Goal: Task Accomplishment & Management: Complete application form

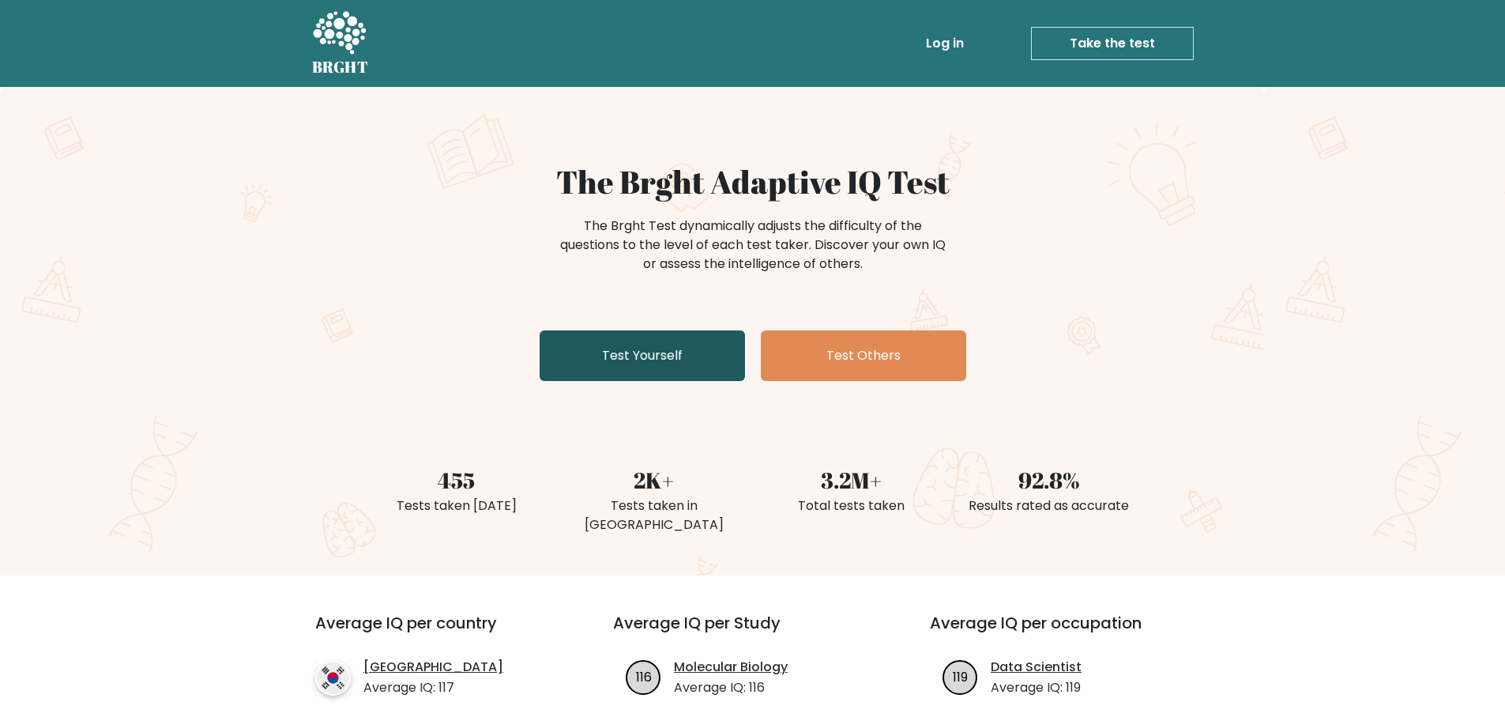
click at [630, 369] on link "Test Yourself" at bounding box center [642, 355] width 205 height 51
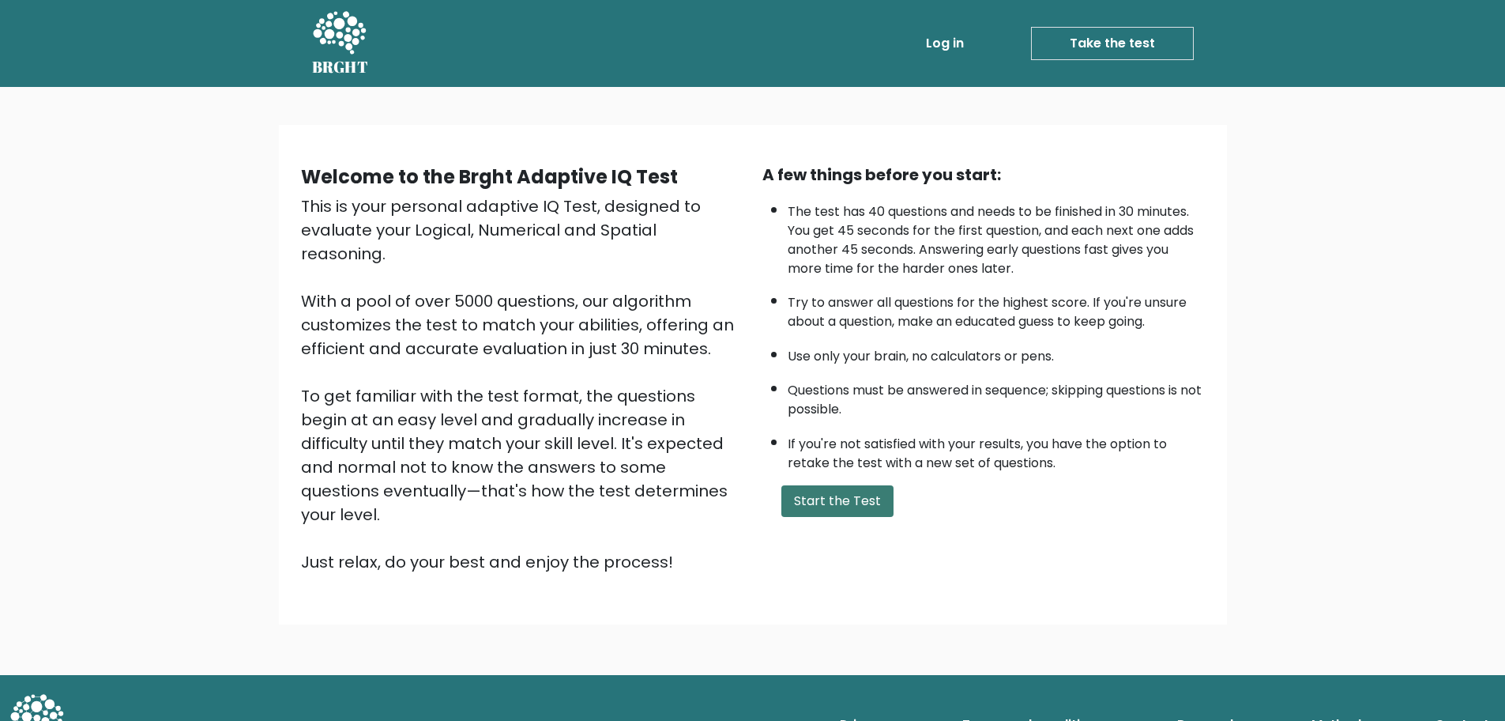
click at [821, 495] on button "Start the Test" at bounding box center [837, 501] width 112 height 32
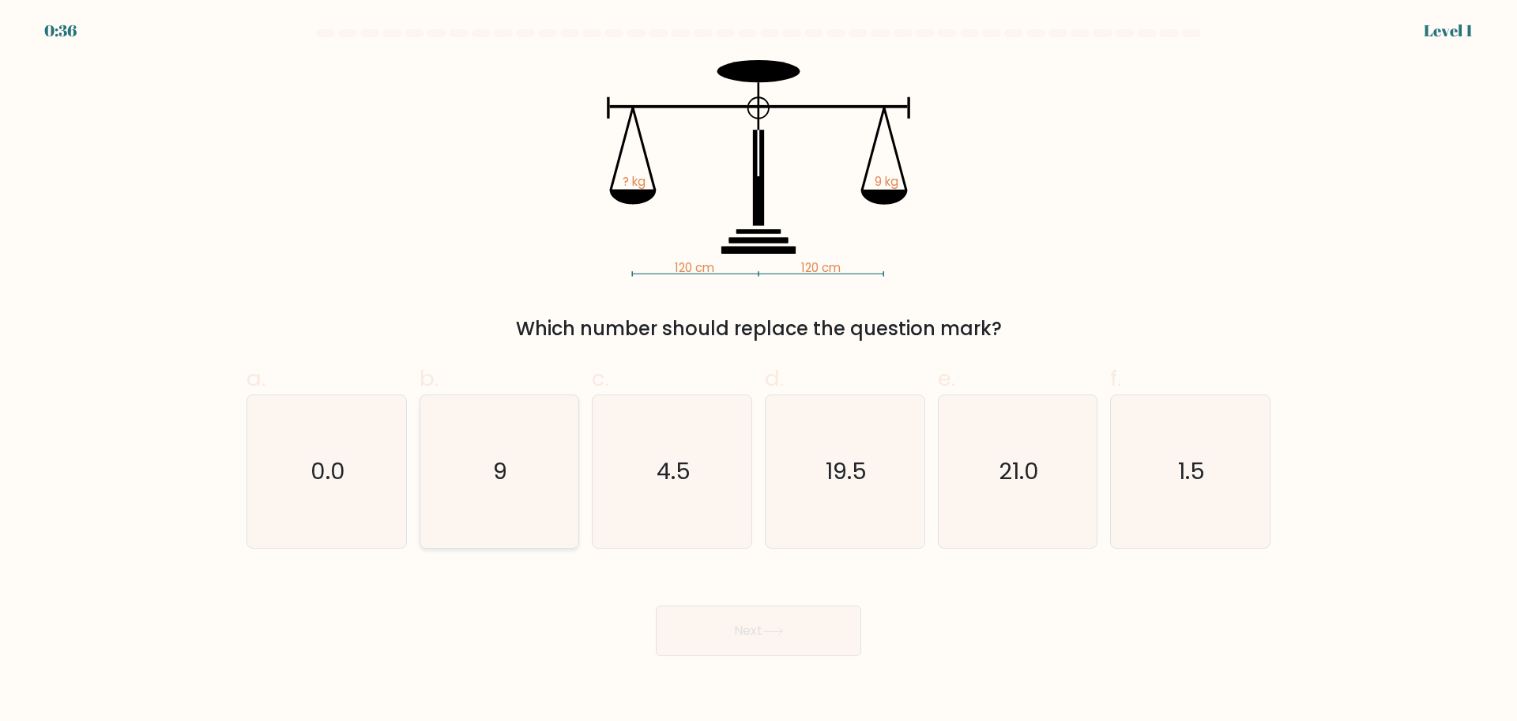
click at [549, 450] on icon "9" at bounding box center [499, 471] width 152 height 152
click at [758, 371] on input "b. 9" at bounding box center [758, 365] width 1 height 10
radio input "true"
click at [709, 627] on button "Next" at bounding box center [758, 630] width 205 height 51
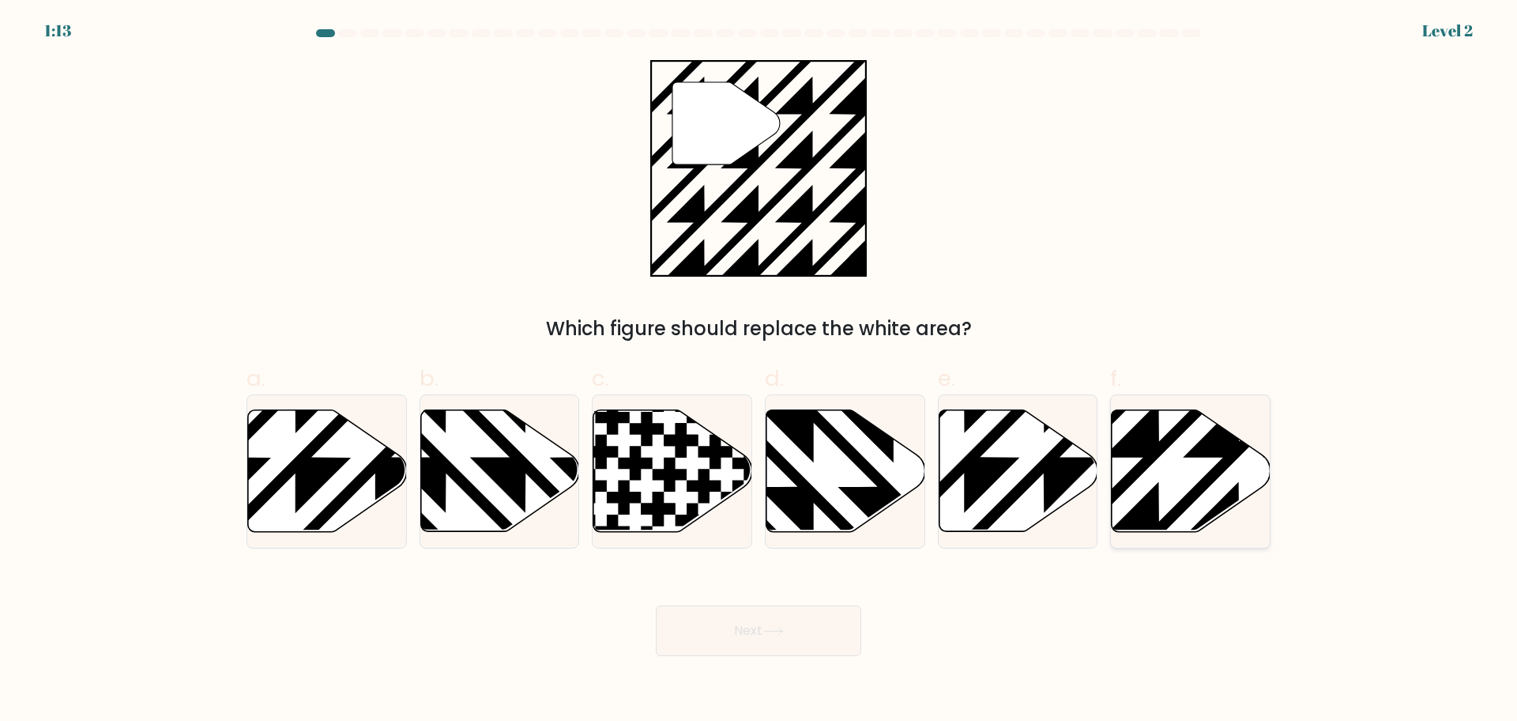
click at [1161, 446] on icon at bounding box center [1239, 537] width 320 height 320
click at [759, 371] on input "f." at bounding box center [758, 365] width 1 height 10
radio input "true"
click at [812, 637] on button "Next" at bounding box center [758, 630] width 205 height 51
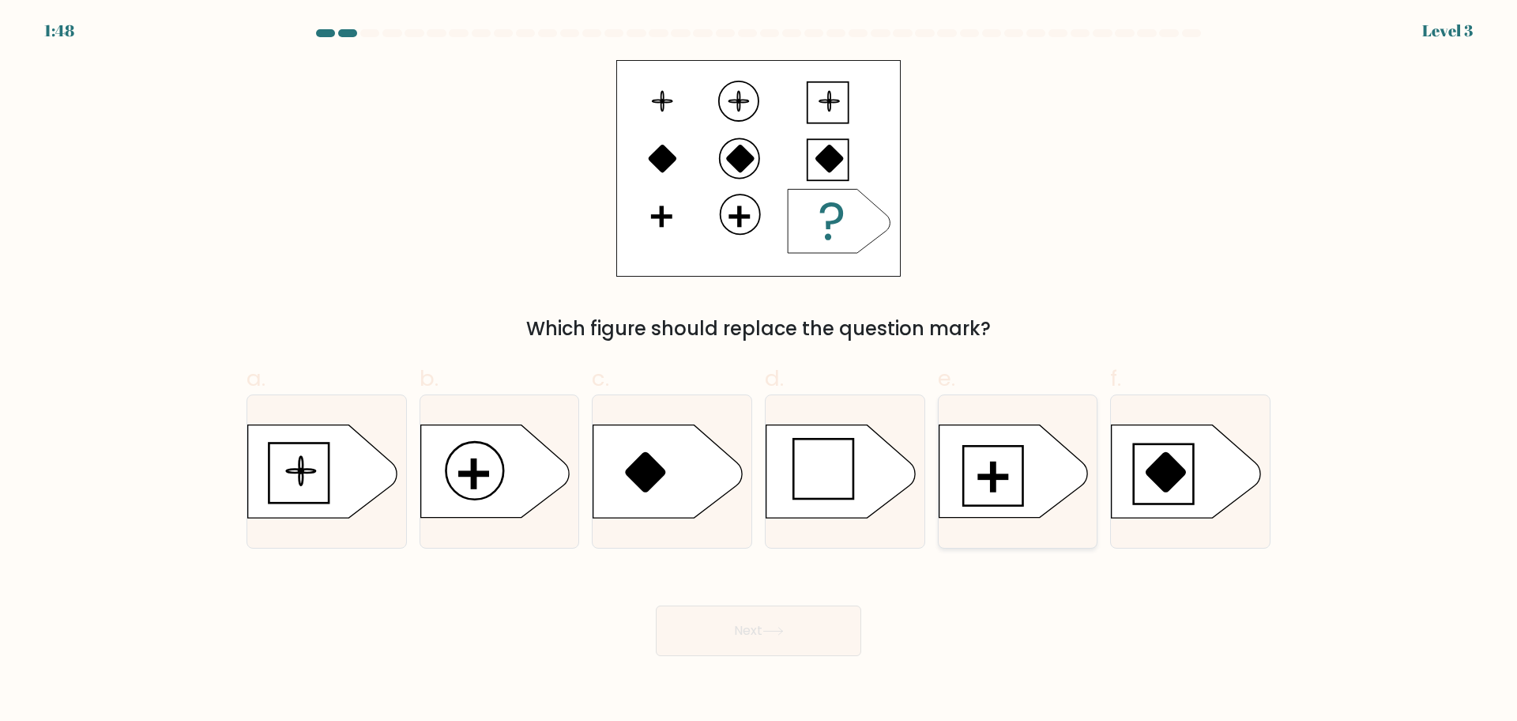
click at [969, 467] on icon at bounding box center [1013, 471] width 149 height 92
click at [759, 371] on input "e." at bounding box center [758, 365] width 1 height 10
radio input "true"
click at [754, 630] on button "Next" at bounding box center [758, 630] width 205 height 51
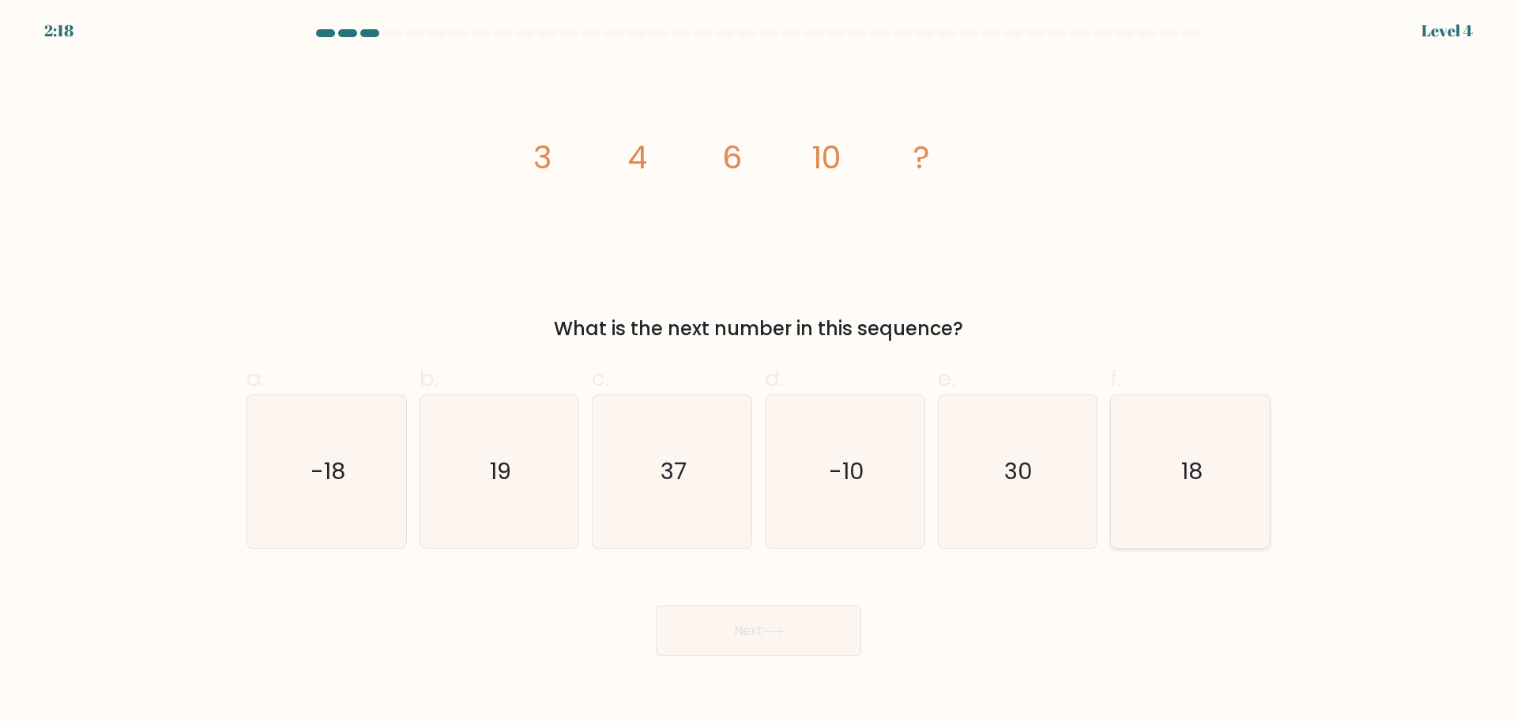
click at [1233, 507] on icon "18" at bounding box center [1190, 471] width 152 height 152
click at [759, 371] on input "f. 18" at bounding box center [758, 365] width 1 height 10
radio input "true"
drag, startPoint x: 817, startPoint y: 608, endPoint x: 811, endPoint y: 617, distance: 10.7
click at [812, 618] on button "Next" at bounding box center [758, 630] width 205 height 51
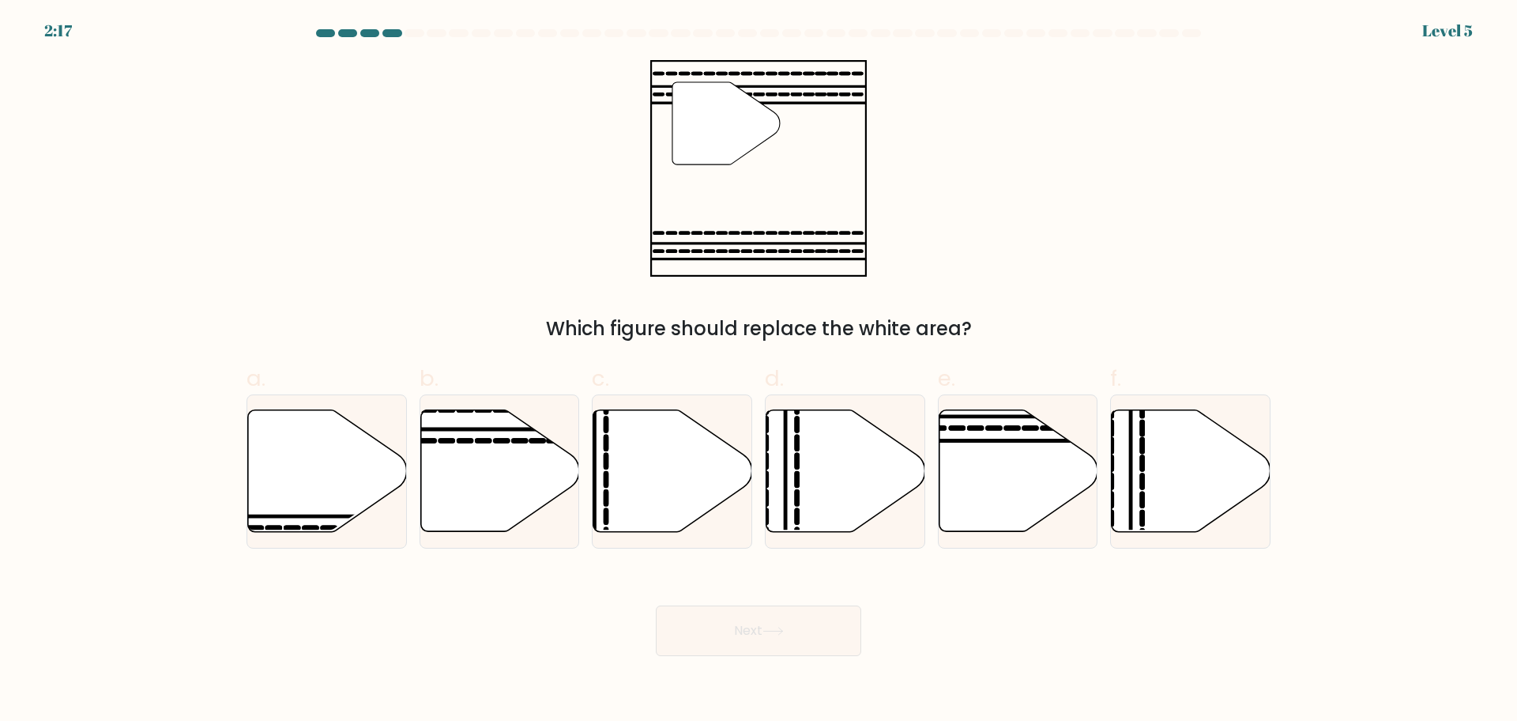
click at [808, 615] on button "Next" at bounding box center [758, 630] width 205 height 51
click at [985, 441] on line at bounding box center [1068, 441] width 320 height 0
click at [759, 371] on input "e." at bounding box center [758, 365] width 1 height 10
radio input "true"
click at [742, 626] on button "Next" at bounding box center [758, 630] width 205 height 51
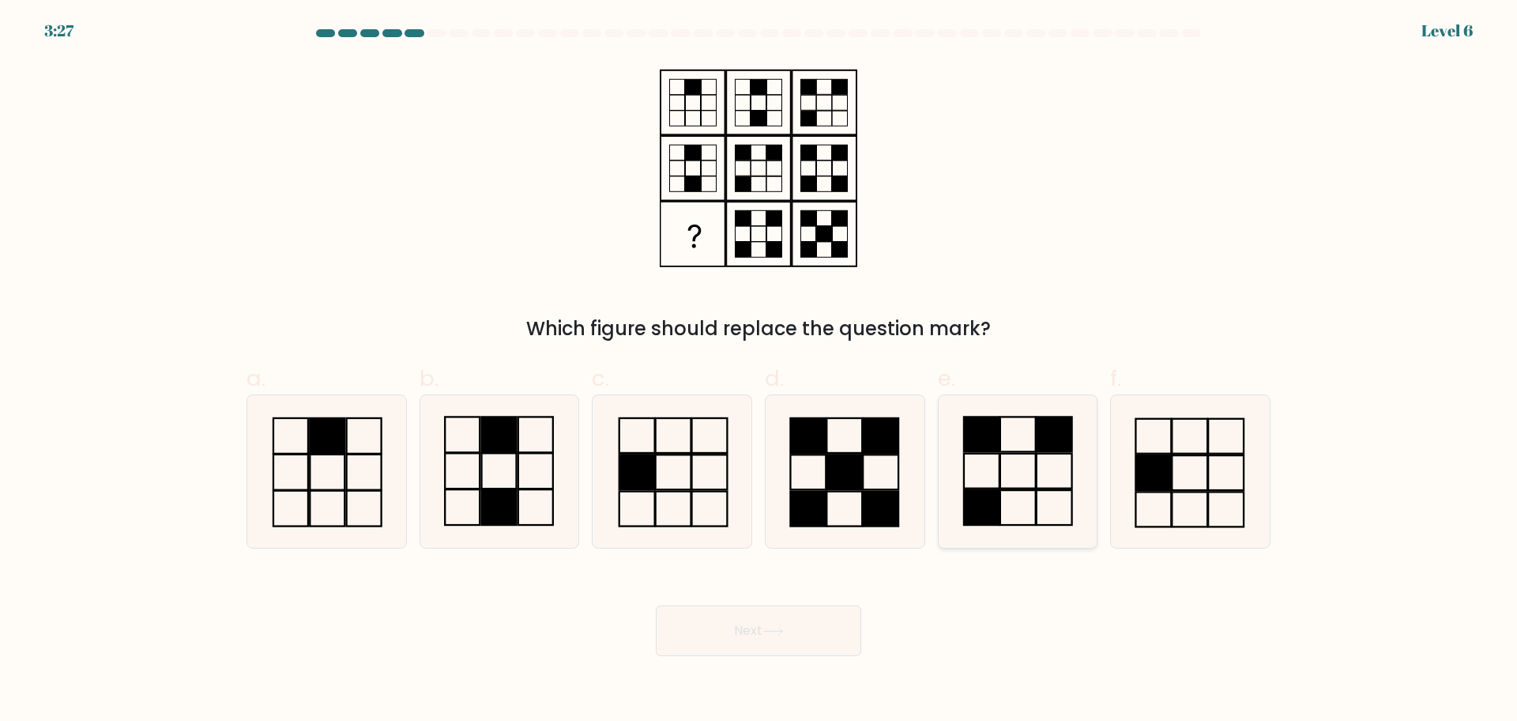
click at [1012, 450] on icon at bounding box center [1017, 471] width 152 height 152
click at [759, 371] on input "e." at bounding box center [758, 365] width 1 height 10
radio input "true"
click at [764, 623] on button "Next" at bounding box center [758, 630] width 205 height 51
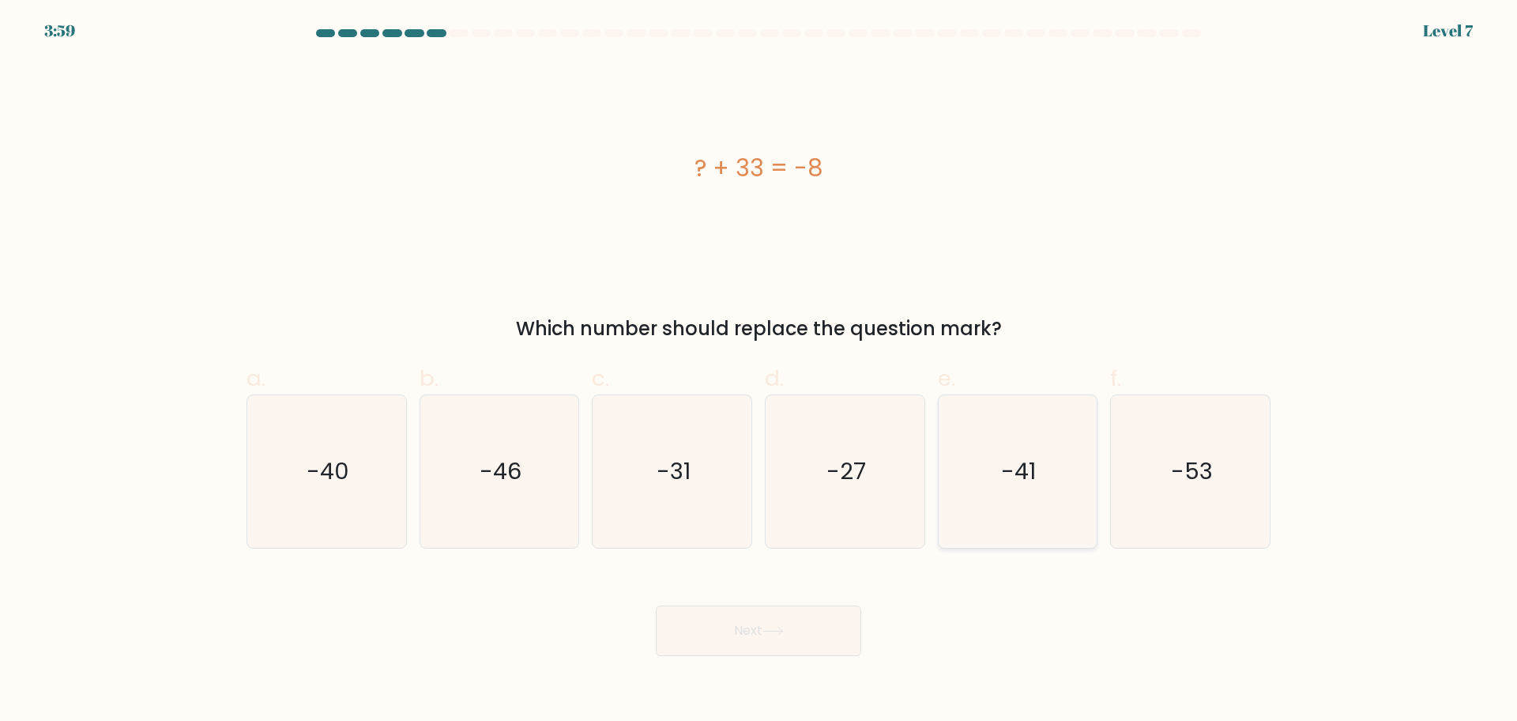
click at [989, 423] on icon "-41" at bounding box center [1017, 471] width 152 height 152
click at [759, 371] on input "e. -41" at bounding box center [758, 365] width 1 height 10
radio input "true"
click at [730, 633] on button "Next" at bounding box center [758, 630] width 205 height 51
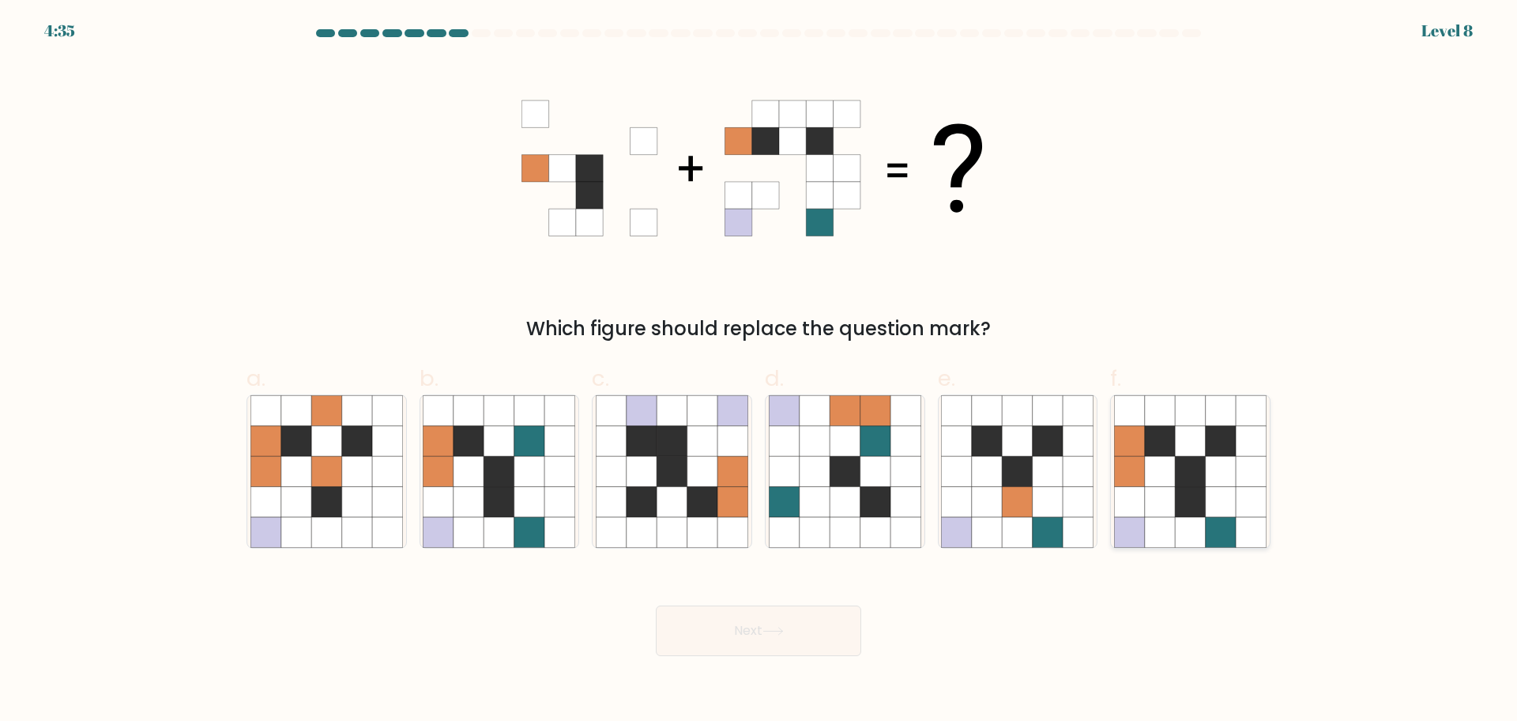
click at [1188, 485] on icon at bounding box center [1190, 471] width 30 height 30
click at [759, 371] on input "f." at bounding box center [758, 365] width 1 height 10
radio input "true"
click at [771, 630] on icon at bounding box center [772, 630] width 19 height 7
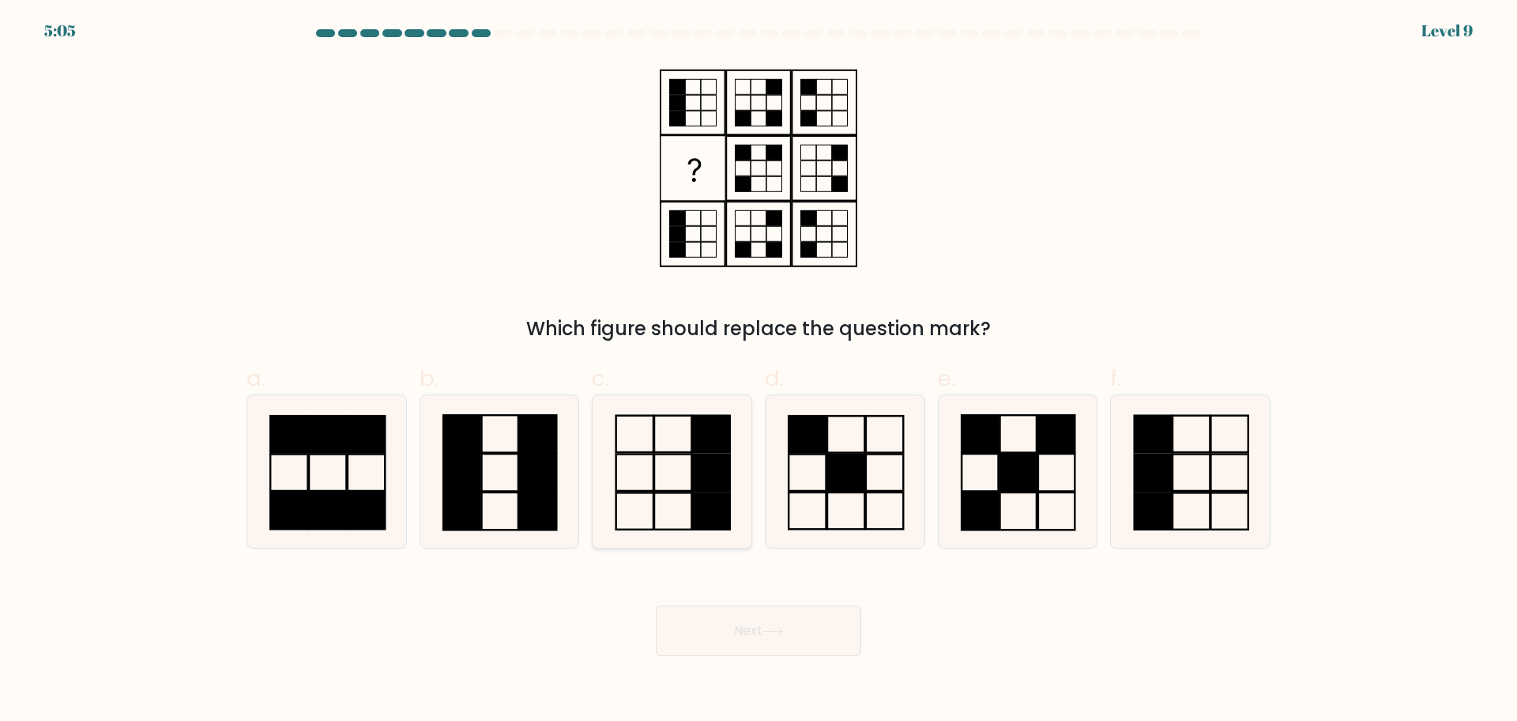
click at [658, 460] on icon at bounding box center [672, 471] width 152 height 152
click at [758, 371] on input "c." at bounding box center [758, 365] width 1 height 10
radio input "true"
click at [779, 618] on button "Next" at bounding box center [758, 630] width 205 height 51
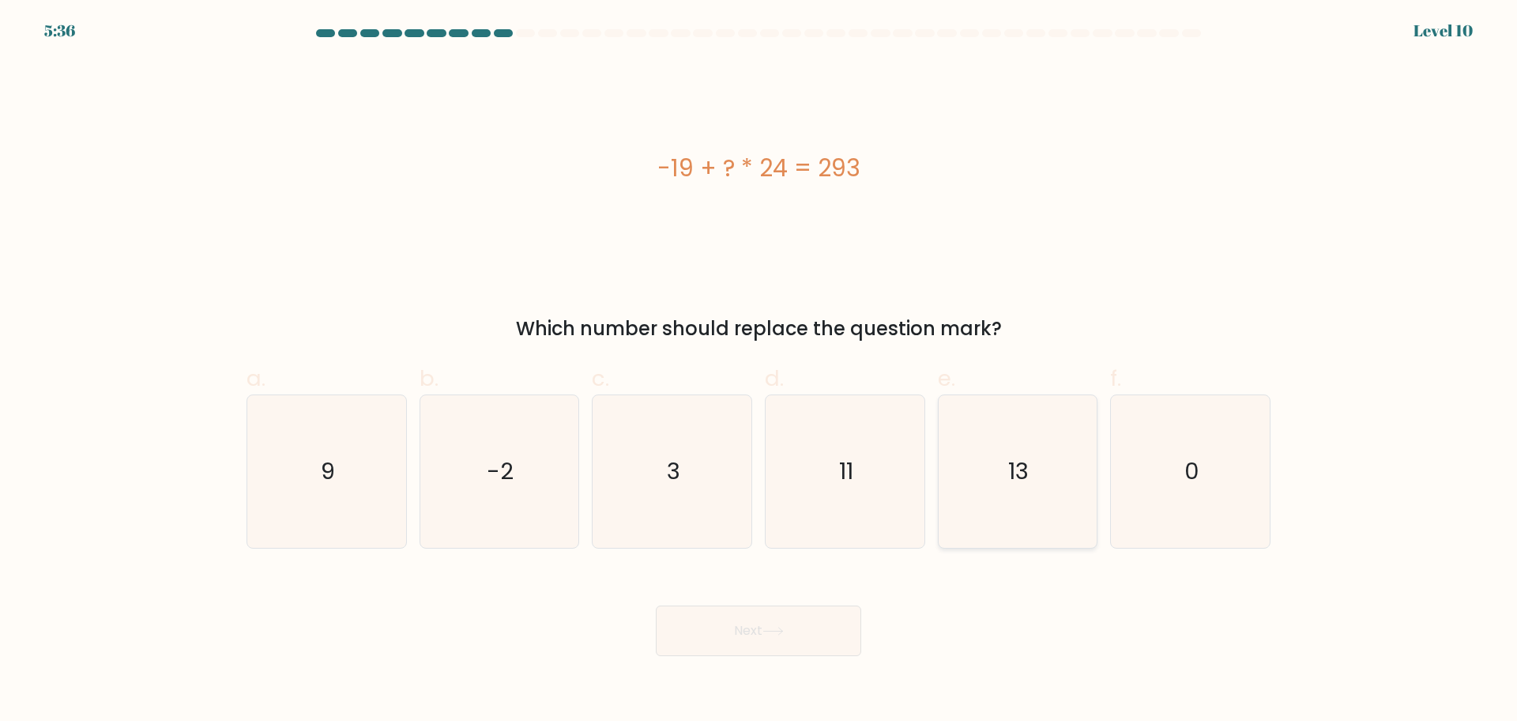
click at [1013, 450] on icon "13" at bounding box center [1017, 471] width 152 height 152
click at [759, 371] on input "e. 13" at bounding box center [758, 365] width 1 height 10
radio input "true"
click at [792, 624] on button "Next" at bounding box center [758, 630] width 205 height 51
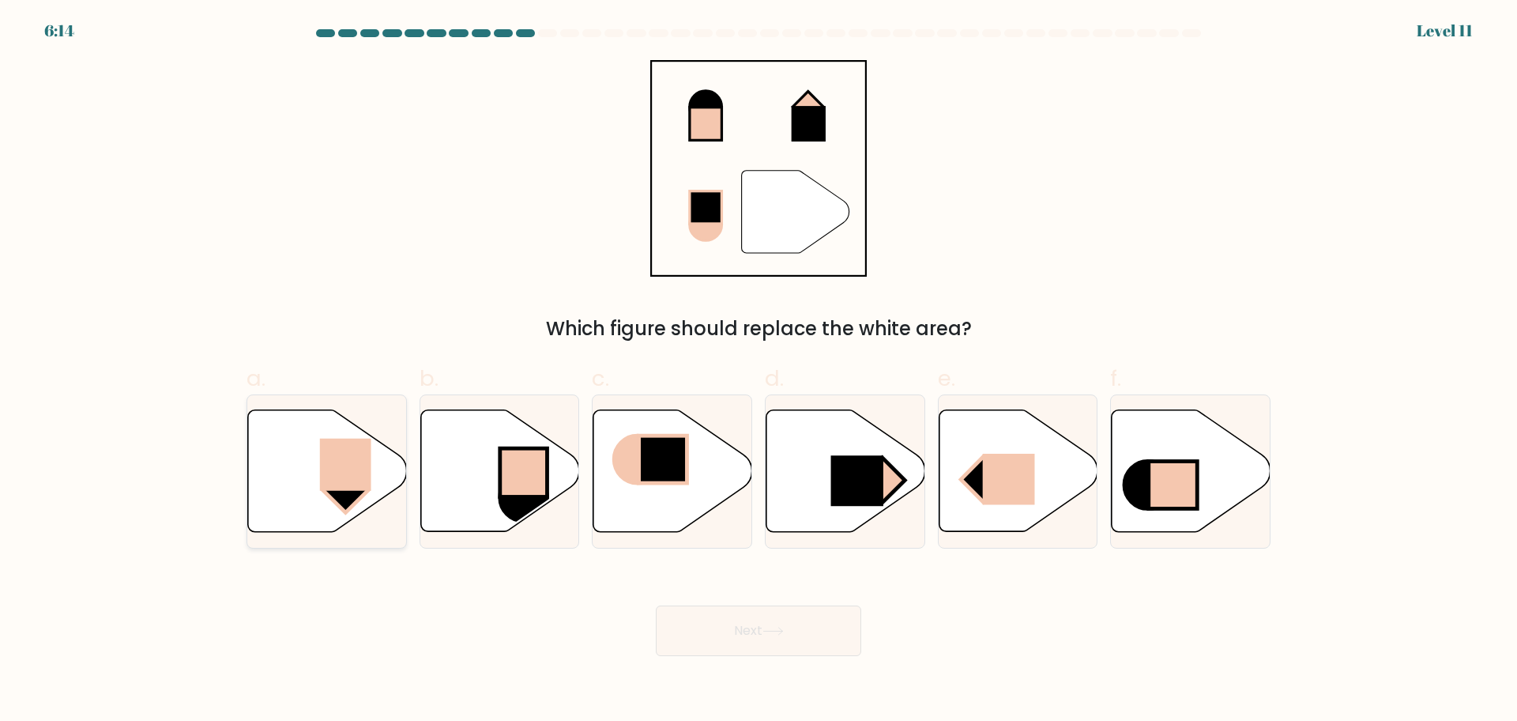
click at [326, 453] on rect at bounding box center [345, 464] width 51 height 52
click at [758, 371] on input "a." at bounding box center [758, 365] width 1 height 10
radio input "true"
click at [709, 629] on button "Next" at bounding box center [758, 630] width 205 height 51
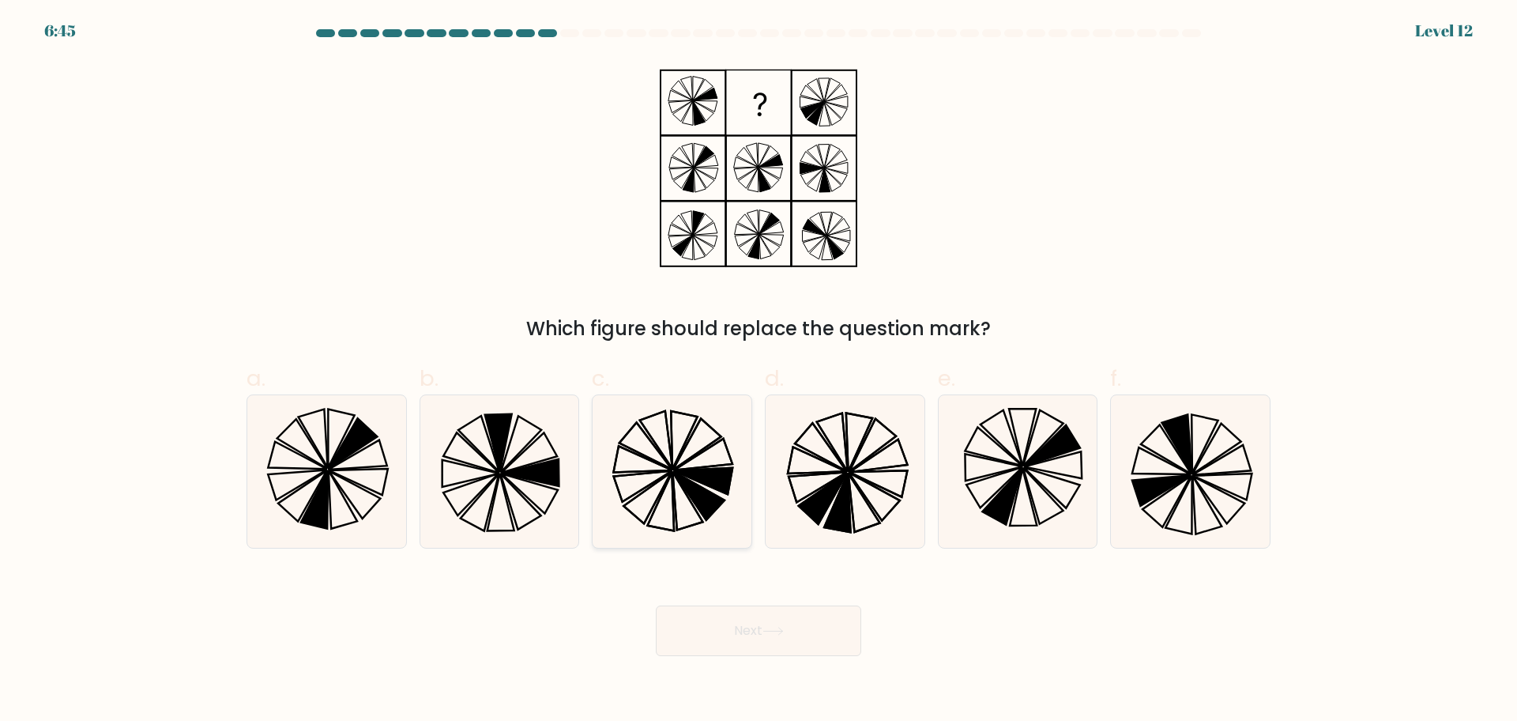
click at [690, 466] on icon at bounding box center [672, 471] width 152 height 152
click at [758, 371] on input "c." at bounding box center [758, 365] width 1 height 10
radio input "true"
click at [781, 643] on button "Next" at bounding box center [758, 630] width 205 height 51
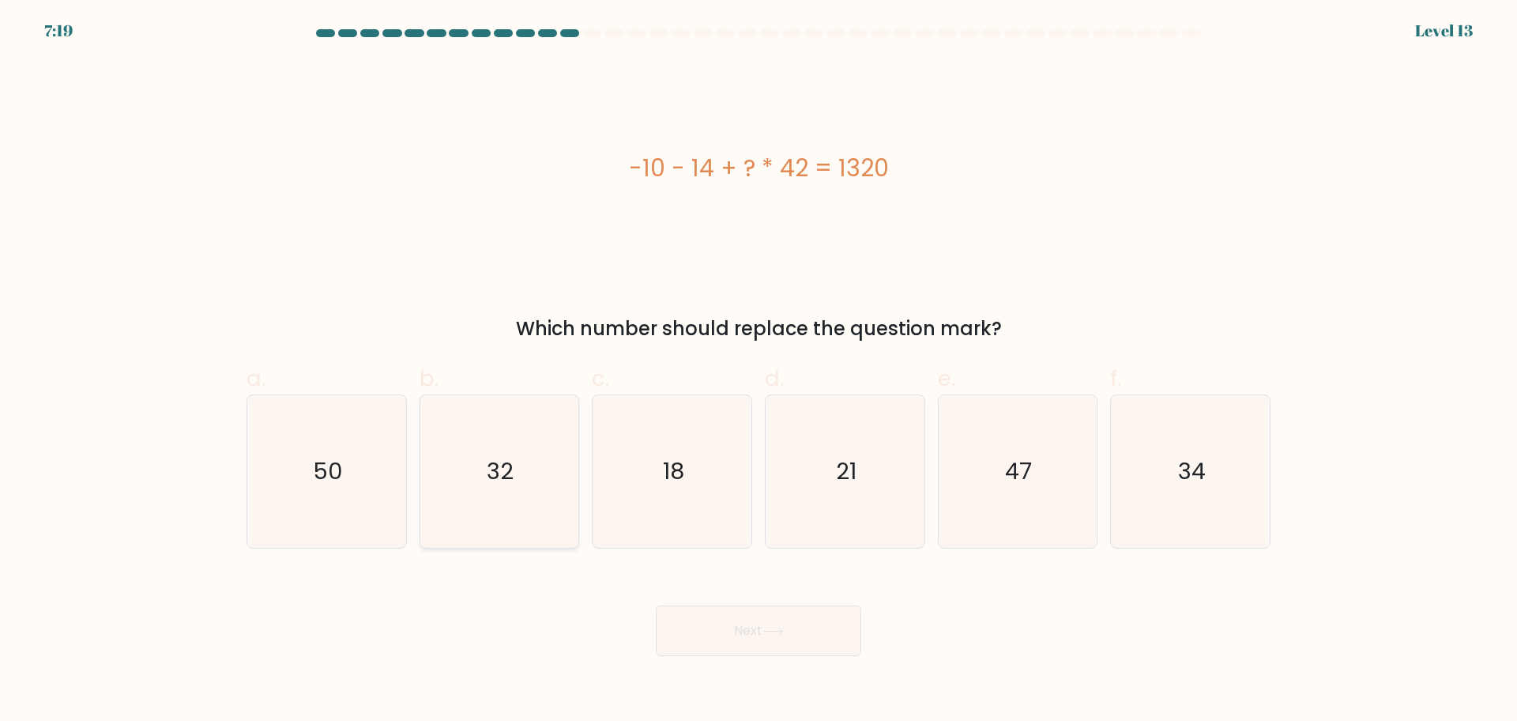
click at [499, 500] on icon "32" at bounding box center [499, 471] width 152 height 152
click at [758, 371] on input "b. 32" at bounding box center [758, 365] width 1 height 10
radio input "true"
click at [683, 611] on button "Next" at bounding box center [758, 630] width 205 height 51
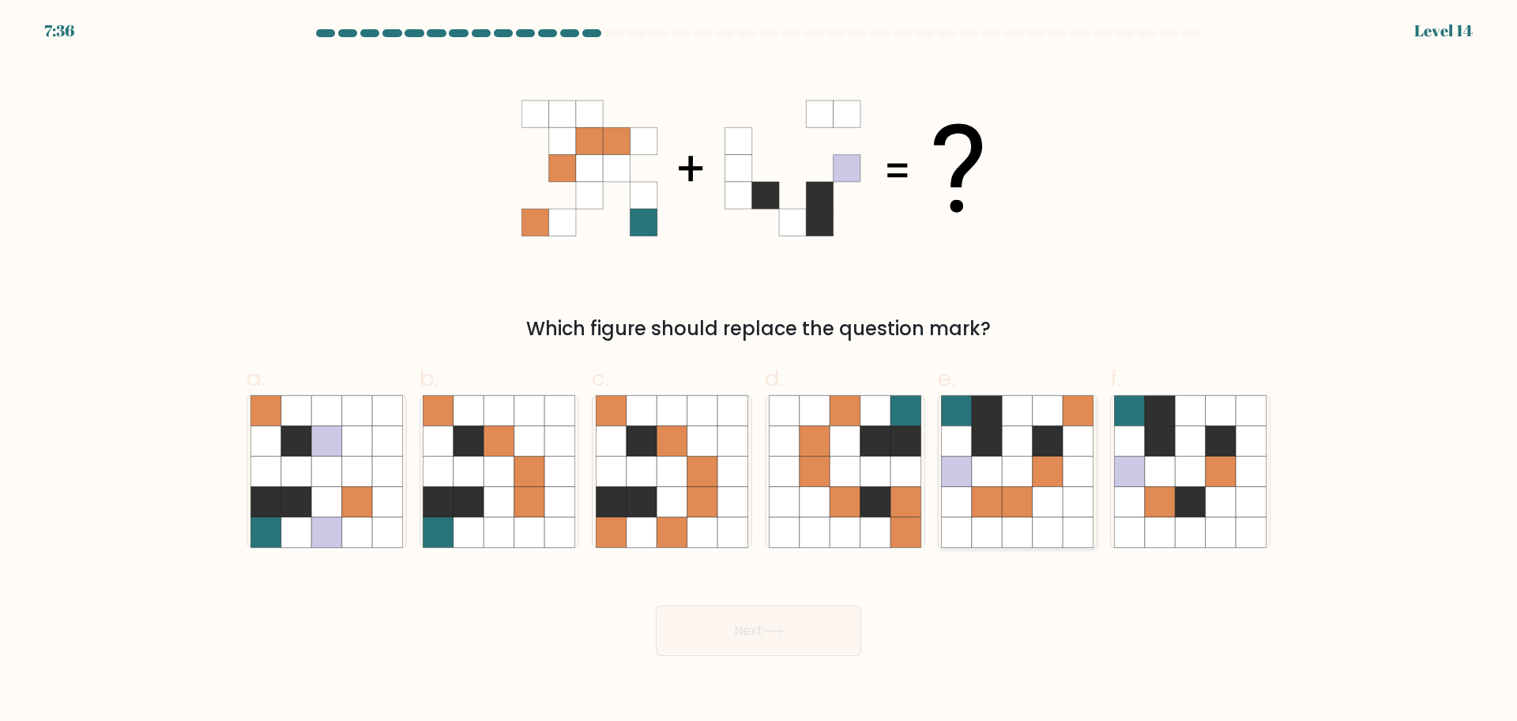
click at [1006, 438] on icon at bounding box center [1018, 441] width 30 height 30
click at [759, 371] on input "e." at bounding box center [758, 365] width 1 height 10
radio input "true"
click at [776, 626] on button "Next" at bounding box center [758, 630] width 205 height 51
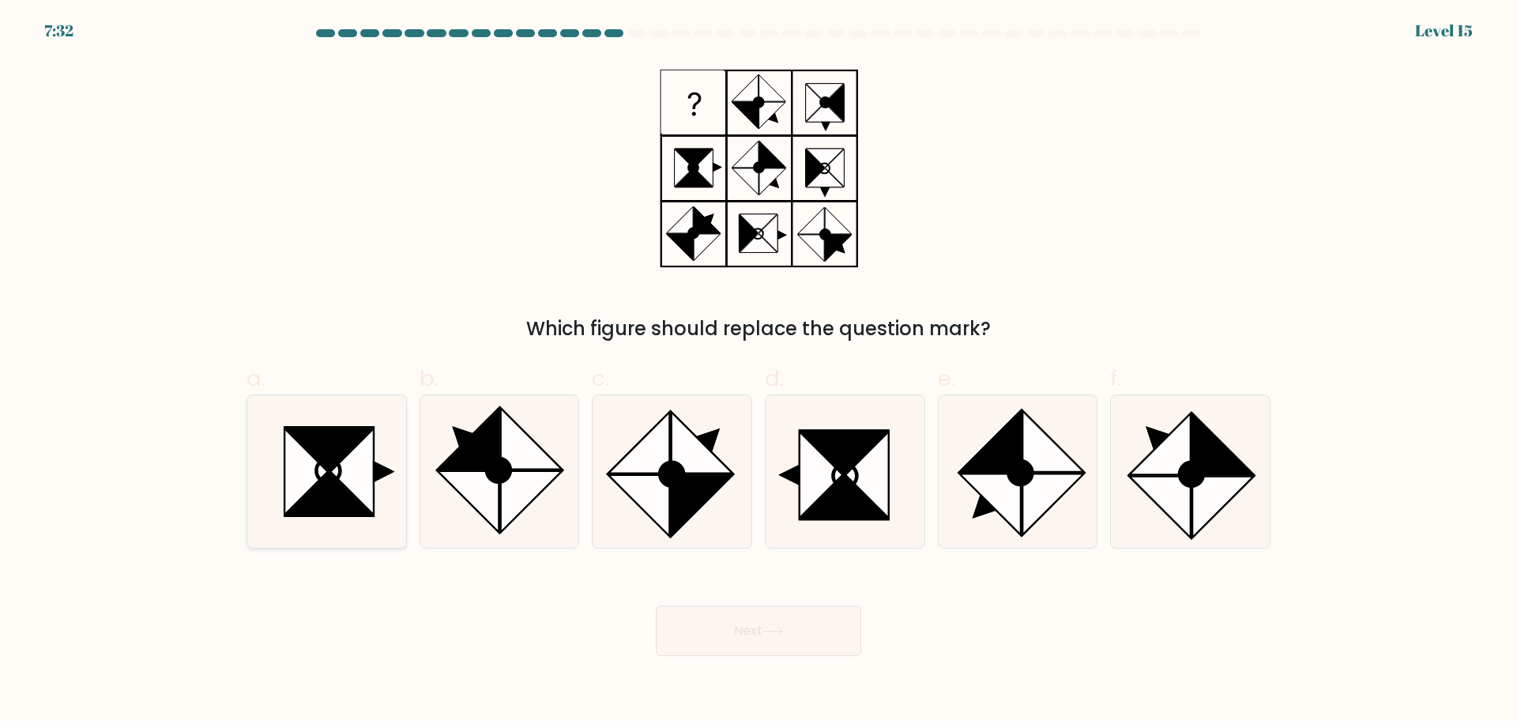
click at [318, 481] on icon at bounding box center [305, 471] width 43 height 86
click at [758, 371] on input "a." at bounding box center [758, 365] width 1 height 10
radio input "true"
click at [779, 614] on button "Next" at bounding box center [758, 630] width 205 height 51
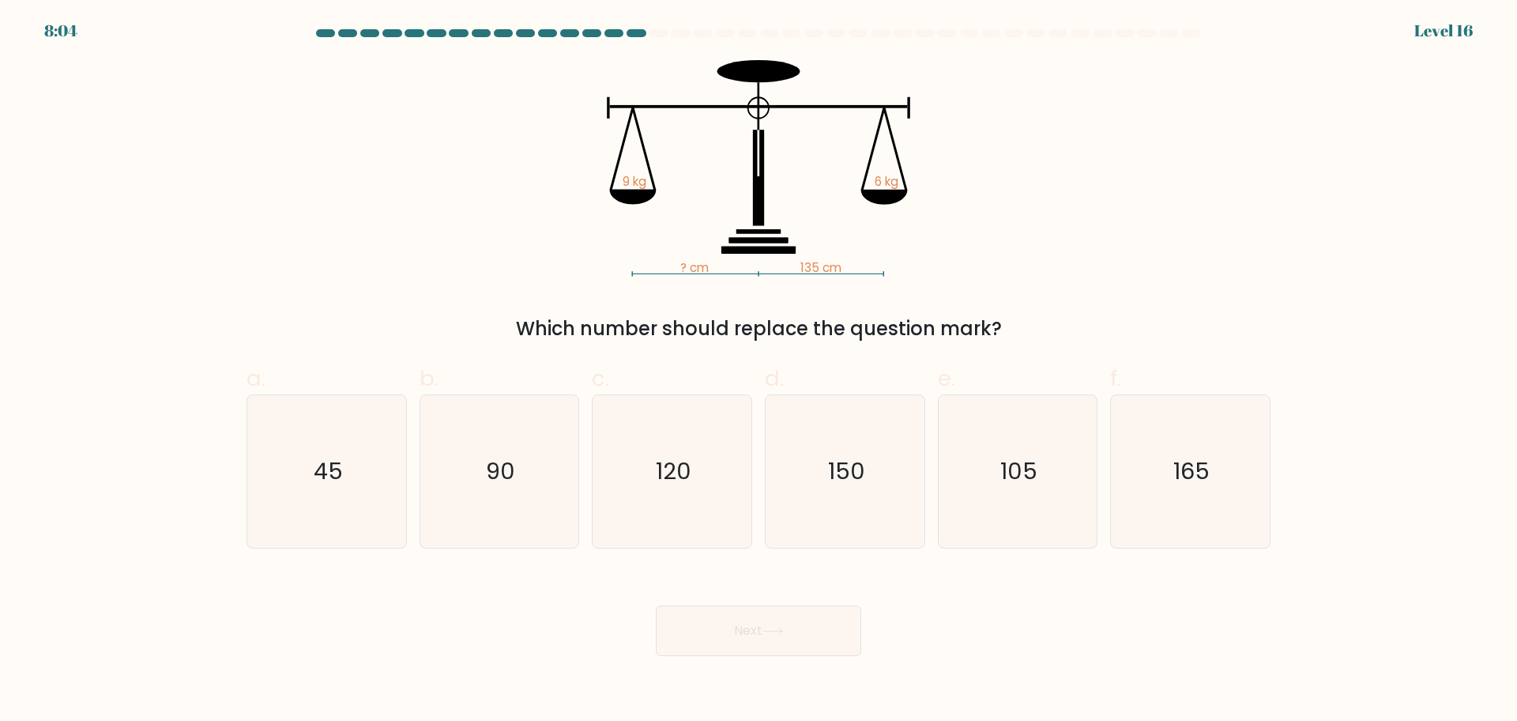
click at [973, 178] on icon "? cm 135 cm 9 kg 6 kg" at bounding box center [758, 168] width 474 height 216
click at [549, 491] on icon "90" at bounding box center [499, 471] width 152 height 152
click at [758, 371] on input "b. 90" at bounding box center [758, 365] width 1 height 10
radio input "true"
click at [704, 614] on button "Next" at bounding box center [758, 630] width 205 height 51
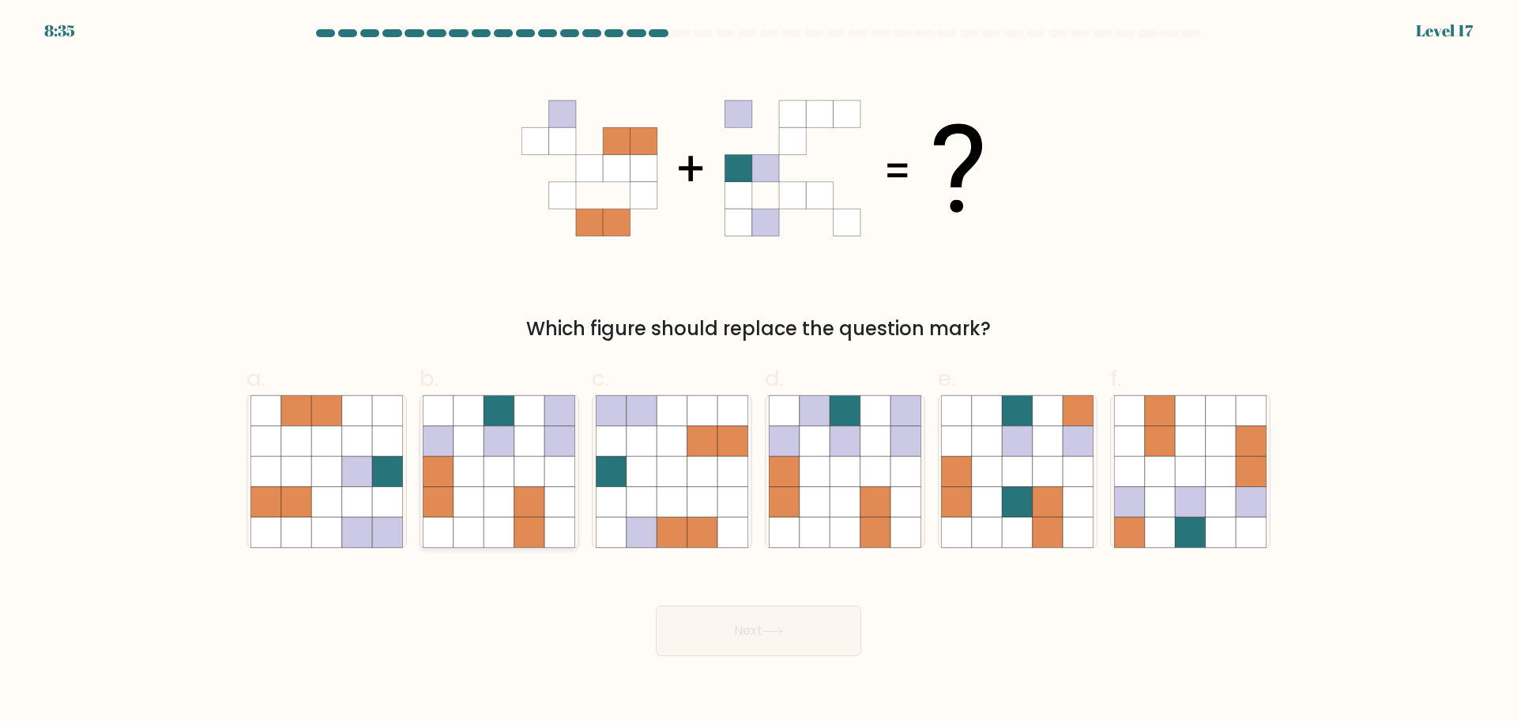
click at [464, 405] on icon at bounding box center [469, 410] width 30 height 30
click at [758, 371] on input "b." at bounding box center [758, 365] width 1 height 10
radio input "true"
click at [706, 631] on button "Next" at bounding box center [758, 630] width 205 height 51
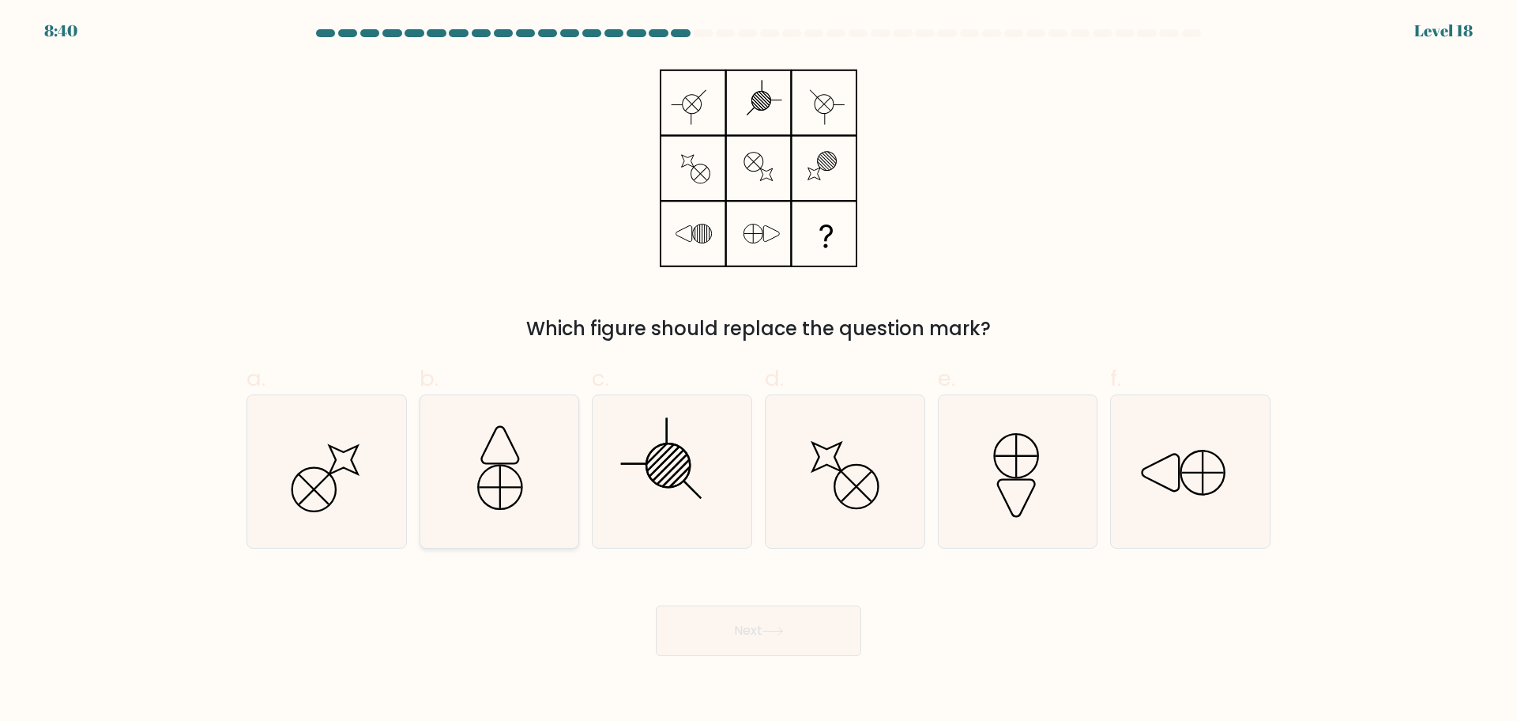
click at [489, 483] on icon at bounding box center [499, 471] width 152 height 152
click at [758, 371] on input "b." at bounding box center [758, 365] width 1 height 10
radio input "true"
click at [1213, 479] on icon at bounding box center [1190, 471] width 152 height 152
click at [759, 371] on input "f." at bounding box center [758, 365] width 1 height 10
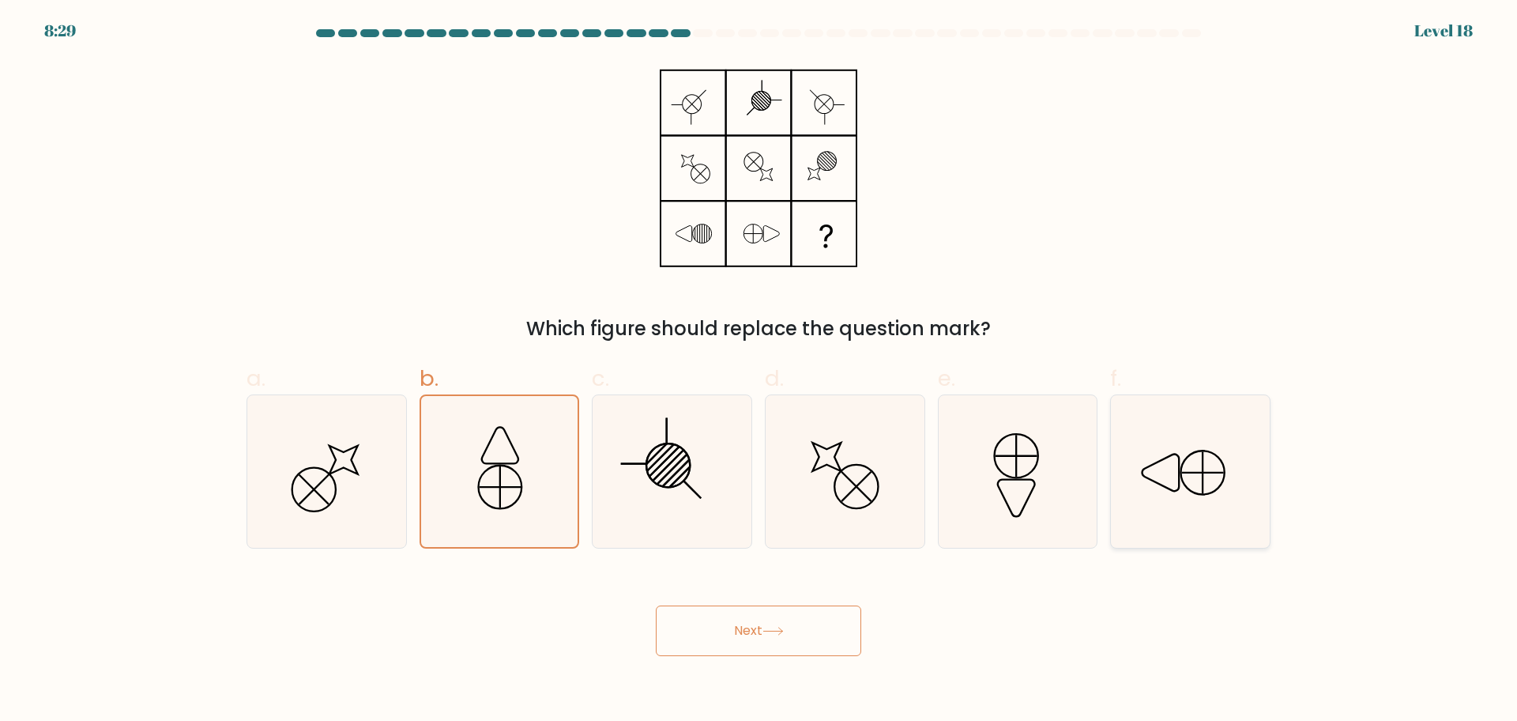
radio input "true"
click at [755, 619] on button "Next" at bounding box center [758, 630] width 205 height 51
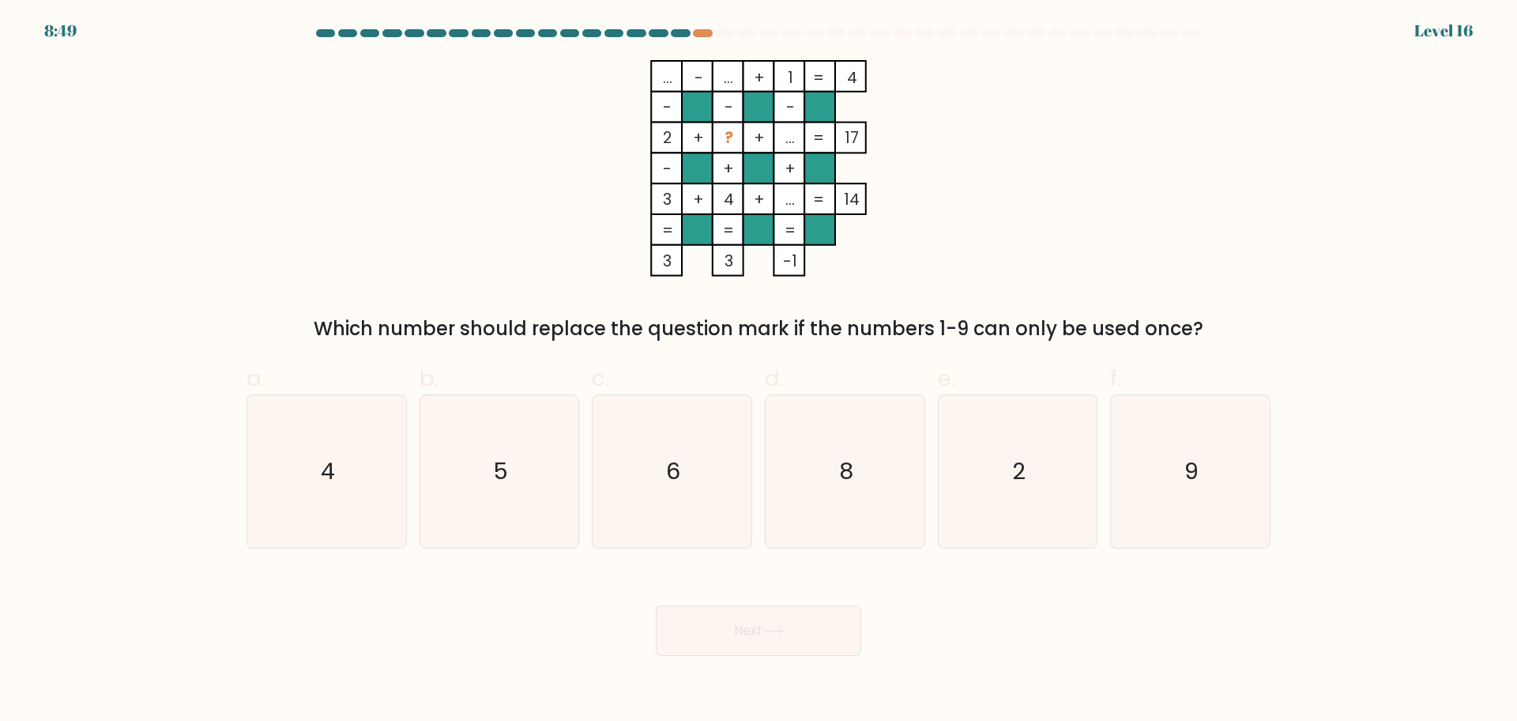
click at [668, 77] on tspan "..." at bounding box center [667, 77] width 9 height 22
click at [714, 412] on icon "6" at bounding box center [672, 471] width 152 height 152
click at [758, 371] on input "c. 6" at bounding box center [758, 365] width 1 height 10
radio input "true"
click at [748, 629] on button "Next" at bounding box center [758, 630] width 205 height 51
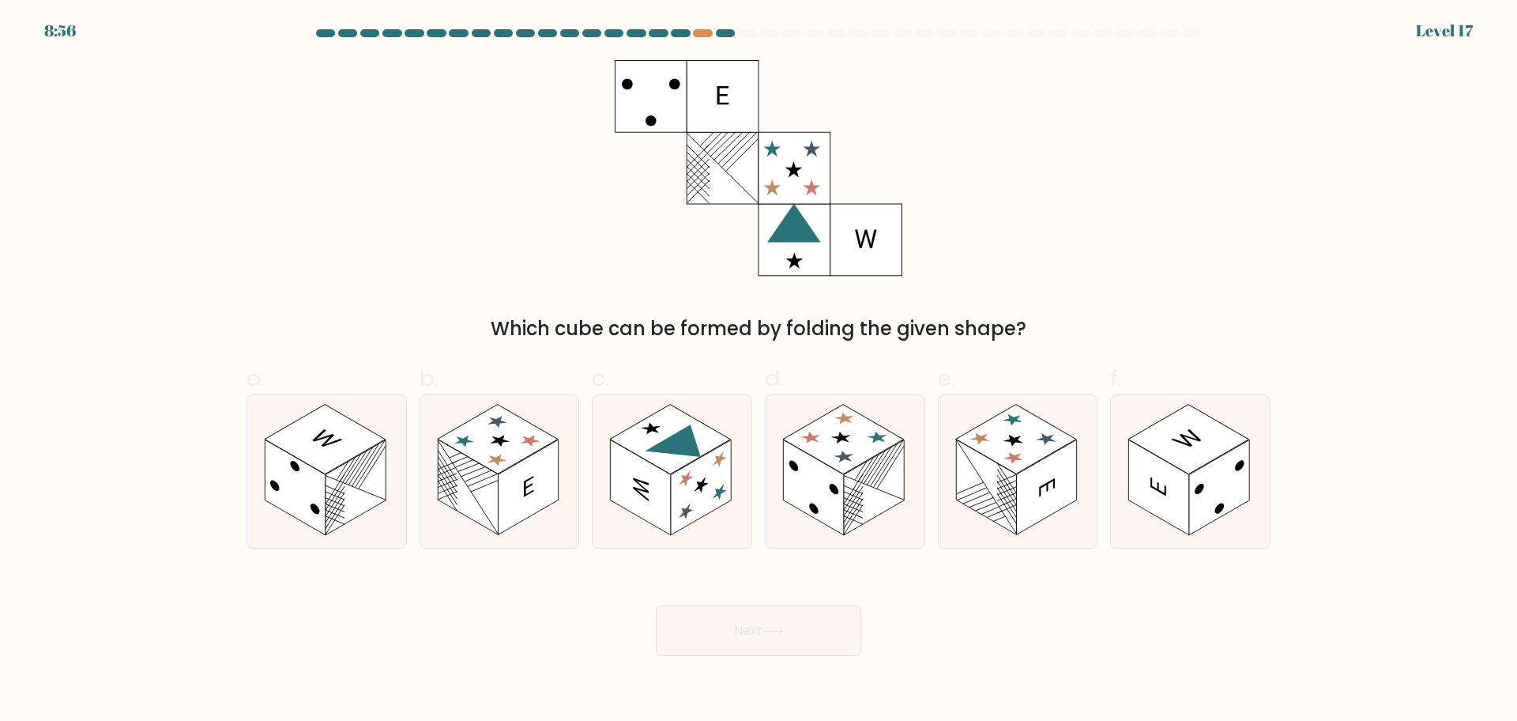
click at [807, 247] on rect at bounding box center [794, 240] width 72 height 72
click at [665, 503] on rect at bounding box center [641, 487] width 60 height 96
click at [758, 371] on input "c." at bounding box center [758, 365] width 1 height 10
radio input "true"
click at [737, 639] on button "Next" at bounding box center [758, 630] width 205 height 51
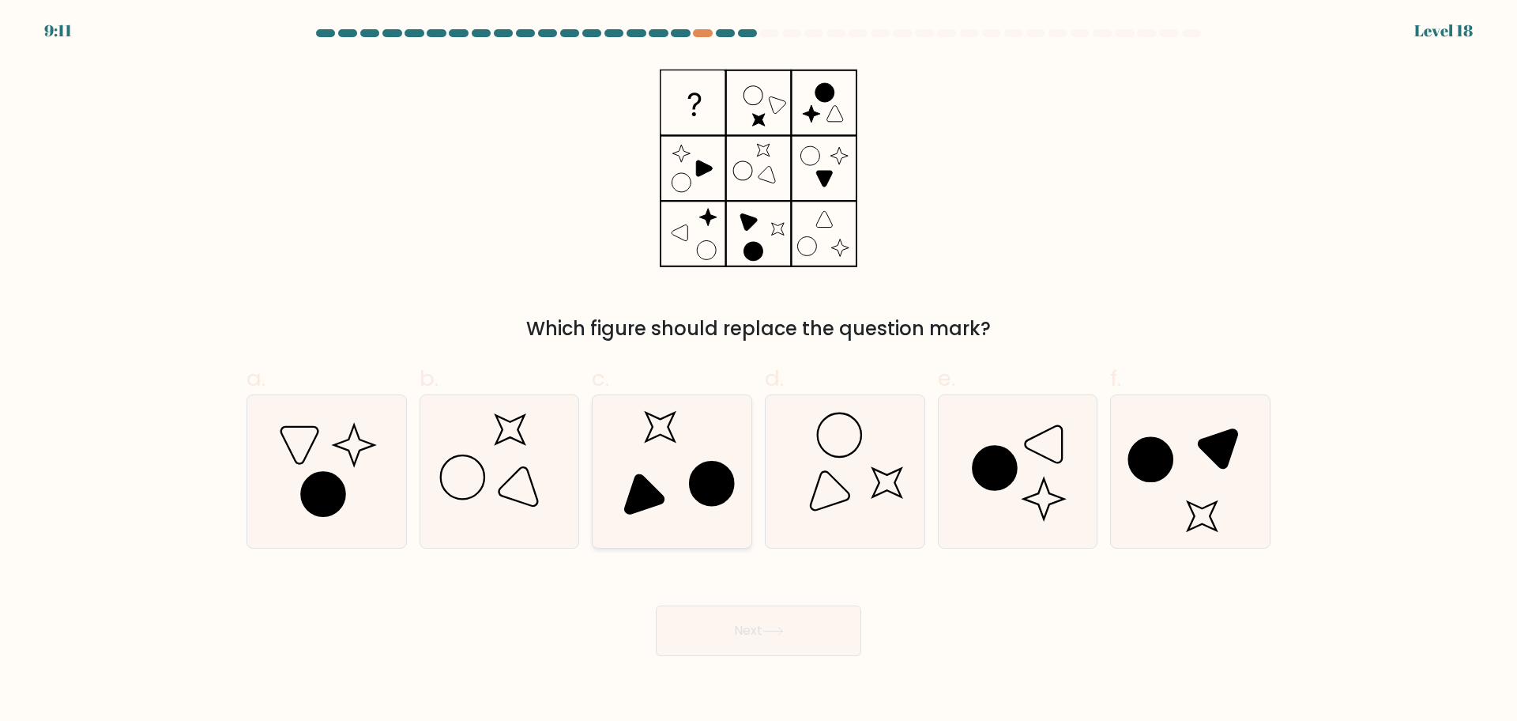
click at [601, 476] on icon at bounding box center [672, 471] width 152 height 152
click at [758, 371] on input "c." at bounding box center [758, 365] width 1 height 10
radio input "true"
click at [499, 480] on icon at bounding box center [499, 471] width 152 height 152
click at [758, 371] on input "b." at bounding box center [758, 365] width 1 height 10
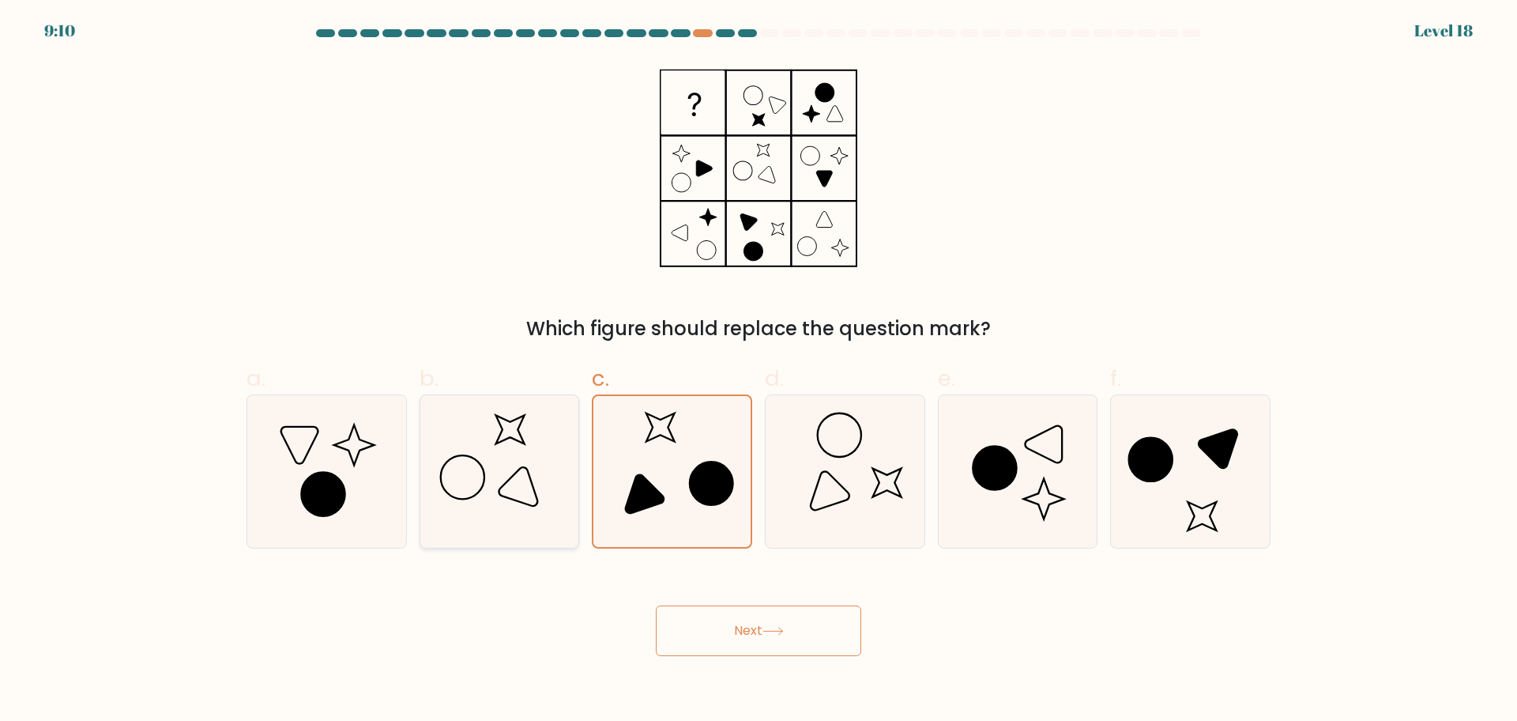
radio input "true"
click at [736, 627] on button "Next" at bounding box center [758, 630] width 205 height 51
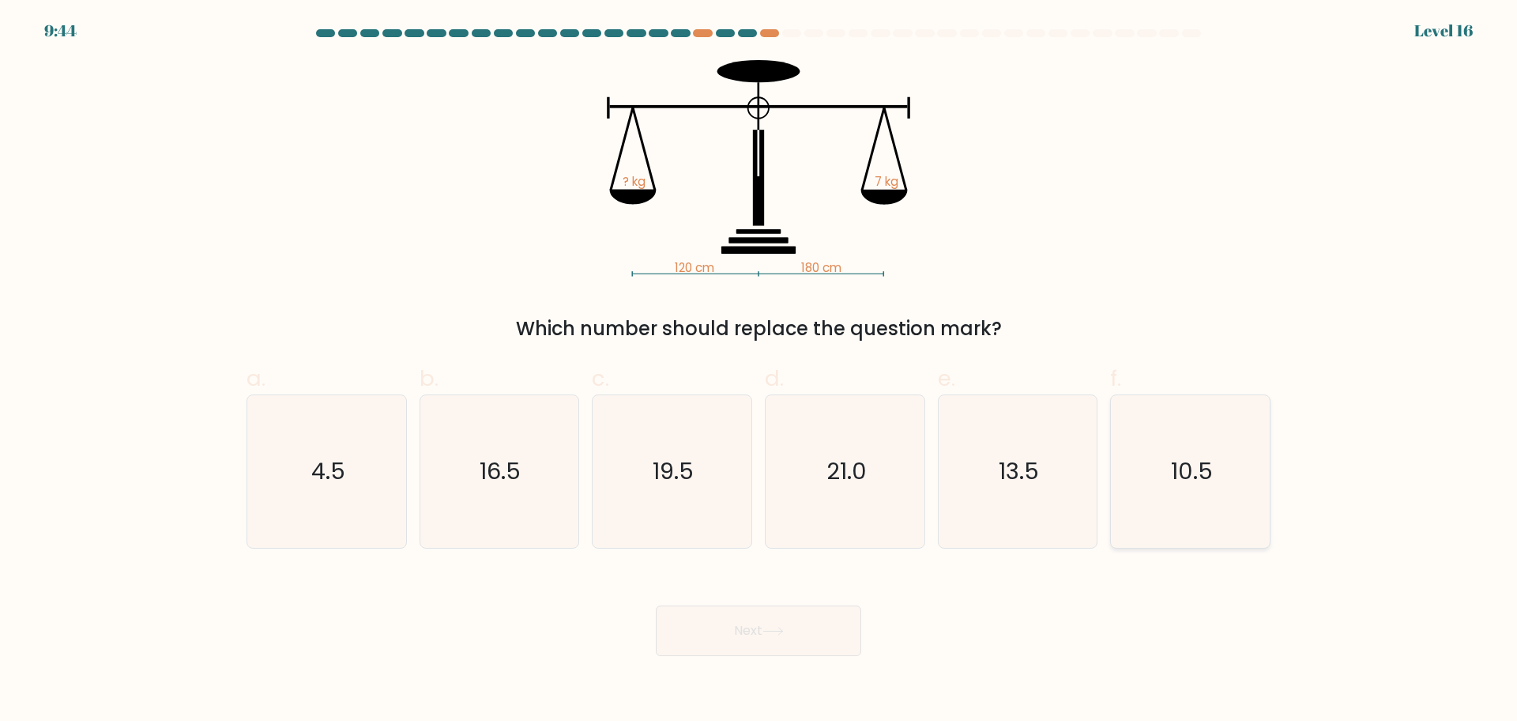
click at [1187, 437] on icon "10.5" at bounding box center [1190, 471] width 152 height 152
click at [759, 371] on input "f. 10.5" at bounding box center [758, 365] width 1 height 10
radio input "true"
click at [822, 631] on button "Next" at bounding box center [758, 630] width 205 height 51
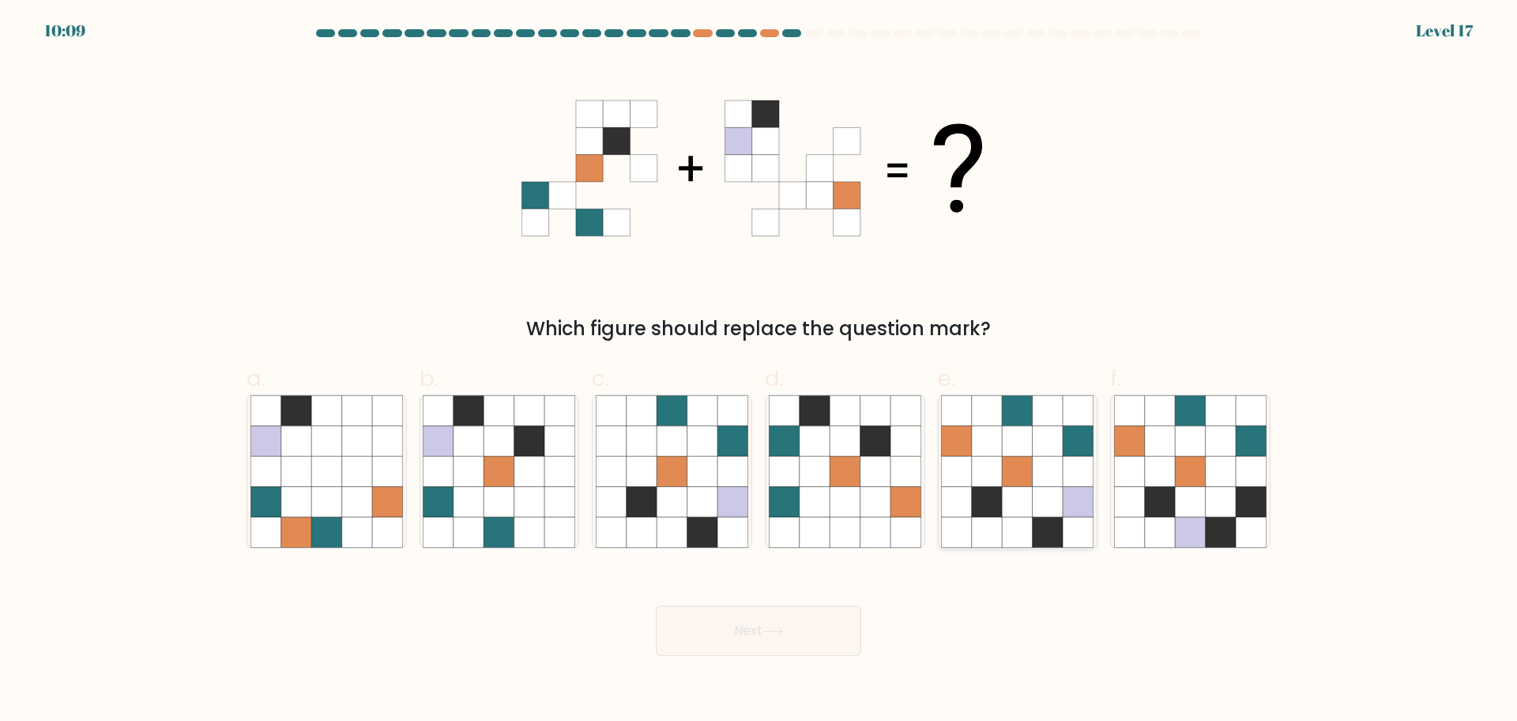
click at [1034, 433] on icon at bounding box center [1048, 441] width 30 height 30
click at [759, 371] on input "e." at bounding box center [758, 365] width 1 height 10
radio input "true"
click at [707, 652] on button "Next" at bounding box center [758, 630] width 205 height 51
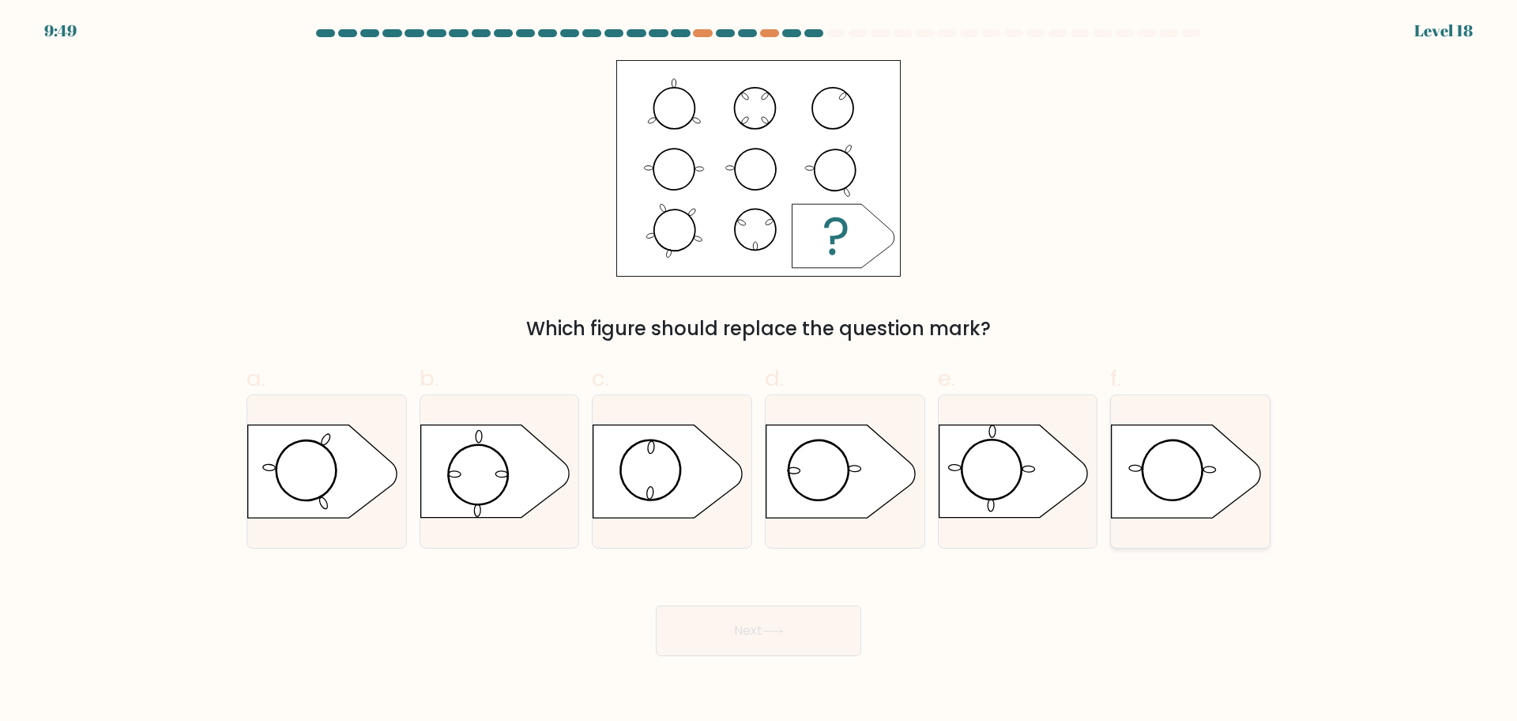
click at [1214, 445] on icon at bounding box center [1186, 471] width 149 height 92
click at [759, 371] on input "f." at bounding box center [758, 365] width 1 height 10
radio input "true"
click at [810, 621] on button "Next" at bounding box center [758, 630] width 205 height 51
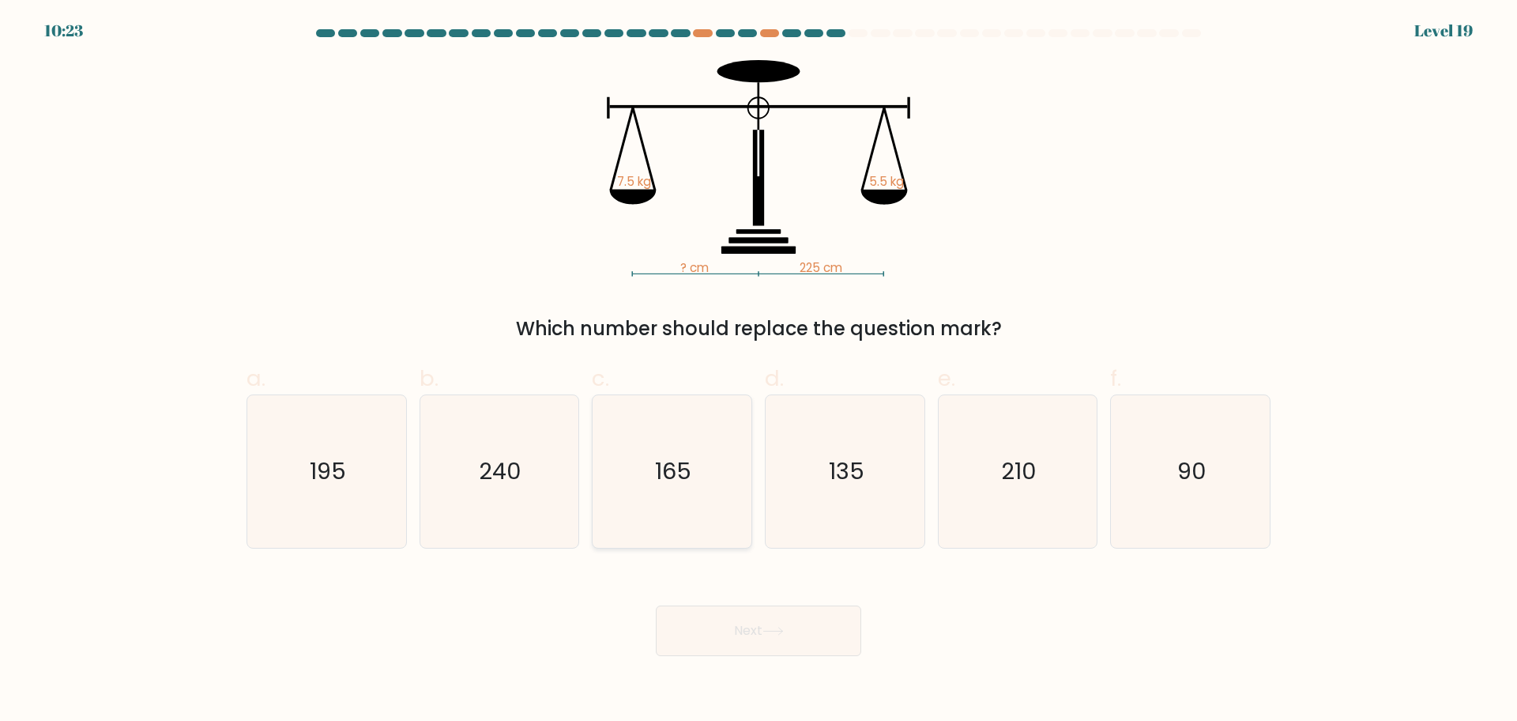
click at [659, 485] on text "165" at bounding box center [674, 471] width 36 height 32
click at [758, 371] on input "c. 165" at bounding box center [758, 365] width 1 height 10
radio input "true"
click at [736, 622] on button "Next" at bounding box center [758, 630] width 205 height 51
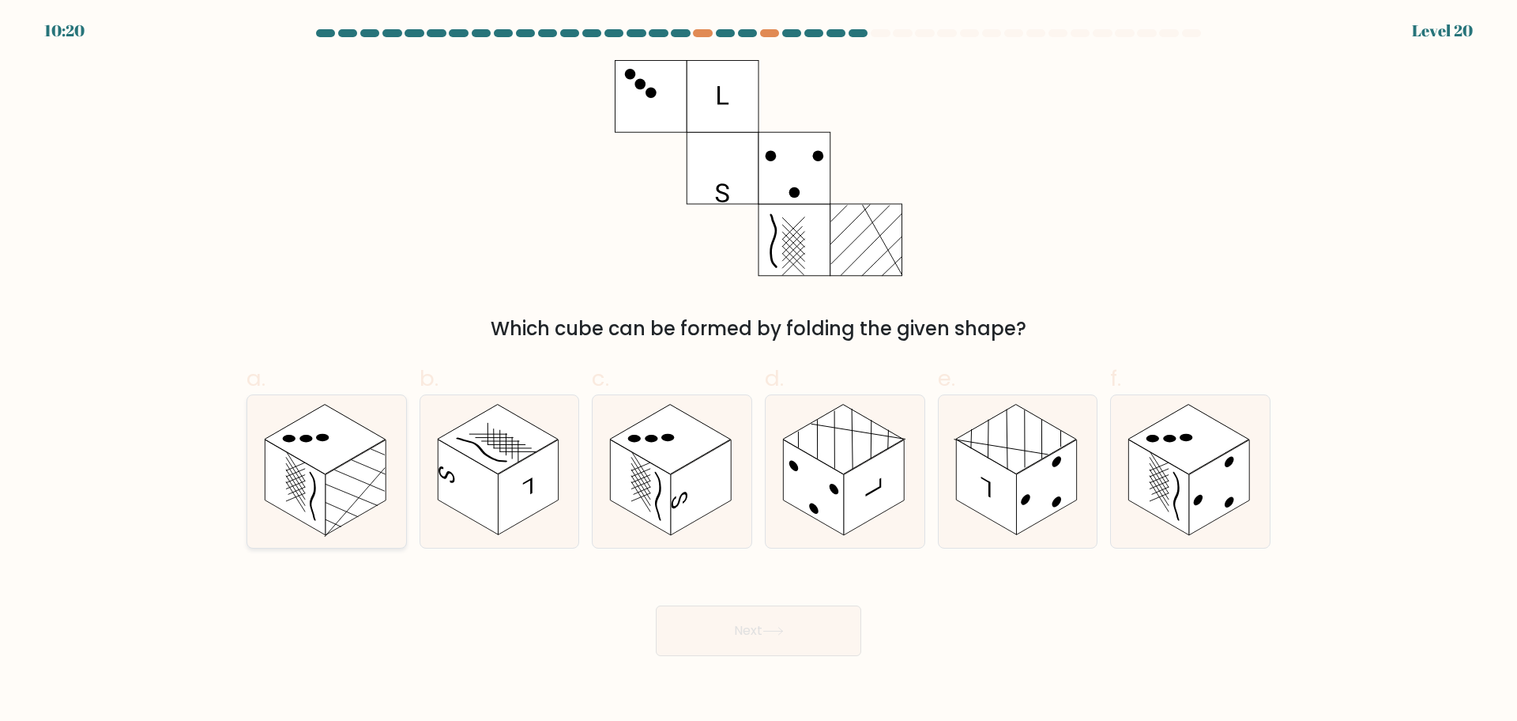
click at [363, 484] on rect at bounding box center [356, 487] width 60 height 96
click at [758, 371] on input "a." at bounding box center [758, 365] width 1 height 10
radio input "true"
click at [759, 624] on button "Next" at bounding box center [758, 630] width 205 height 51
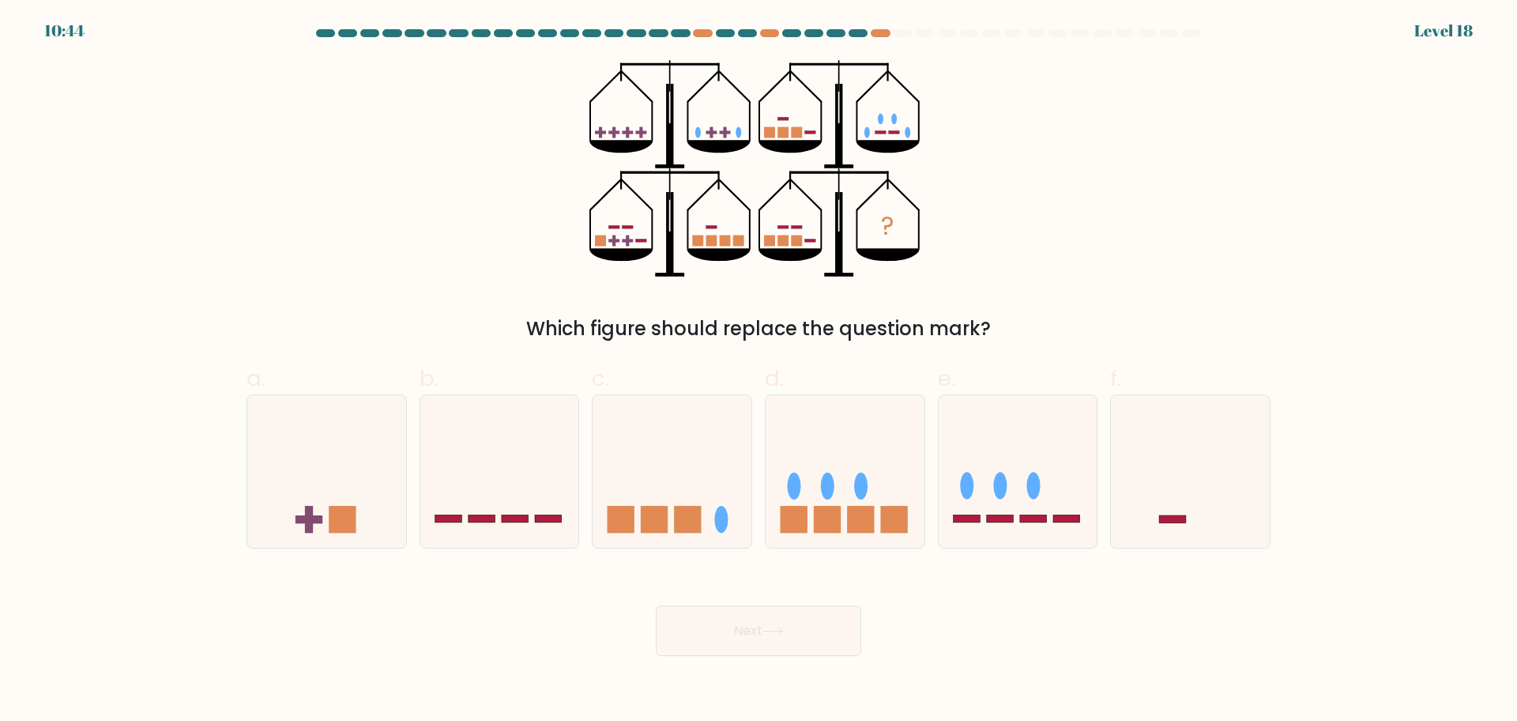
click at [1145, 259] on div "? Which figure should replace the question mark?" at bounding box center [758, 201] width 1043 height 283
click at [505, 265] on div "? Which figure should replace the question mark?" at bounding box center [758, 201] width 1043 height 283
click at [831, 433] on icon at bounding box center [845, 470] width 159 height 131
click at [759, 371] on input "d." at bounding box center [758, 365] width 1 height 10
radio input "true"
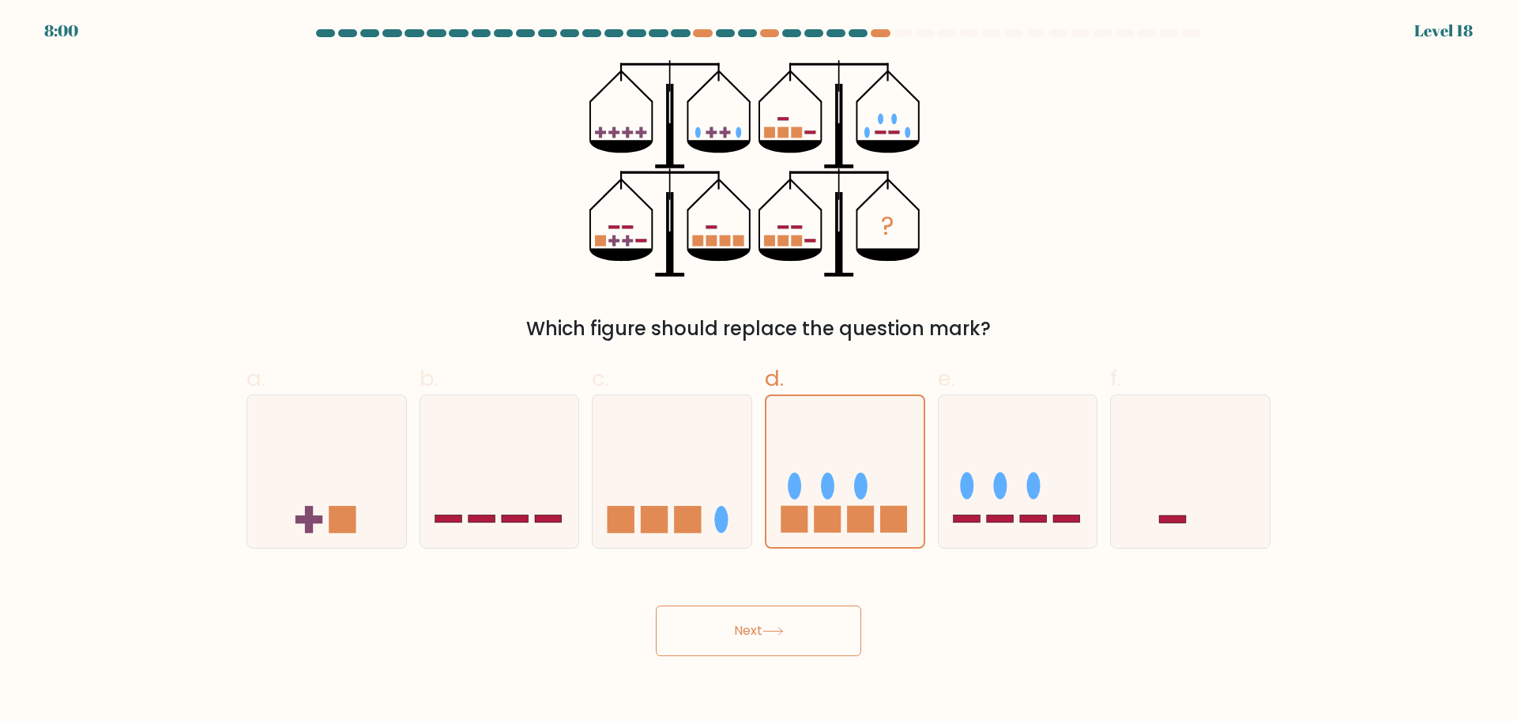
click at [718, 635] on button "Next" at bounding box center [758, 630] width 205 height 51
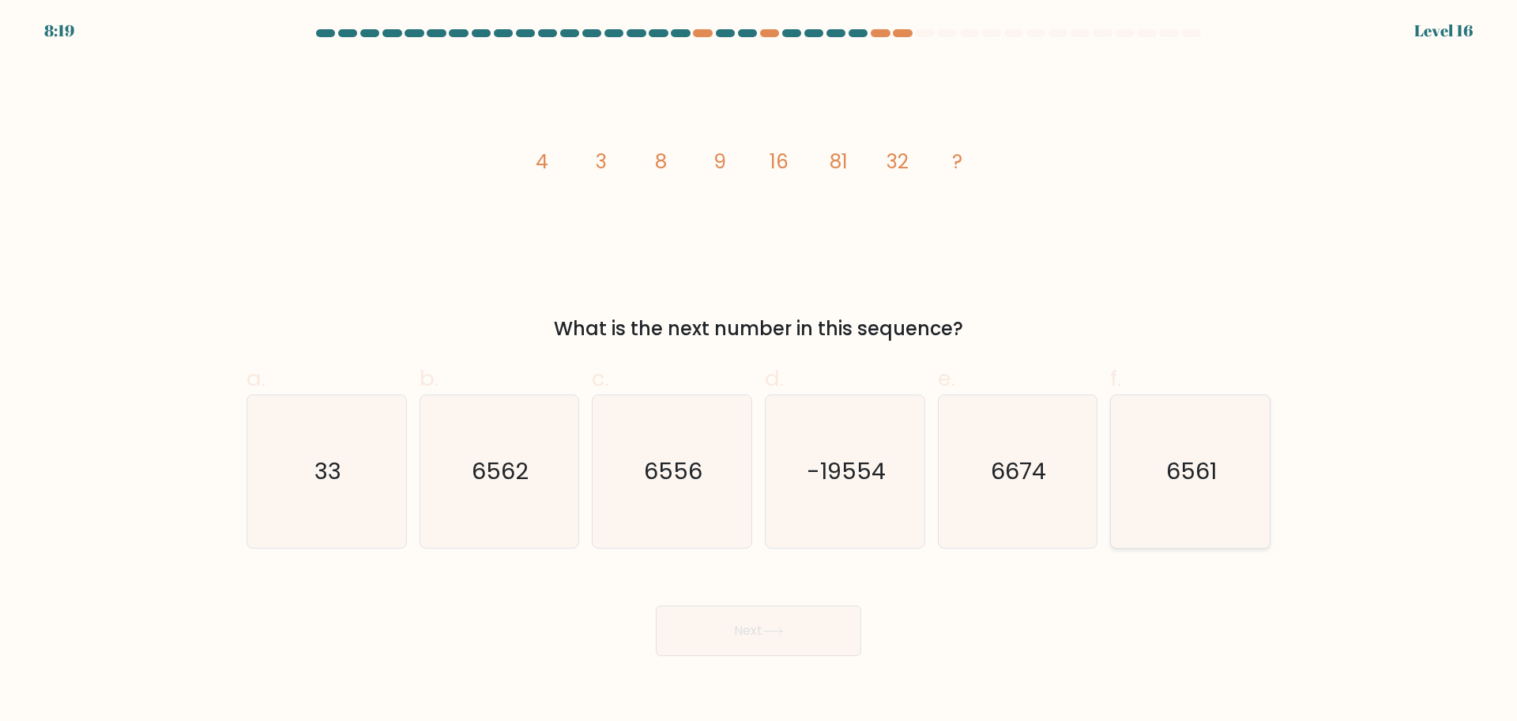
click at [1206, 443] on icon "6561" at bounding box center [1190, 471] width 152 height 152
click at [759, 371] on input "f. 6561" at bounding box center [758, 365] width 1 height 10
radio input "true"
click at [755, 630] on button "Next" at bounding box center [758, 630] width 205 height 51
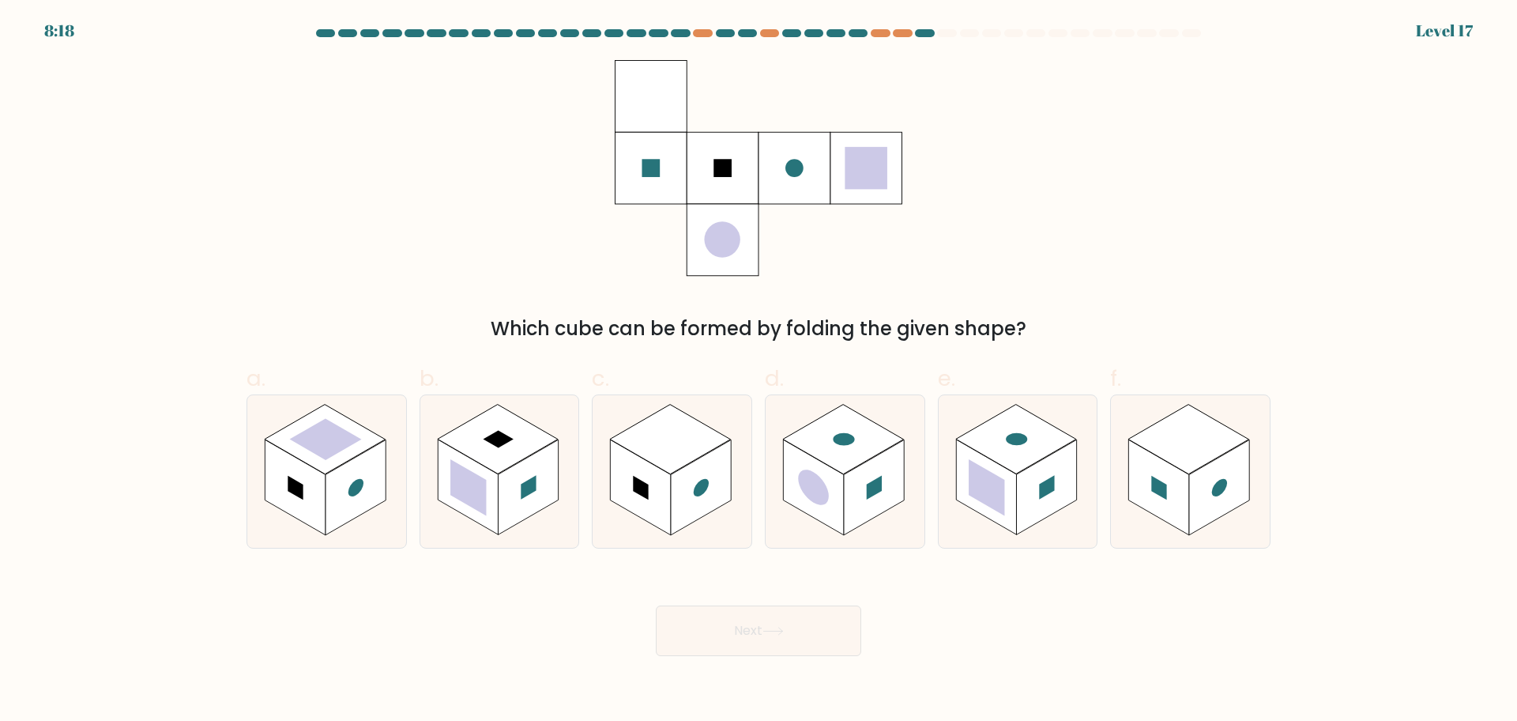
click at [650, 103] on rect at bounding box center [651, 96] width 72 height 72
click at [645, 94] on rect at bounding box center [651, 96] width 72 height 72
click at [694, 448] on rect at bounding box center [670, 440] width 121 height 70
click at [758, 371] on input "c." at bounding box center [758, 365] width 1 height 10
radio input "true"
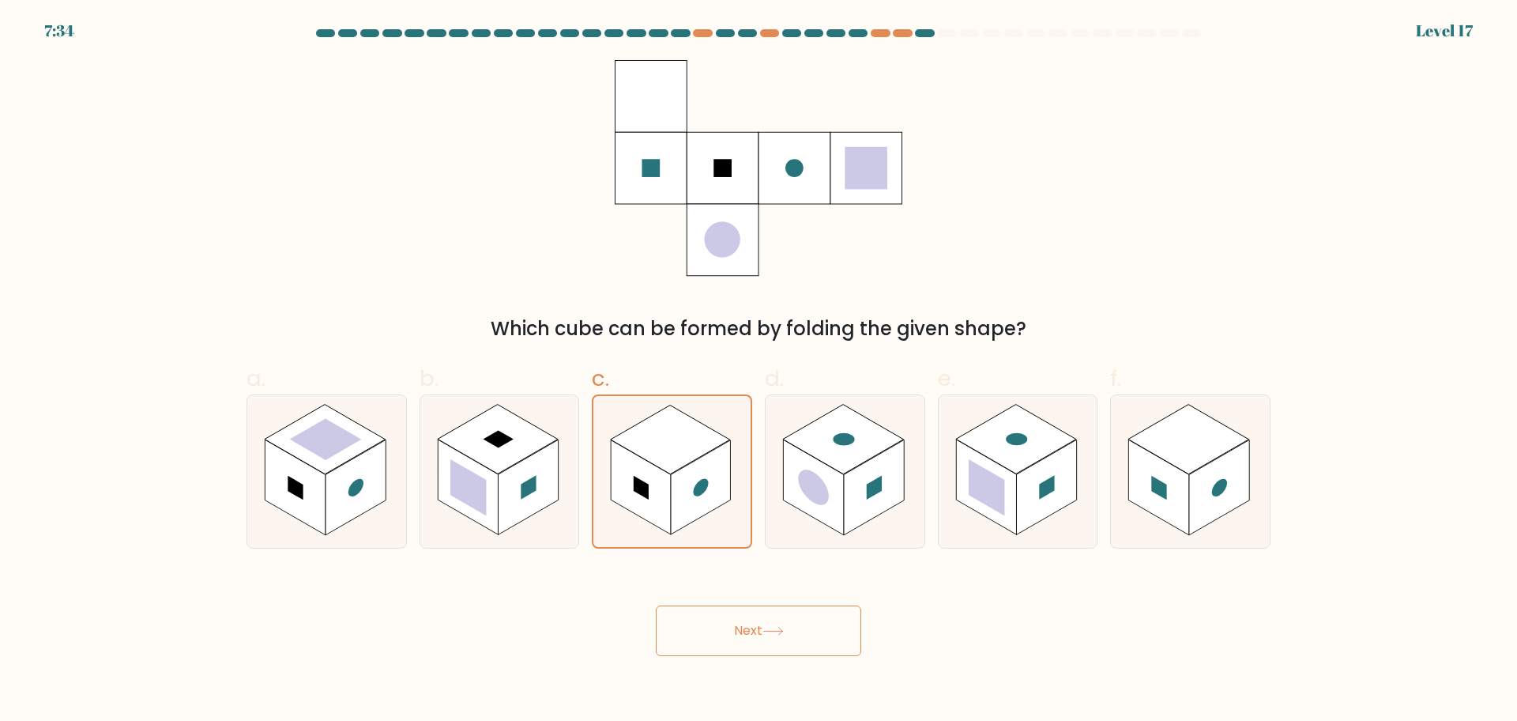
click at [729, 619] on button "Next" at bounding box center [758, 630] width 205 height 51
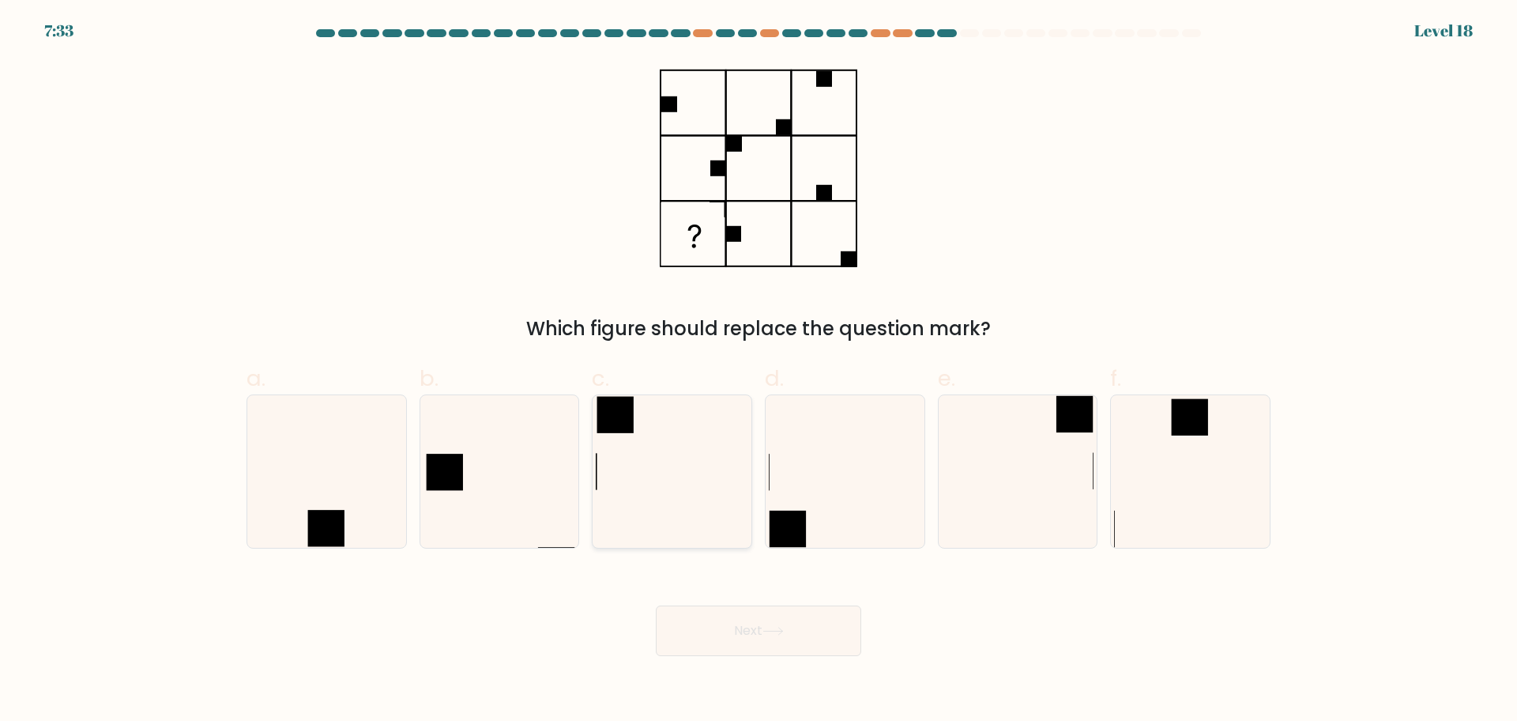
click at [663, 431] on icon at bounding box center [672, 471] width 152 height 152
click at [758, 371] on input "c." at bounding box center [758, 365] width 1 height 10
radio input "true"
click at [762, 630] on button "Next" at bounding box center [758, 630] width 205 height 51
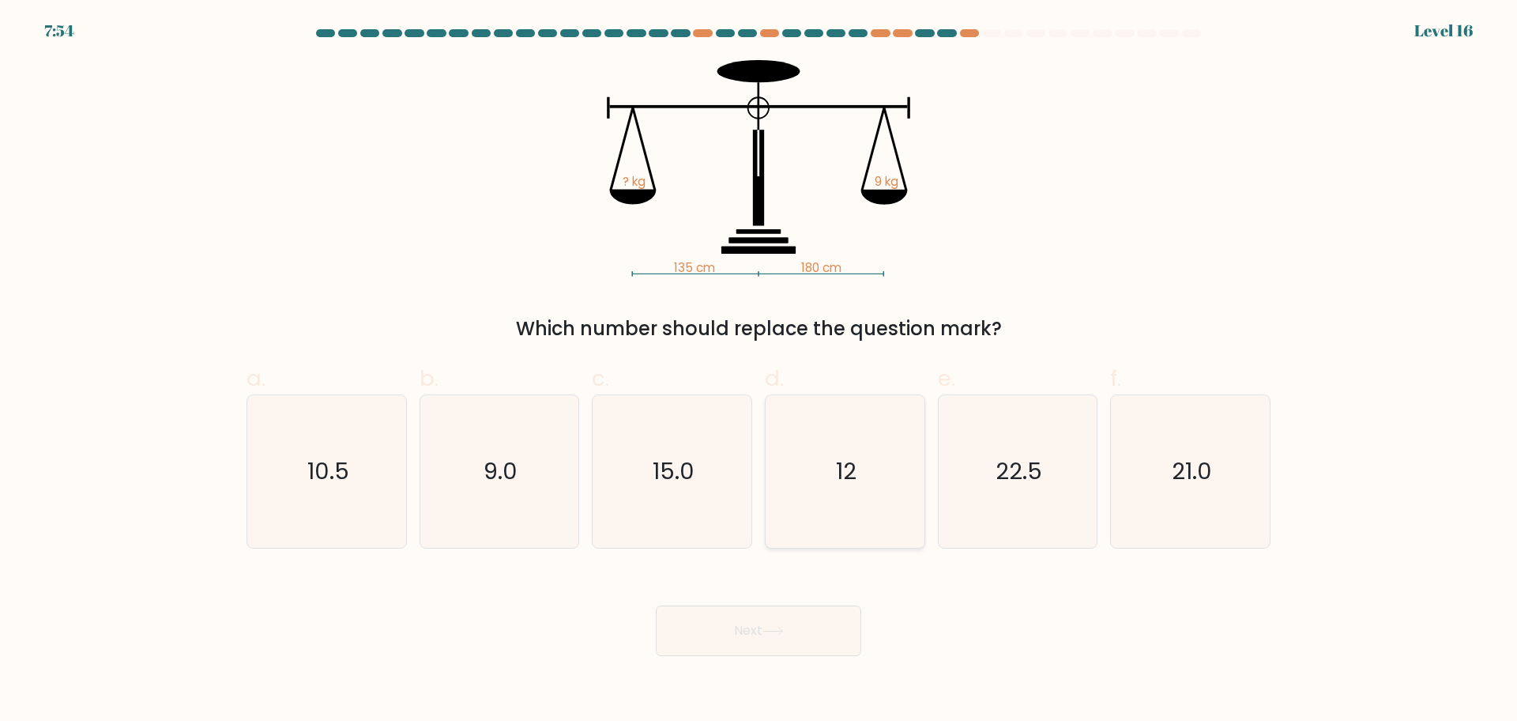
click at [885, 444] on icon "12" at bounding box center [845, 471] width 152 height 152
click at [759, 371] on input "d. 12" at bounding box center [758, 365] width 1 height 10
radio input "true"
click at [775, 626] on button "Next" at bounding box center [758, 630] width 205 height 51
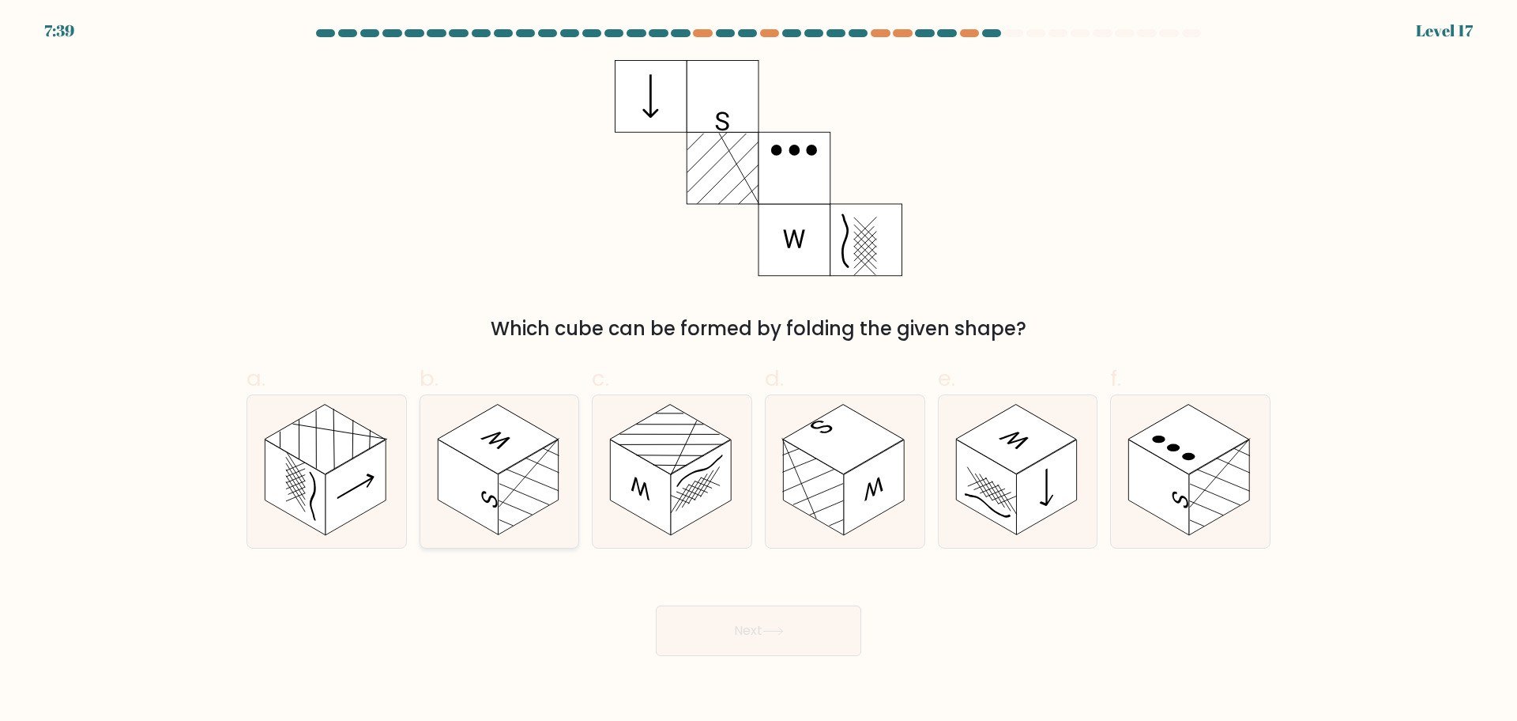
click at [574, 433] on icon at bounding box center [499, 471] width 159 height 152
click at [758, 371] on input "b." at bounding box center [758, 365] width 1 height 10
radio input "true"
click at [775, 586] on div "Next" at bounding box center [758, 611] width 1043 height 88
click at [746, 619] on button "Next" at bounding box center [758, 630] width 205 height 51
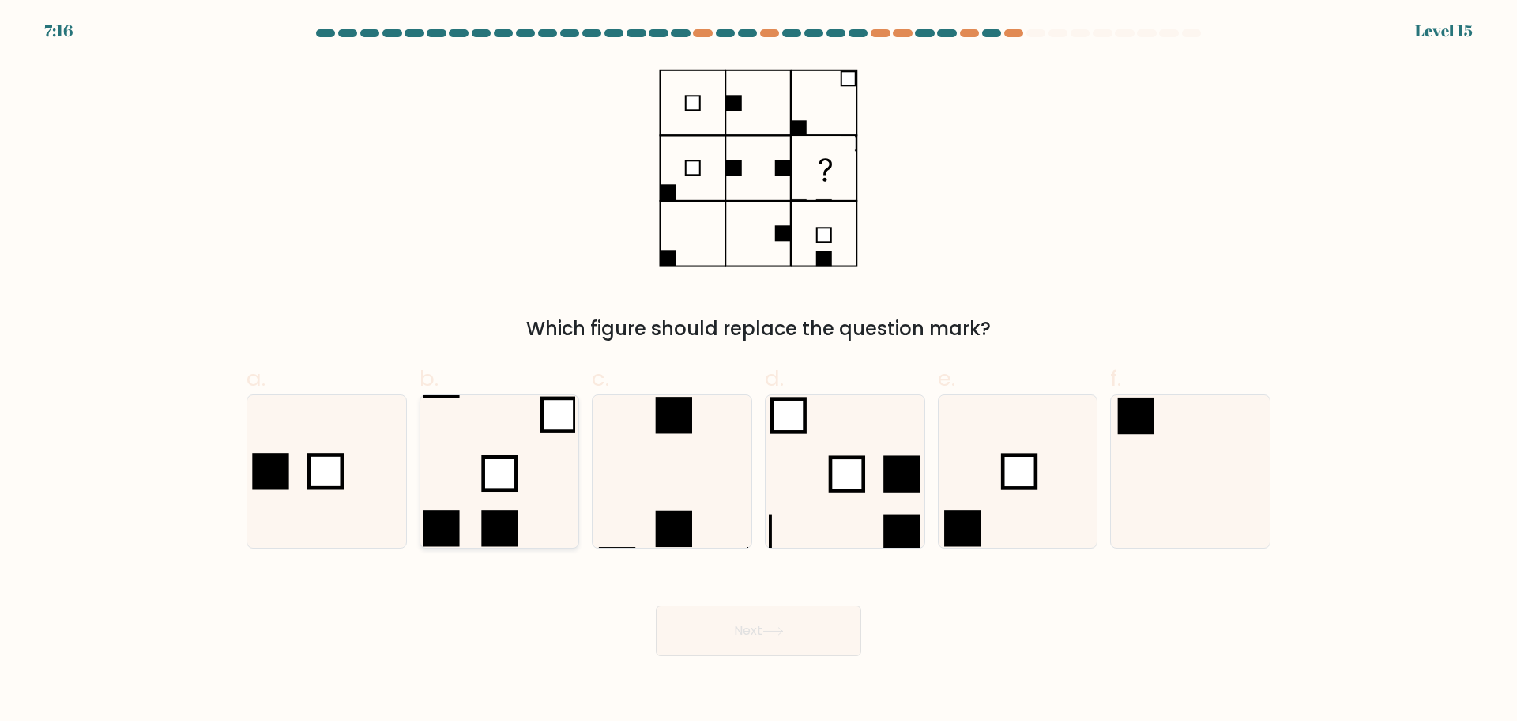
click at [487, 476] on rect at bounding box center [500, 473] width 33 height 33
click at [758, 371] on input "b." at bounding box center [758, 365] width 1 height 10
radio input "true"
click at [696, 606] on button "Next" at bounding box center [758, 630] width 205 height 51
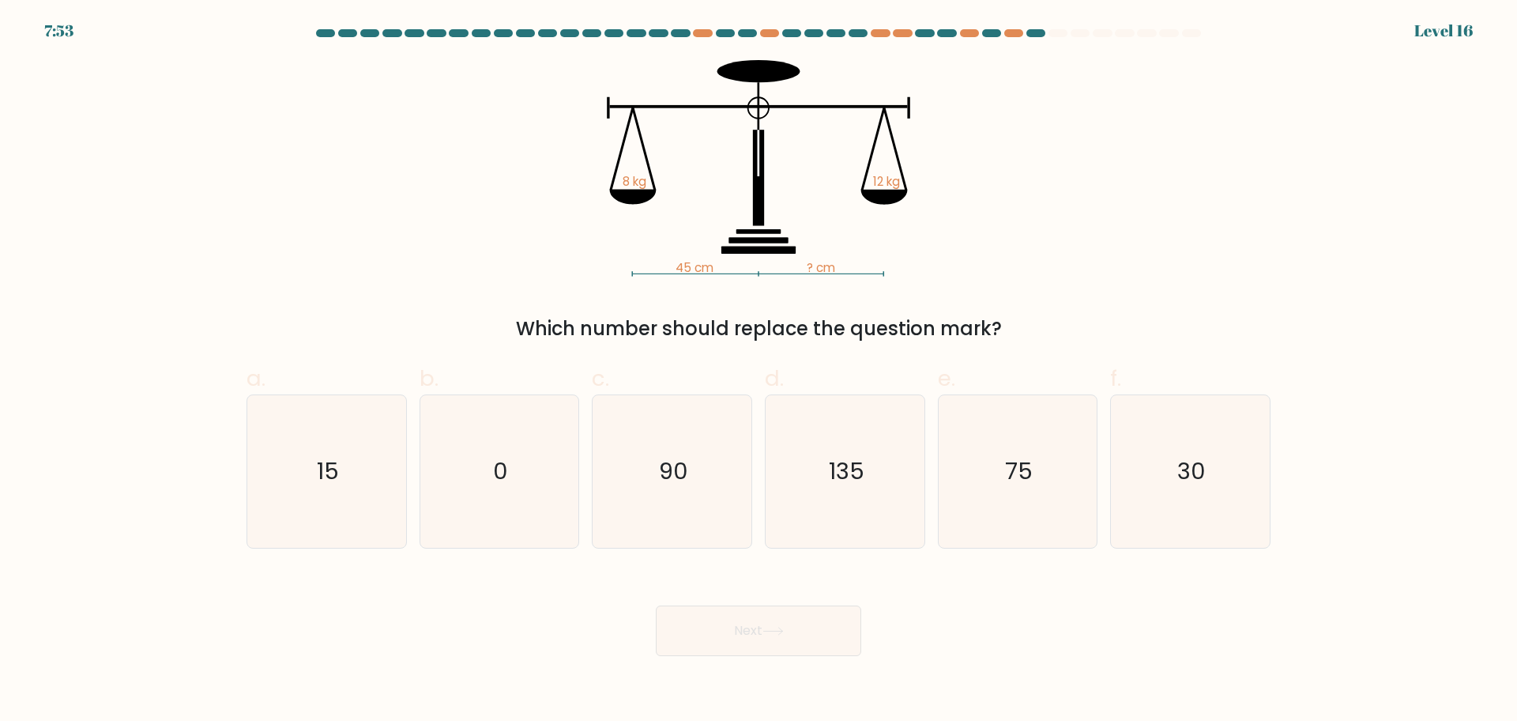
click at [1175, 295] on div "45 cm ? cm 8 kg 12 kg Which number should replace the question mark?" at bounding box center [758, 201] width 1043 height 283
click at [1146, 313] on div "45 cm ? cm 8 kg 12 kg Which number should replace the question mark?" at bounding box center [758, 201] width 1043 height 283
click at [1210, 456] on icon "30" at bounding box center [1190, 471] width 152 height 152
click at [759, 371] on input "f. 30" at bounding box center [758, 365] width 1 height 10
radio input "true"
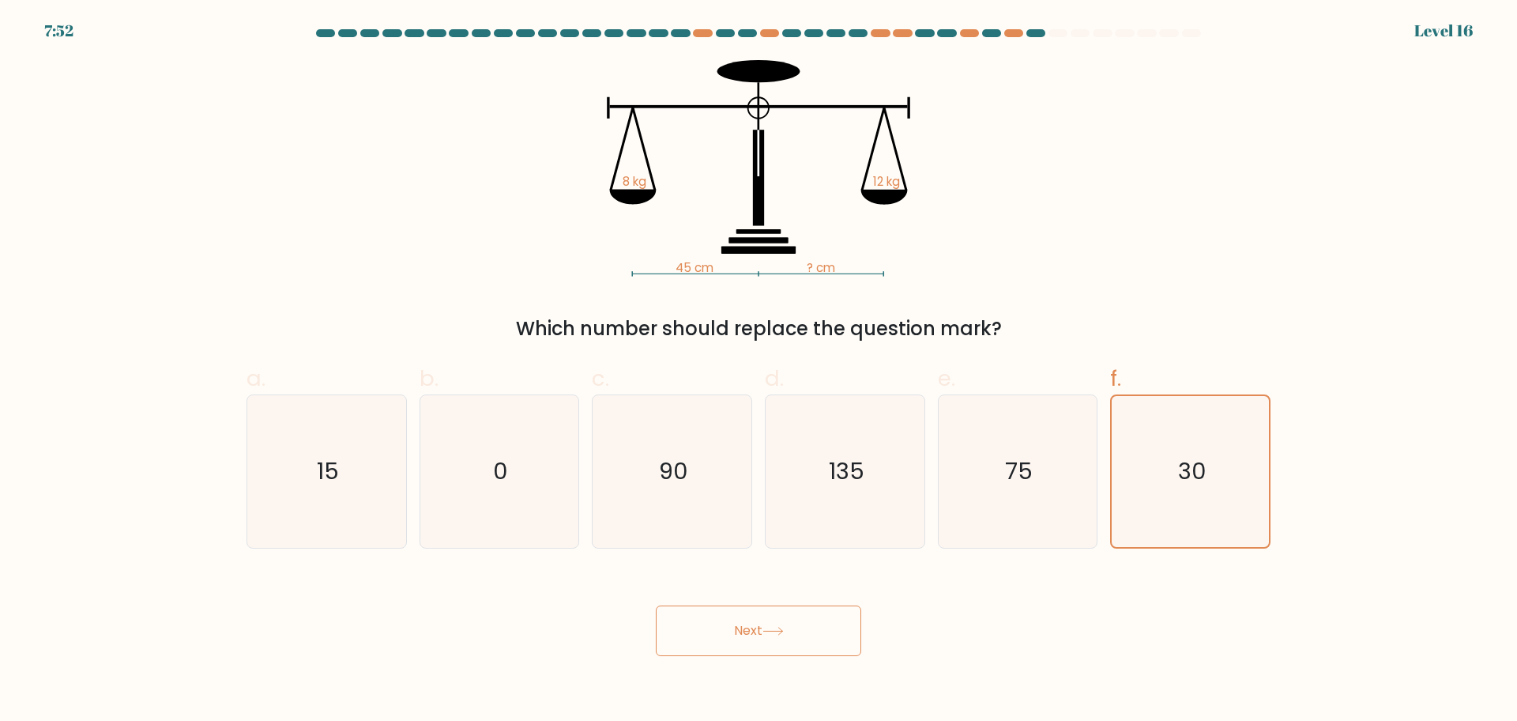
click at [630, 635] on div "Next" at bounding box center [758, 611] width 1043 height 88
click at [740, 628] on button "Next" at bounding box center [758, 630] width 205 height 51
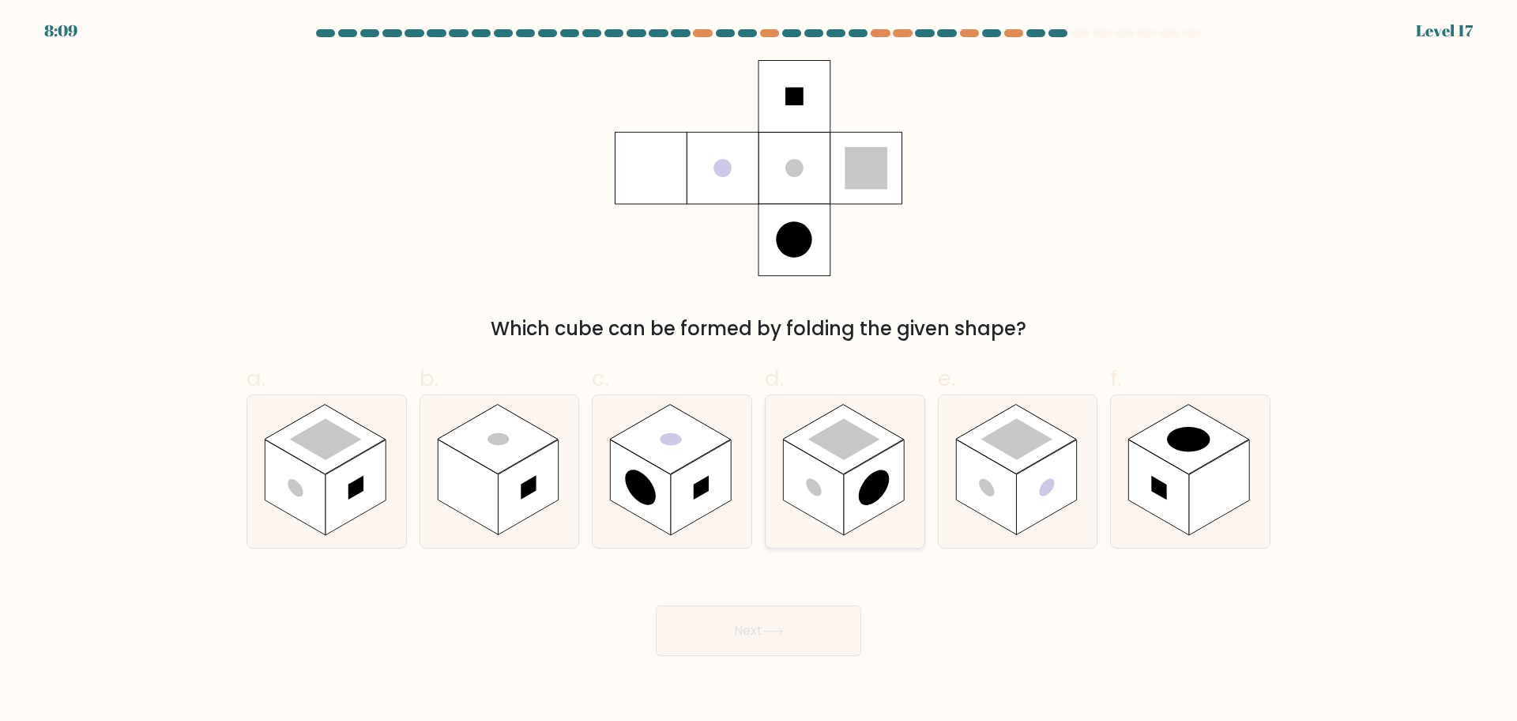
click at [837, 477] on rect at bounding box center [813, 487] width 60 height 96
click at [759, 371] on input "d." at bounding box center [758, 365] width 1 height 10
radio input "true"
click at [749, 629] on button "Next" at bounding box center [758, 630] width 205 height 51
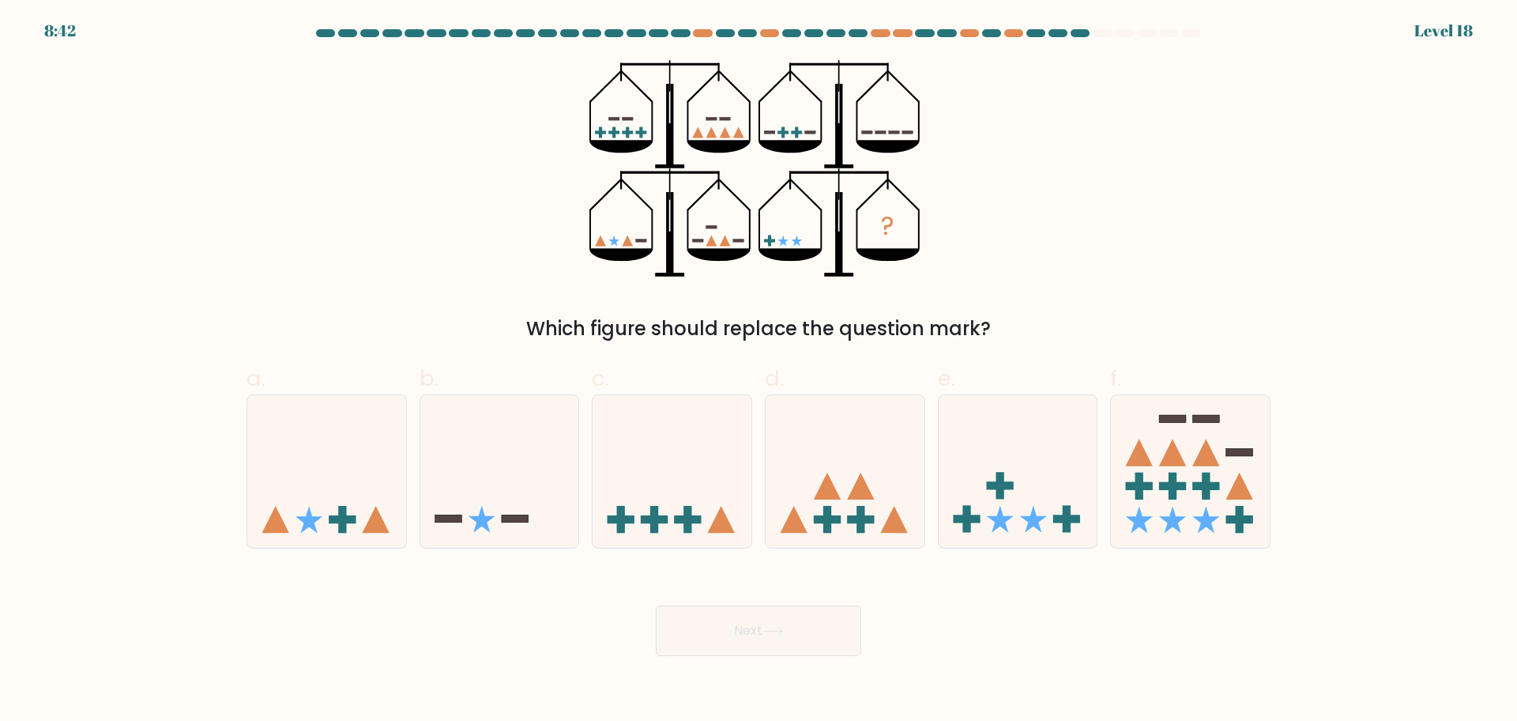
click at [503, 152] on div "? Which figure should replace the question mark?" at bounding box center [758, 201] width 1043 height 283
click at [365, 199] on div "? Which figure should replace the question mark?" at bounding box center [758, 201] width 1043 height 283
click at [544, 250] on div "? Which figure should replace the question mark?" at bounding box center [758, 201] width 1043 height 283
click at [234, 152] on form at bounding box center [758, 342] width 1517 height 627
click at [1017, 457] on icon at bounding box center [1018, 470] width 159 height 131
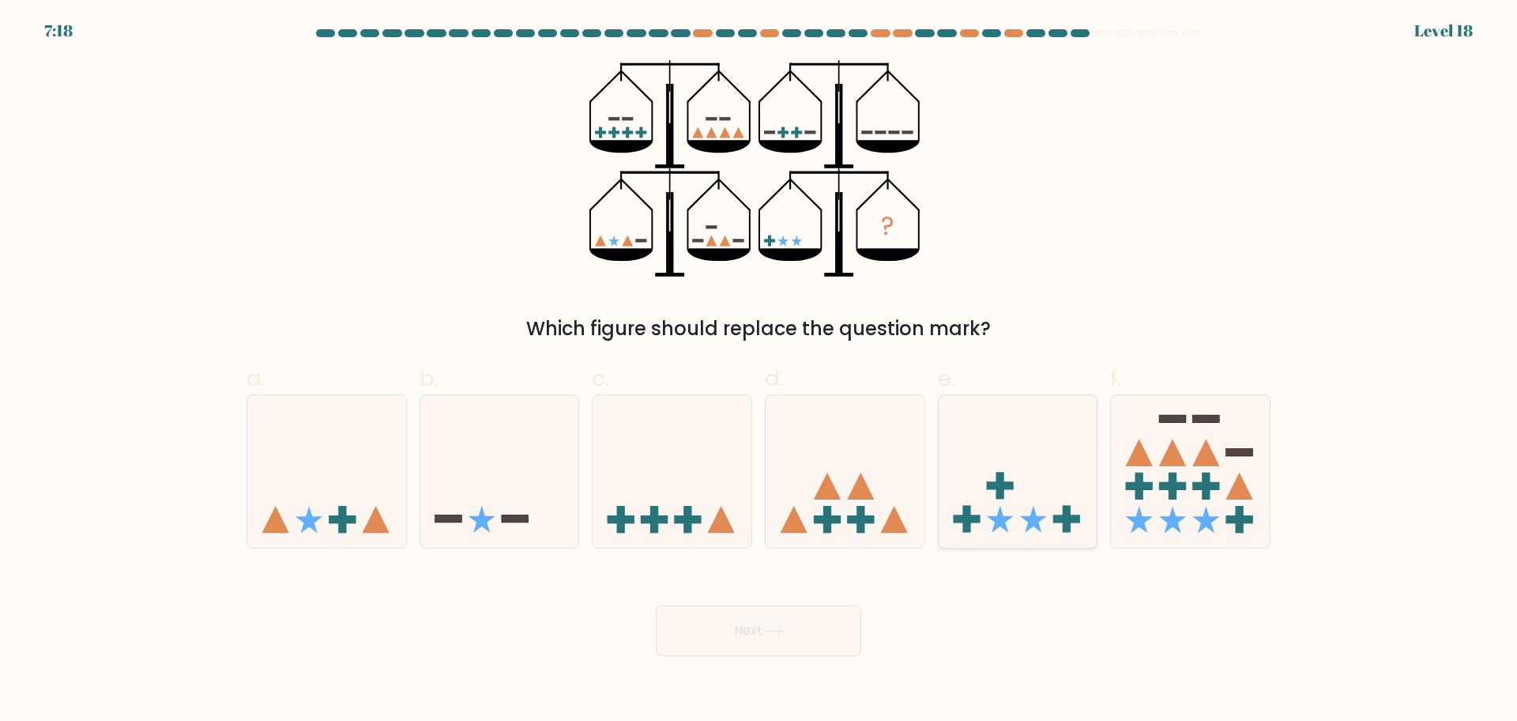
click at [759, 371] on input "e." at bounding box center [758, 365] width 1 height 10
radio input "true"
click at [871, 416] on icon at bounding box center [845, 470] width 159 height 131
click at [759, 371] on input "d." at bounding box center [758, 365] width 1 height 10
radio input "true"
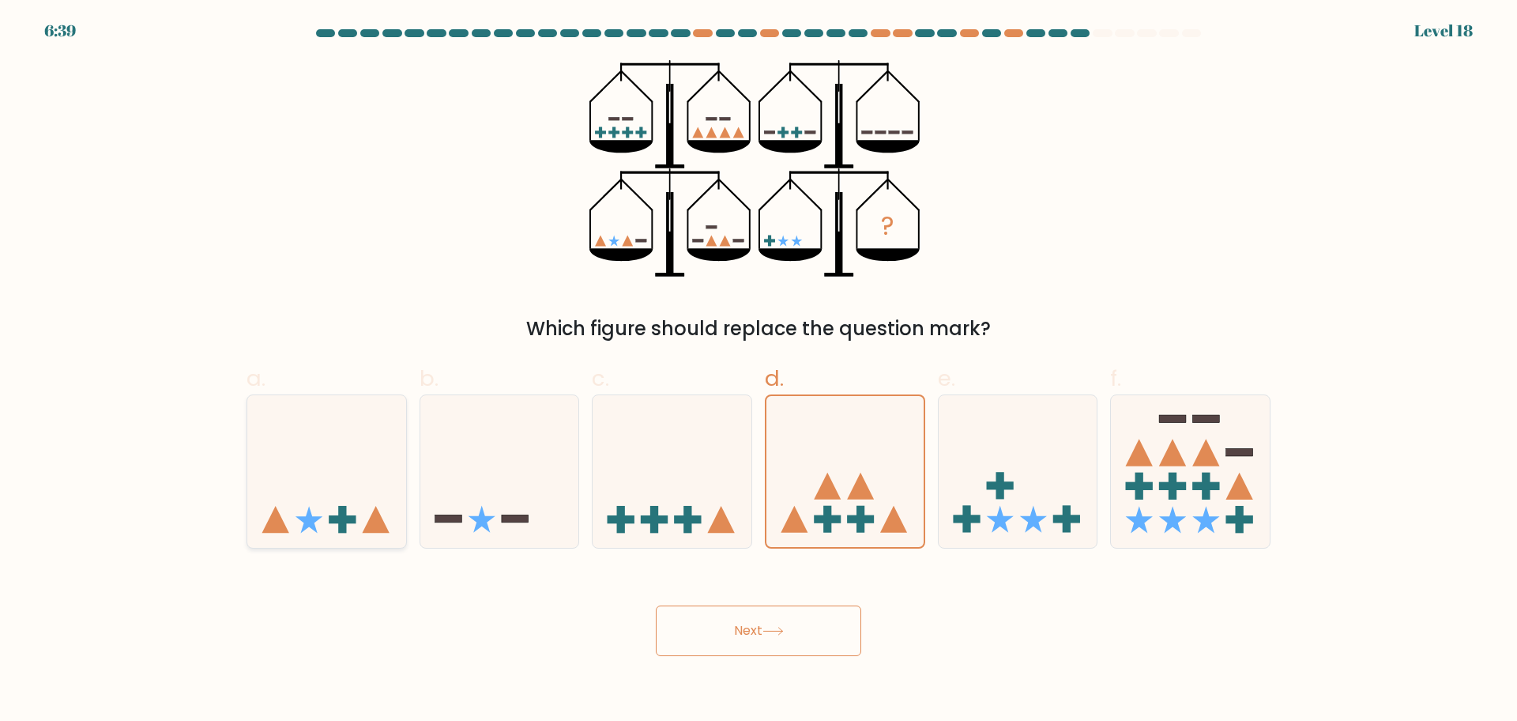
click at [392, 469] on icon at bounding box center [326, 470] width 159 height 131
click at [758, 371] on input "a." at bounding box center [758, 365] width 1 height 10
radio input "true"
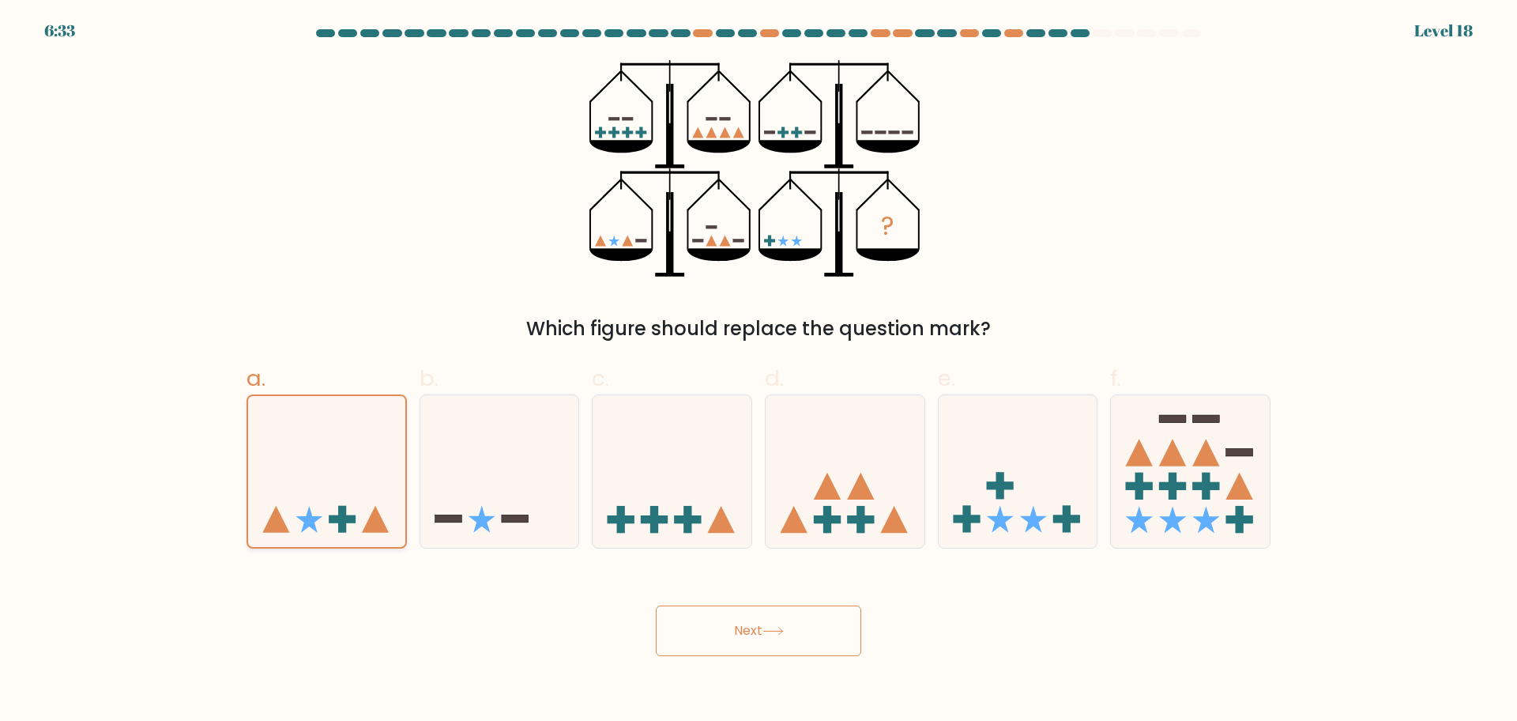
click at [380, 449] on icon at bounding box center [326, 471] width 157 height 130
click at [758, 371] on input "a." at bounding box center [758, 365] width 1 height 10
click at [721, 660] on body "6:33 Level 18" at bounding box center [758, 360] width 1517 height 721
click at [706, 634] on button "Next" at bounding box center [758, 630] width 205 height 51
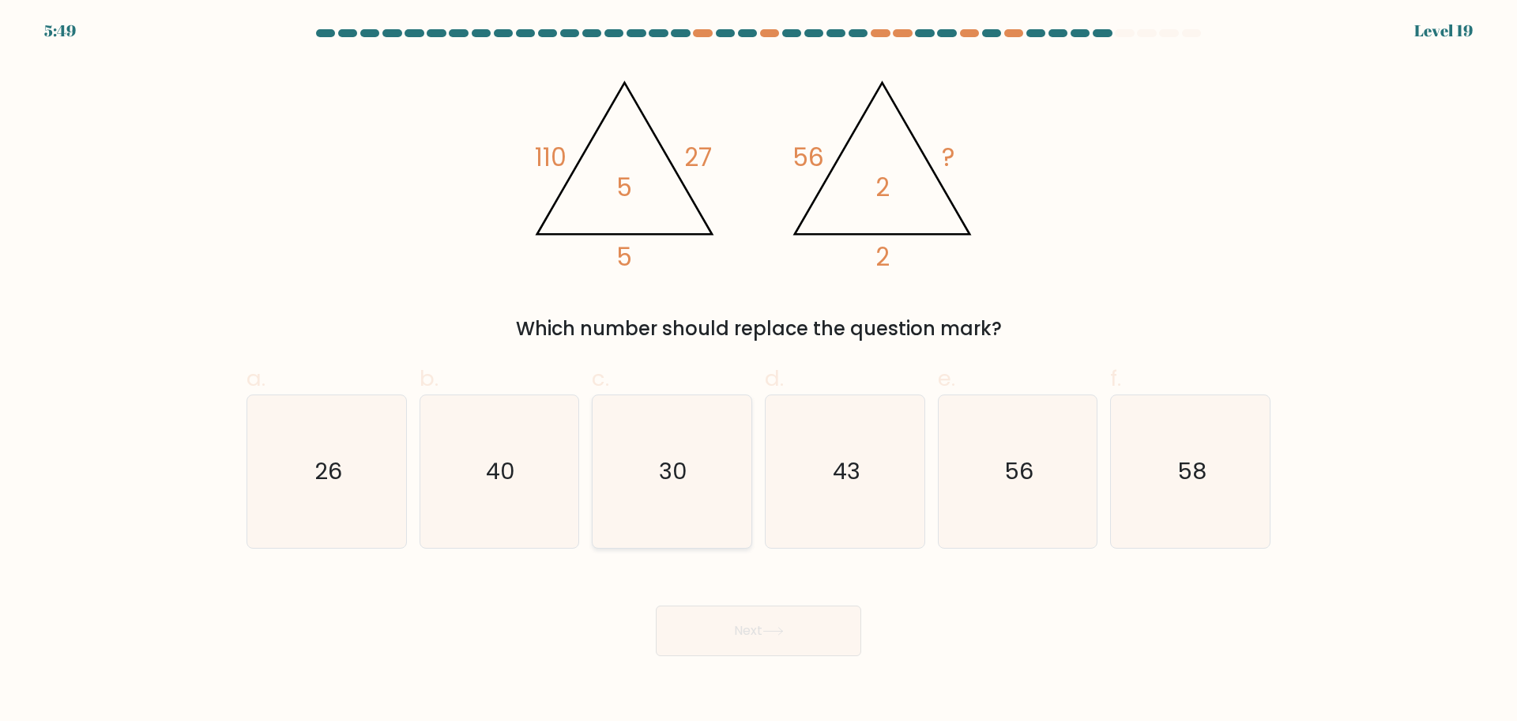
click at [675, 473] on text "30" at bounding box center [674, 471] width 28 height 32
click at [758, 371] on input "c. 30" at bounding box center [758, 365] width 1 height 10
radio input "true"
click at [728, 604] on div "Next" at bounding box center [758, 611] width 1043 height 88
click at [728, 630] on button "Next" at bounding box center [758, 630] width 205 height 51
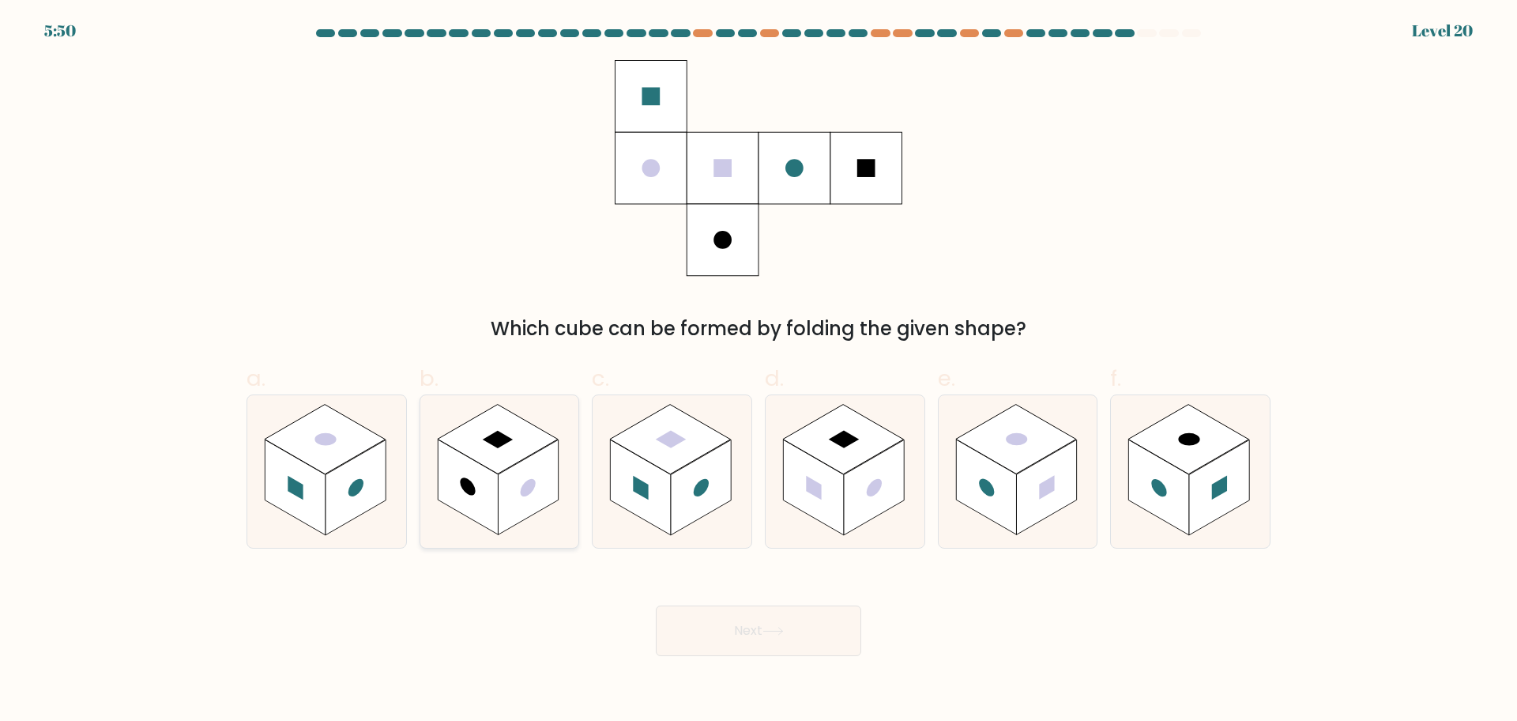
click at [537, 438] on rect at bounding box center [498, 440] width 121 height 70
click at [758, 371] on input "b." at bounding box center [758, 365] width 1 height 10
radio input "true"
click at [736, 630] on button "Next" at bounding box center [758, 630] width 205 height 51
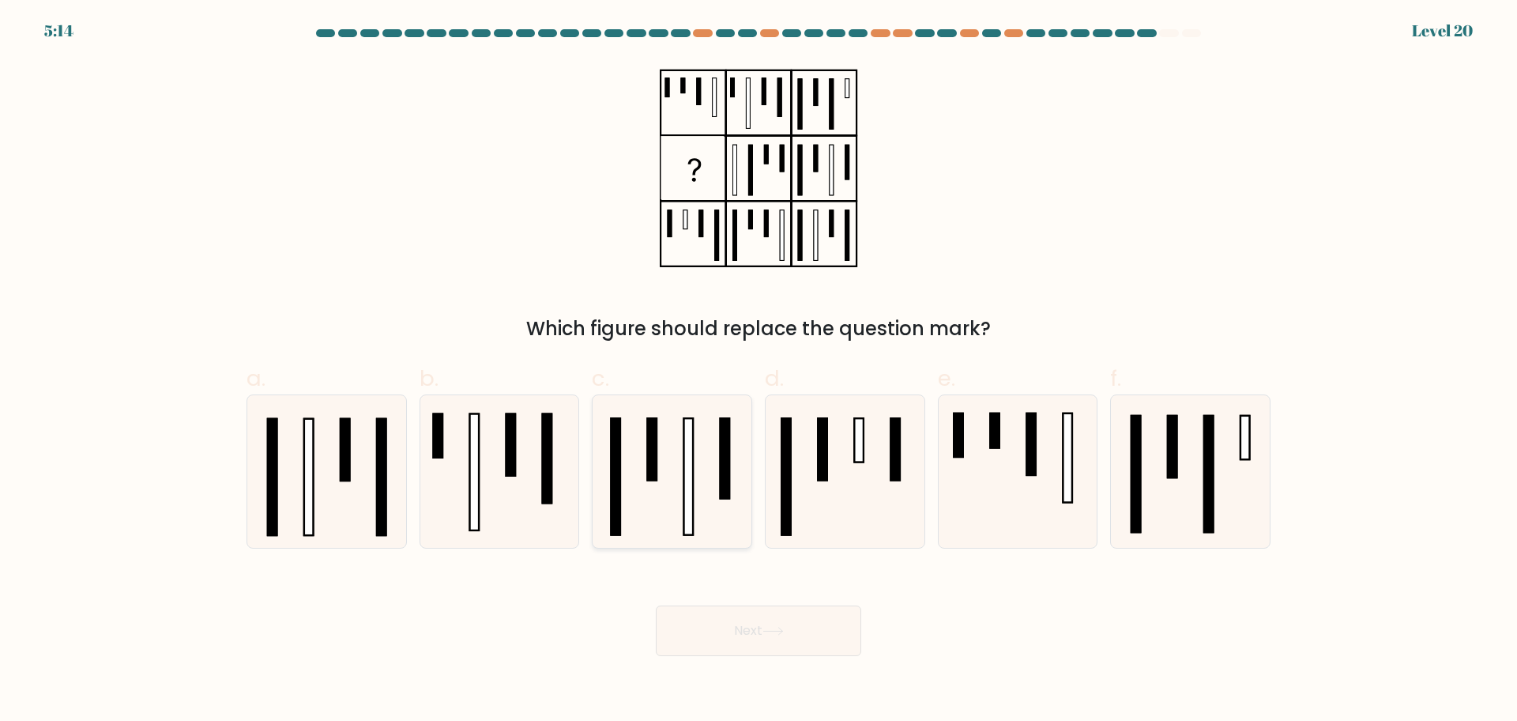
click at [714, 461] on icon at bounding box center [672, 471] width 152 height 152
click at [758, 371] on input "c." at bounding box center [758, 365] width 1 height 10
radio input "true"
click at [883, 446] on icon at bounding box center [845, 471] width 152 height 152
click at [759, 371] on input "d." at bounding box center [758, 365] width 1 height 10
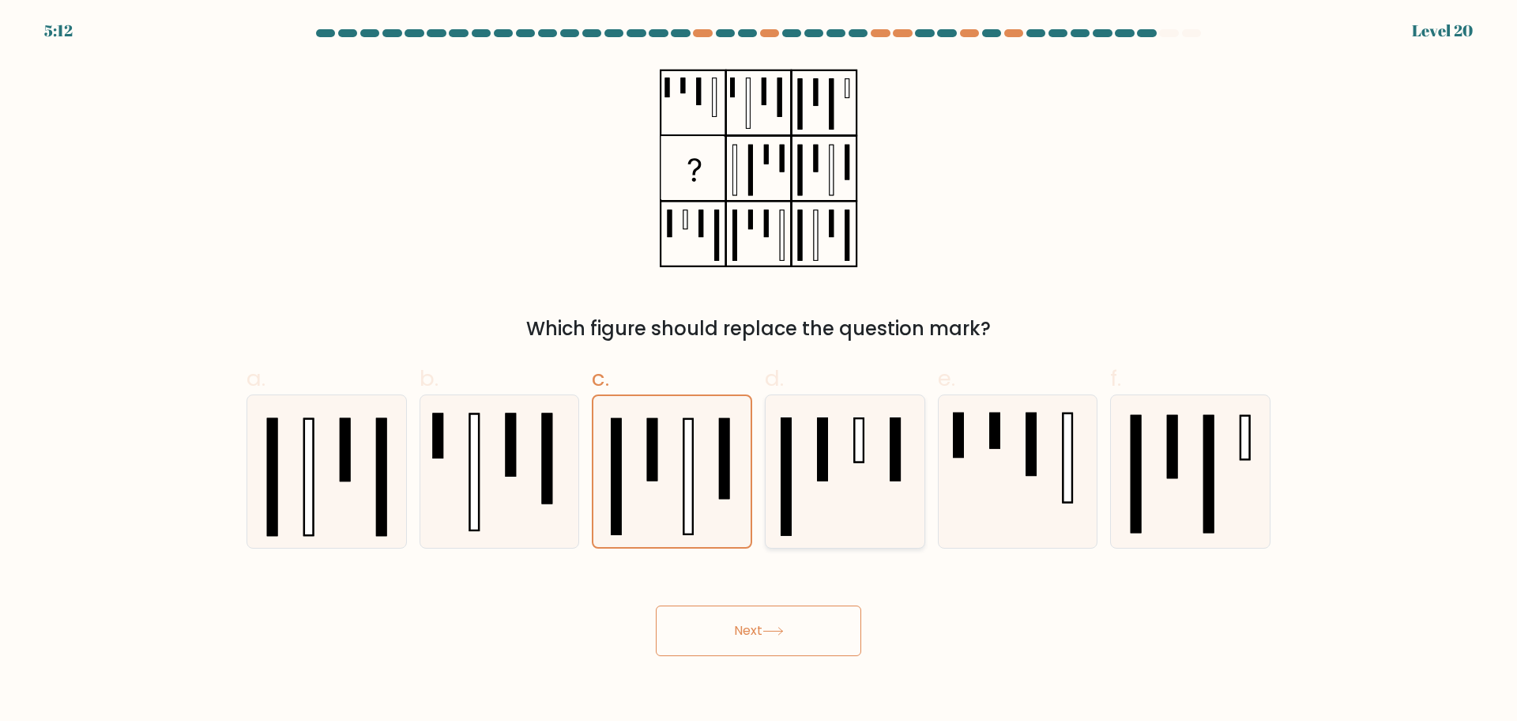
radio input "true"
click at [664, 449] on icon at bounding box center [672, 471] width 152 height 152
click at [758, 371] on input "c." at bounding box center [758, 365] width 1 height 10
radio input "true"
click at [835, 443] on icon at bounding box center [845, 471] width 152 height 152
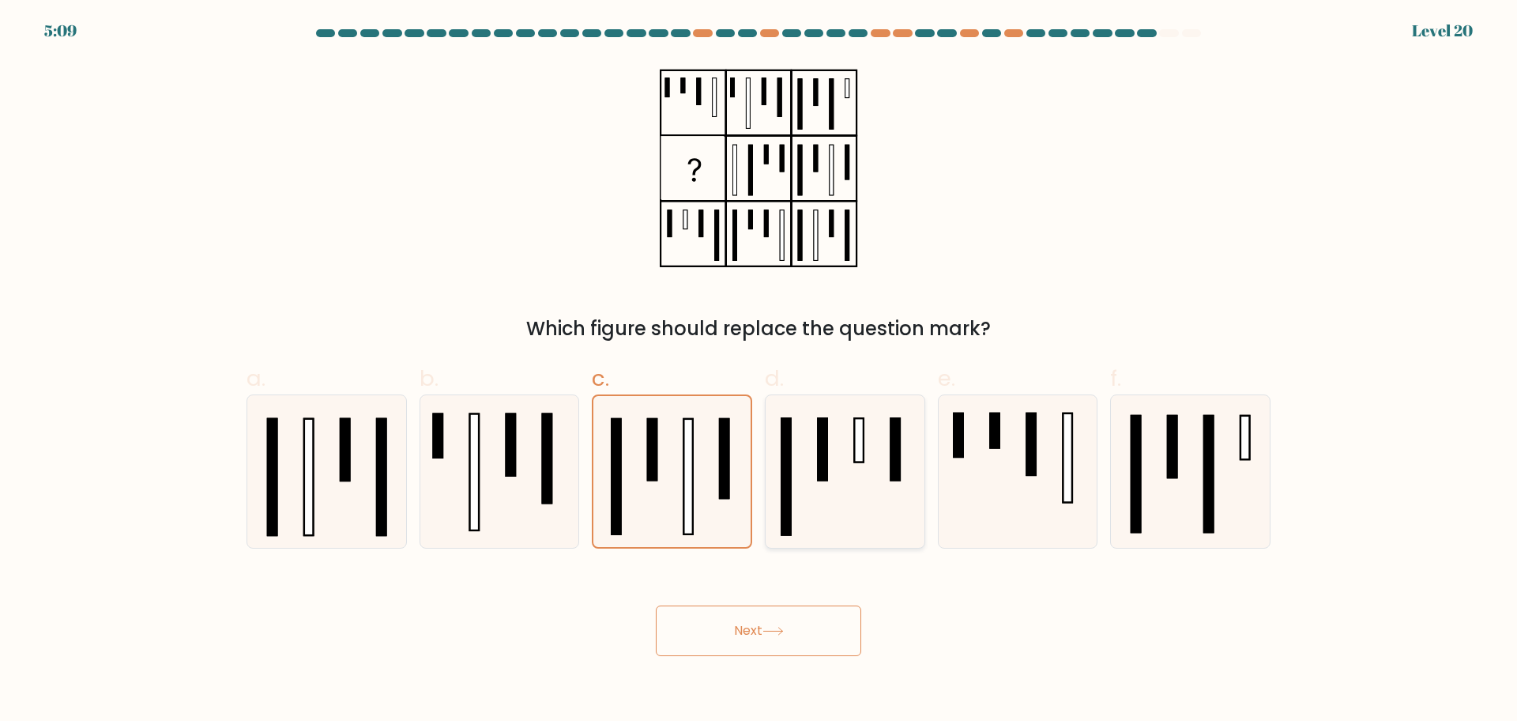
click at [759, 371] on input "d." at bounding box center [758, 365] width 1 height 10
radio input "true"
click at [703, 450] on icon at bounding box center [672, 471] width 152 height 152
click at [758, 371] on input "c." at bounding box center [758, 365] width 1 height 10
radio input "true"
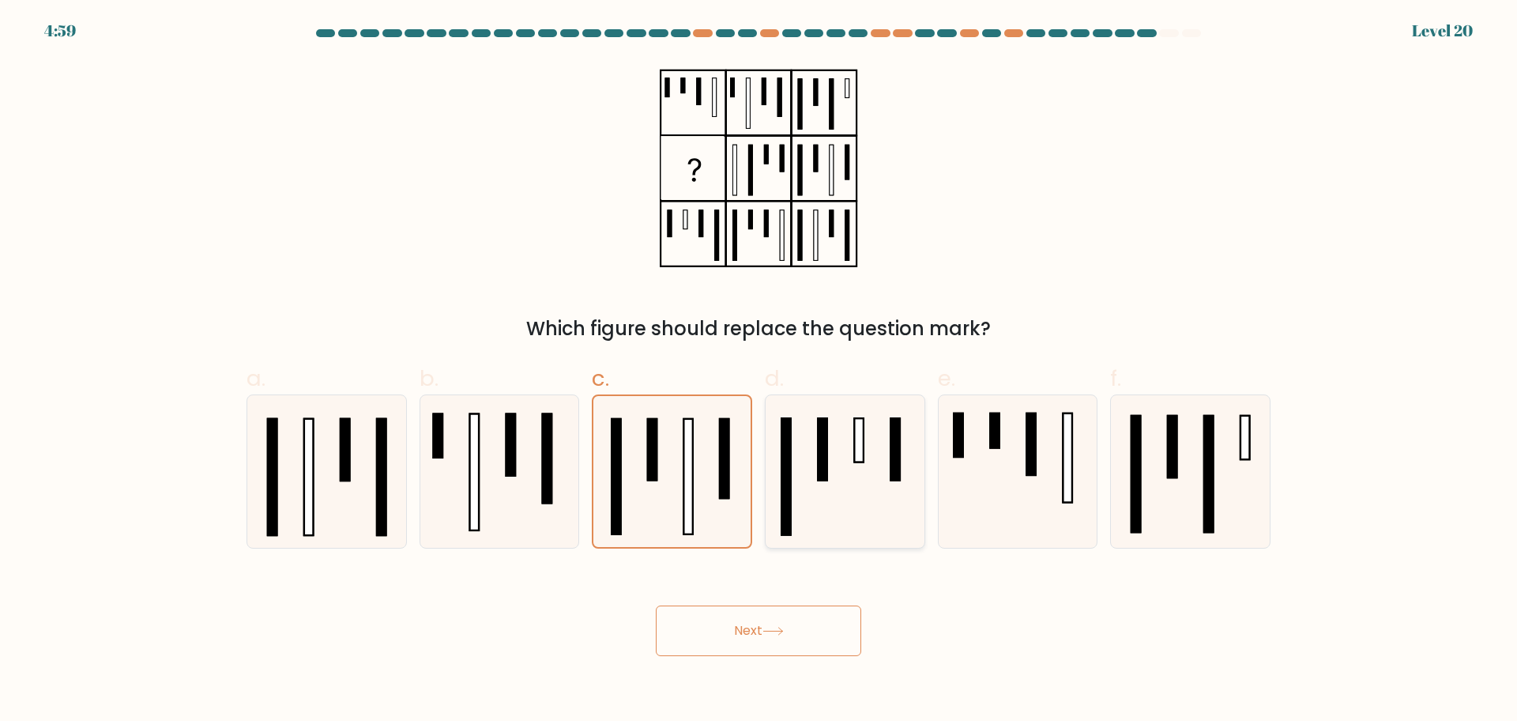
click at [784, 438] on rect at bounding box center [785, 476] width 9 height 116
click at [759, 371] on input "d." at bounding box center [758, 365] width 1 height 10
radio input "true"
click at [660, 431] on icon at bounding box center [672, 471] width 152 height 152
click at [758, 371] on input "c." at bounding box center [758, 365] width 1 height 10
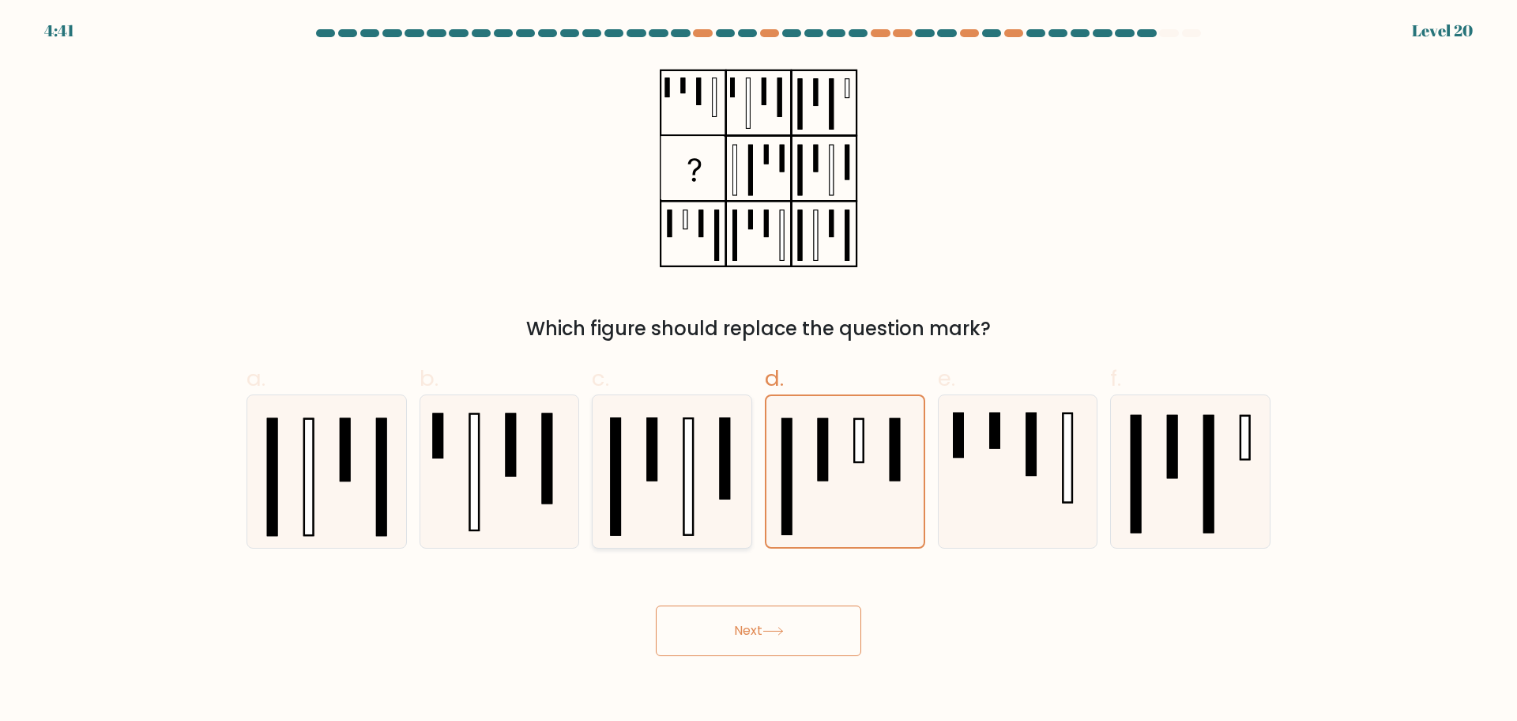
radio input "true"
click at [738, 626] on button "Next" at bounding box center [758, 630] width 205 height 51
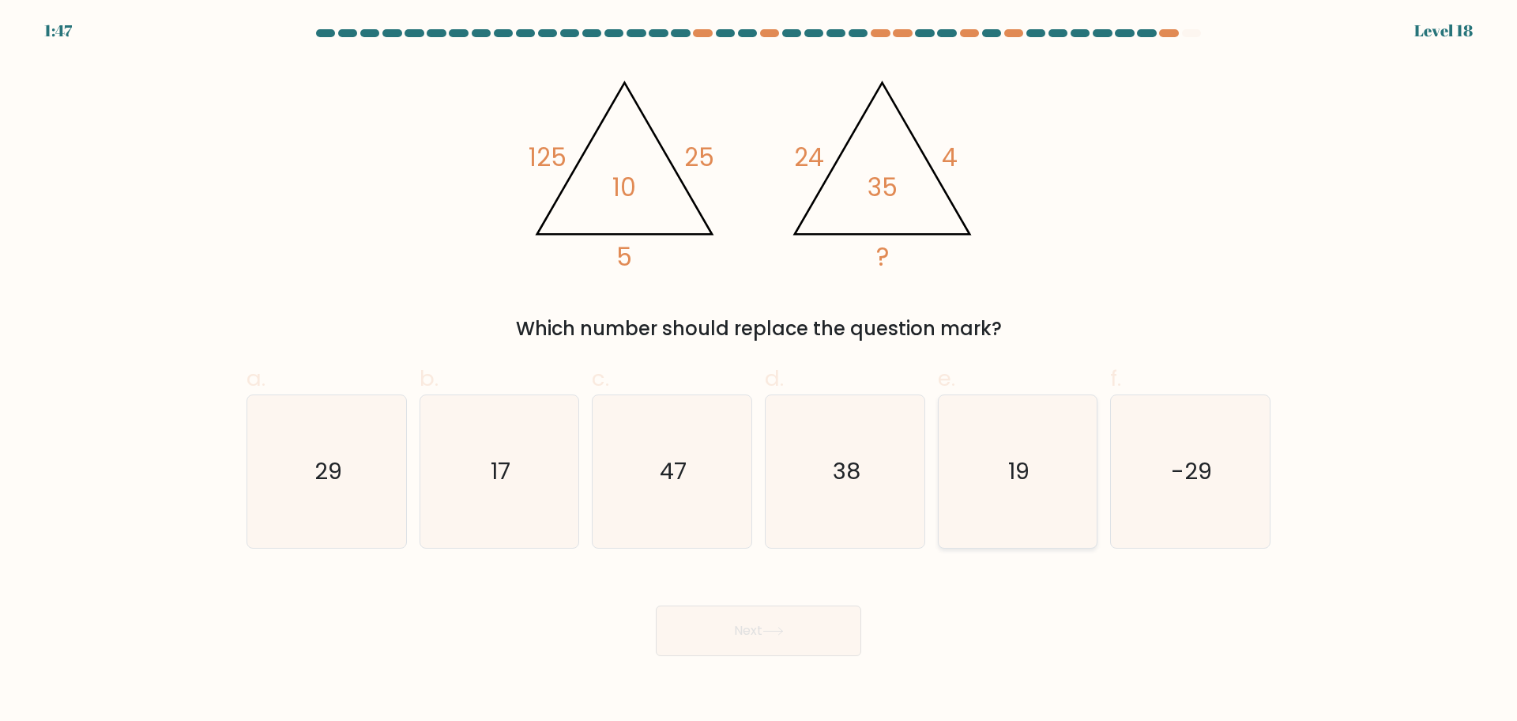
click at [1026, 447] on icon "19" at bounding box center [1017, 471] width 152 height 152
click at [759, 371] on input "e. 19" at bounding box center [758, 365] width 1 height 10
radio input "true"
click at [806, 477] on icon "38" at bounding box center [845, 471] width 152 height 152
click at [759, 371] on input "d. 38" at bounding box center [758, 365] width 1 height 10
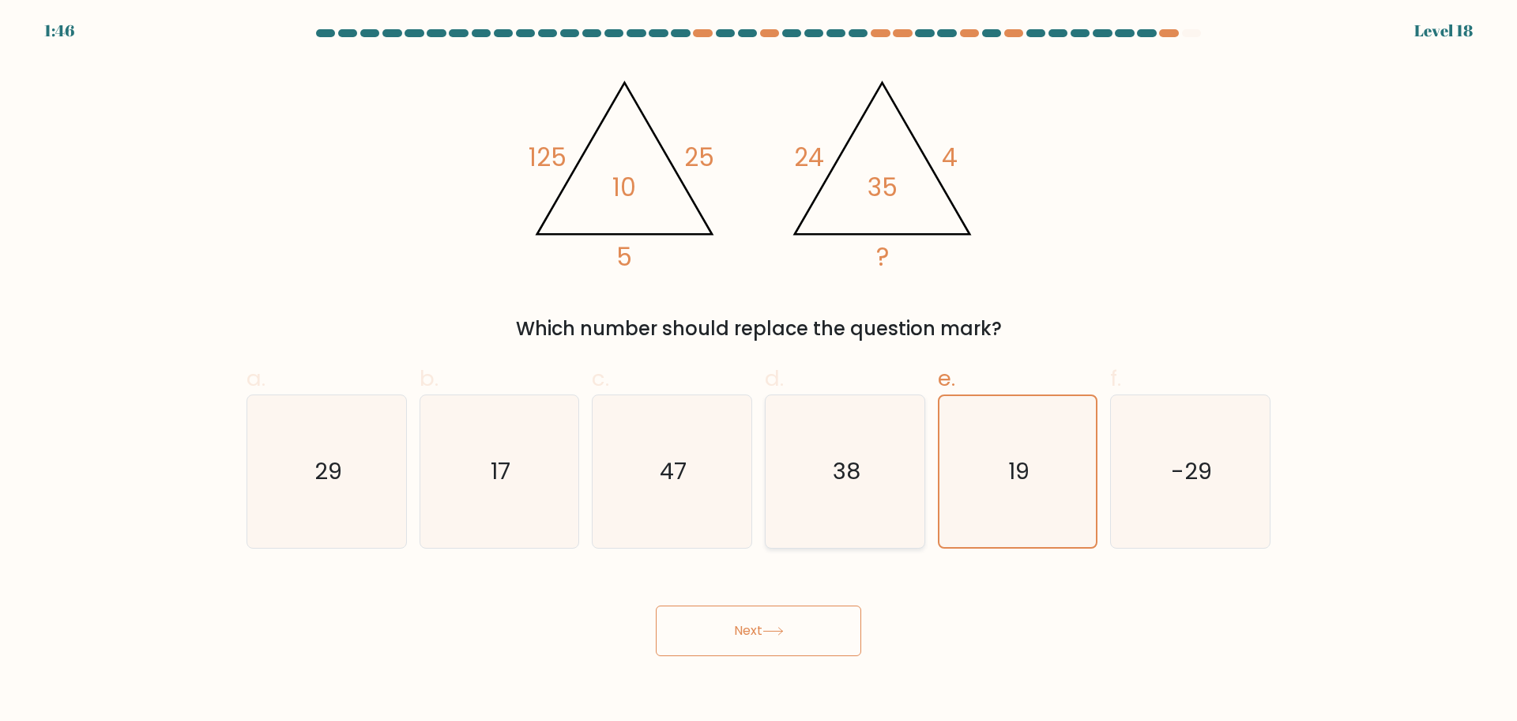
radio input "true"
click at [532, 484] on icon "17" at bounding box center [499, 471] width 152 height 152
click at [758, 371] on input "b. 17" at bounding box center [758, 365] width 1 height 10
radio input "true"
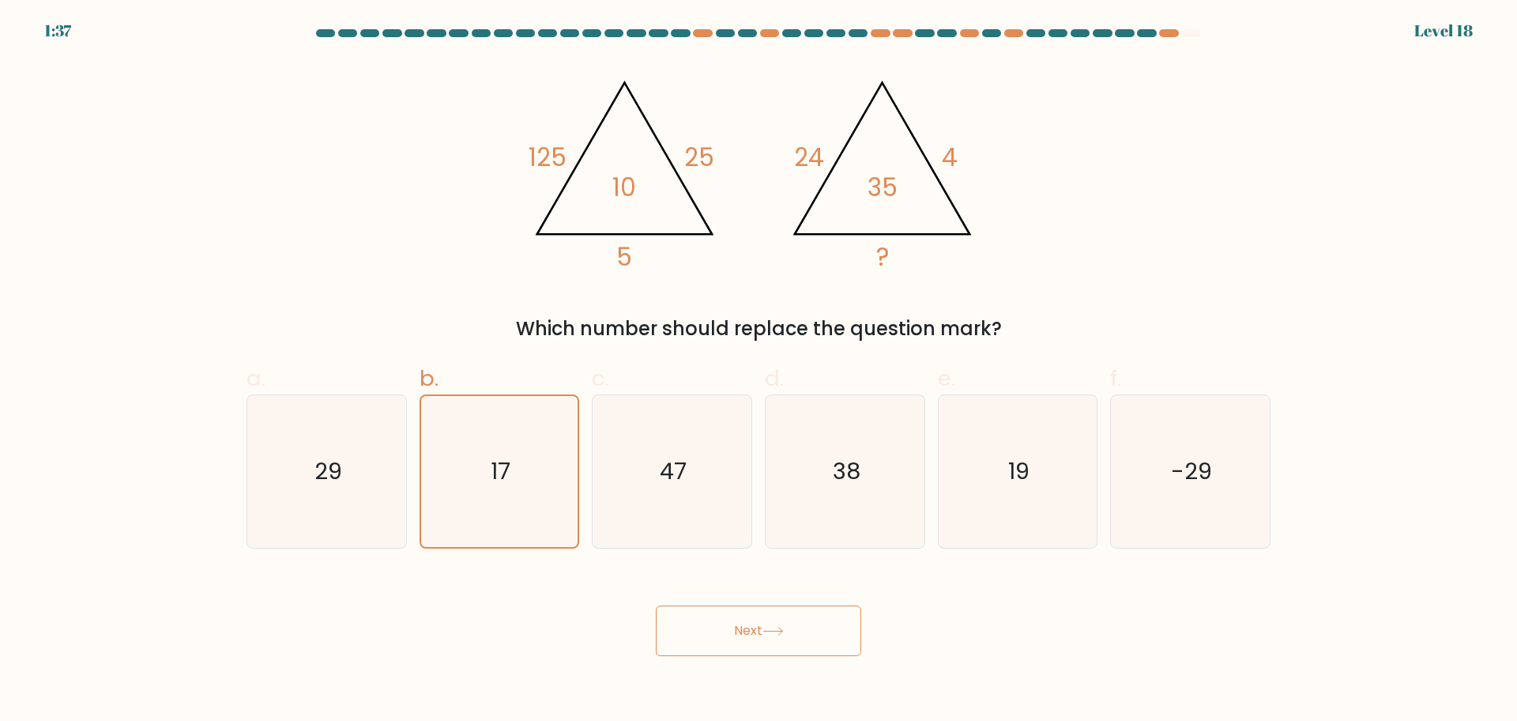
click at [690, 614] on button "Next" at bounding box center [758, 630] width 205 height 51
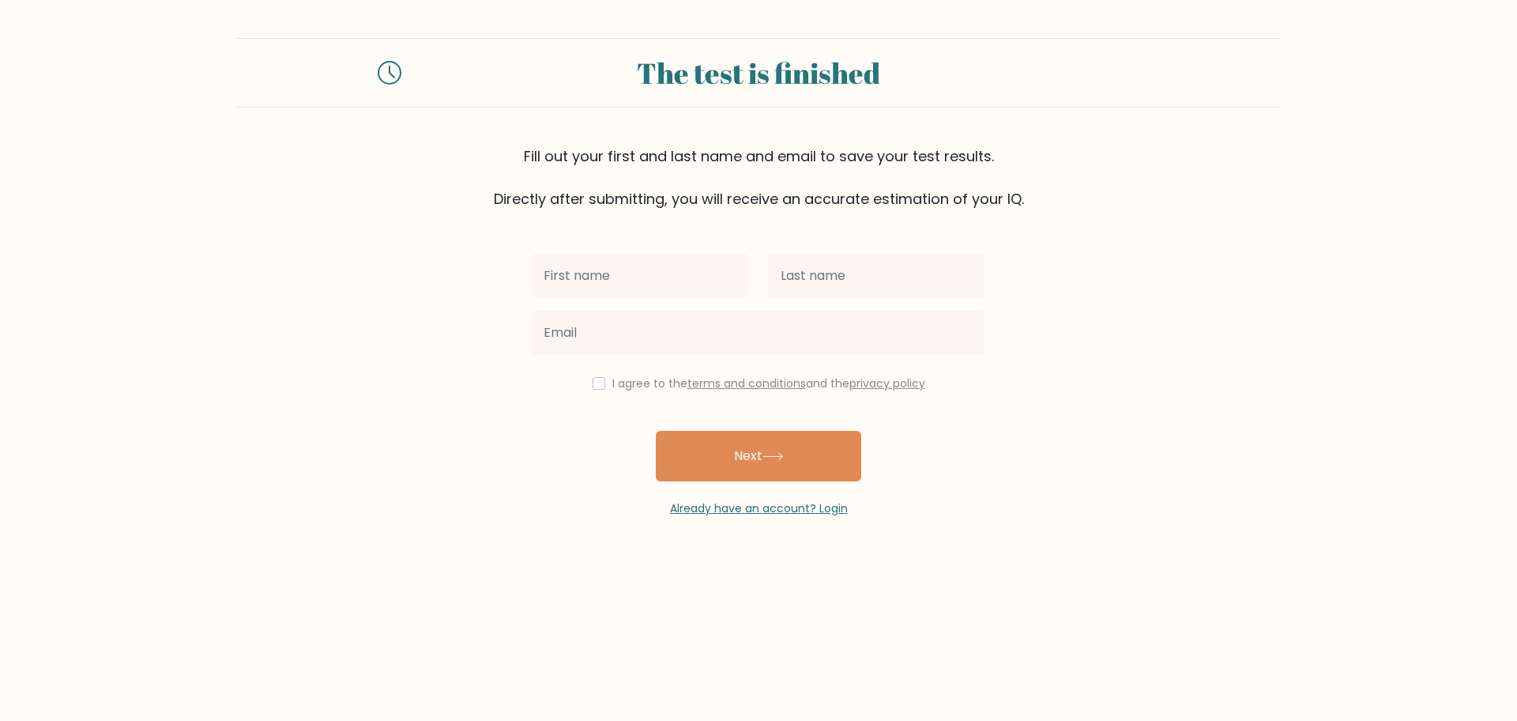
click at [700, 288] on input "text" at bounding box center [640, 276] width 218 height 44
type input "moim"
click at [856, 290] on input "text" at bounding box center [877, 276] width 218 height 44
type input "imo"
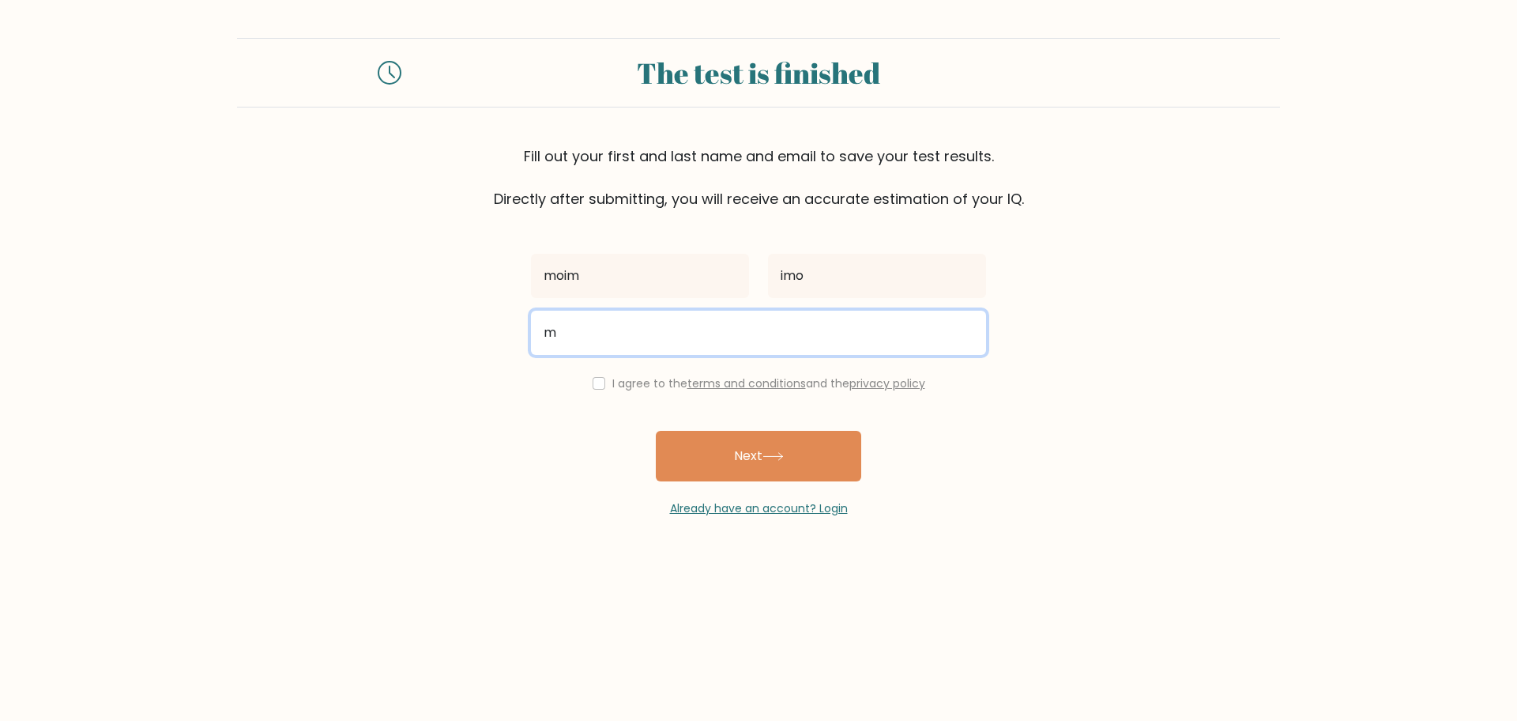
click at [732, 317] on input "m" at bounding box center [758, 333] width 455 height 44
click at [678, 329] on input "mo" at bounding box center [758, 333] width 455 height 44
type input "i"
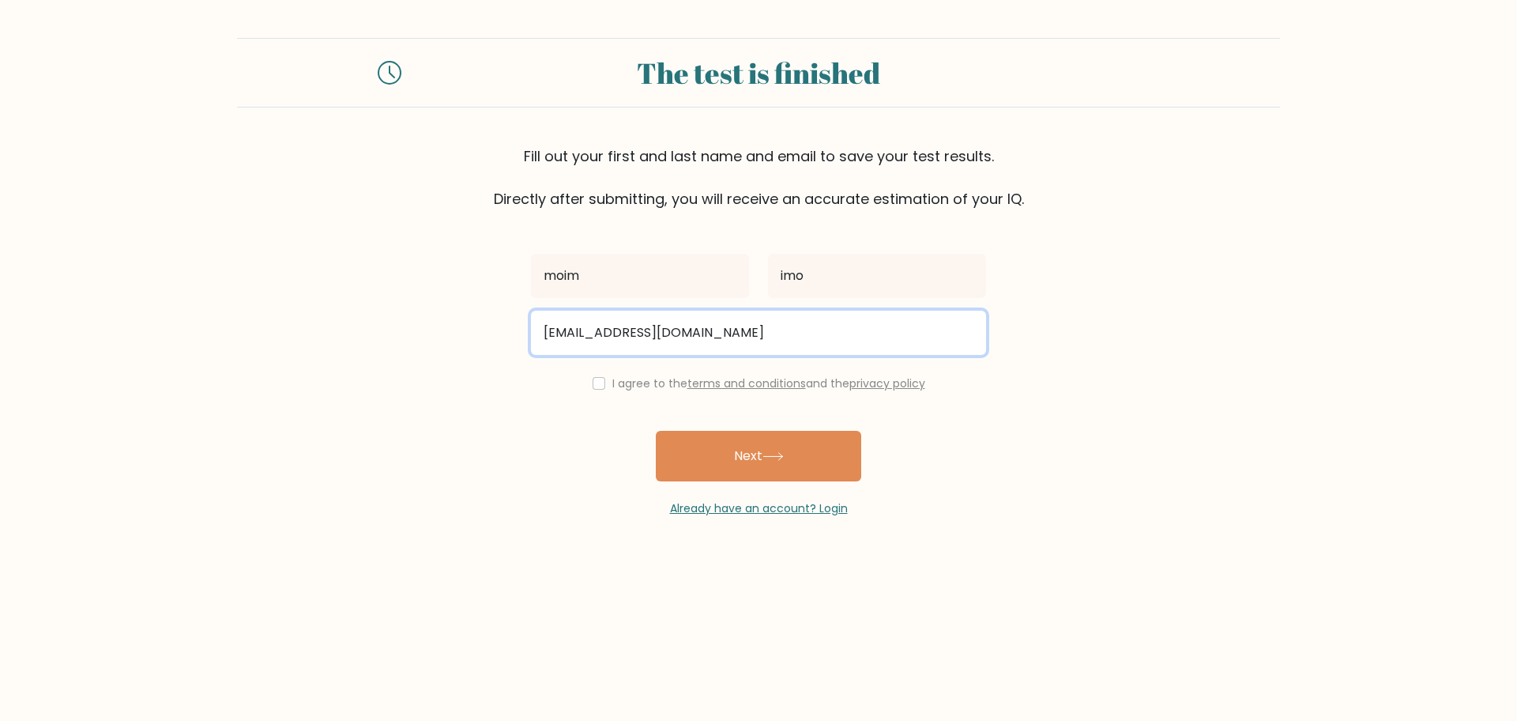
type input "jmyan@live.com"
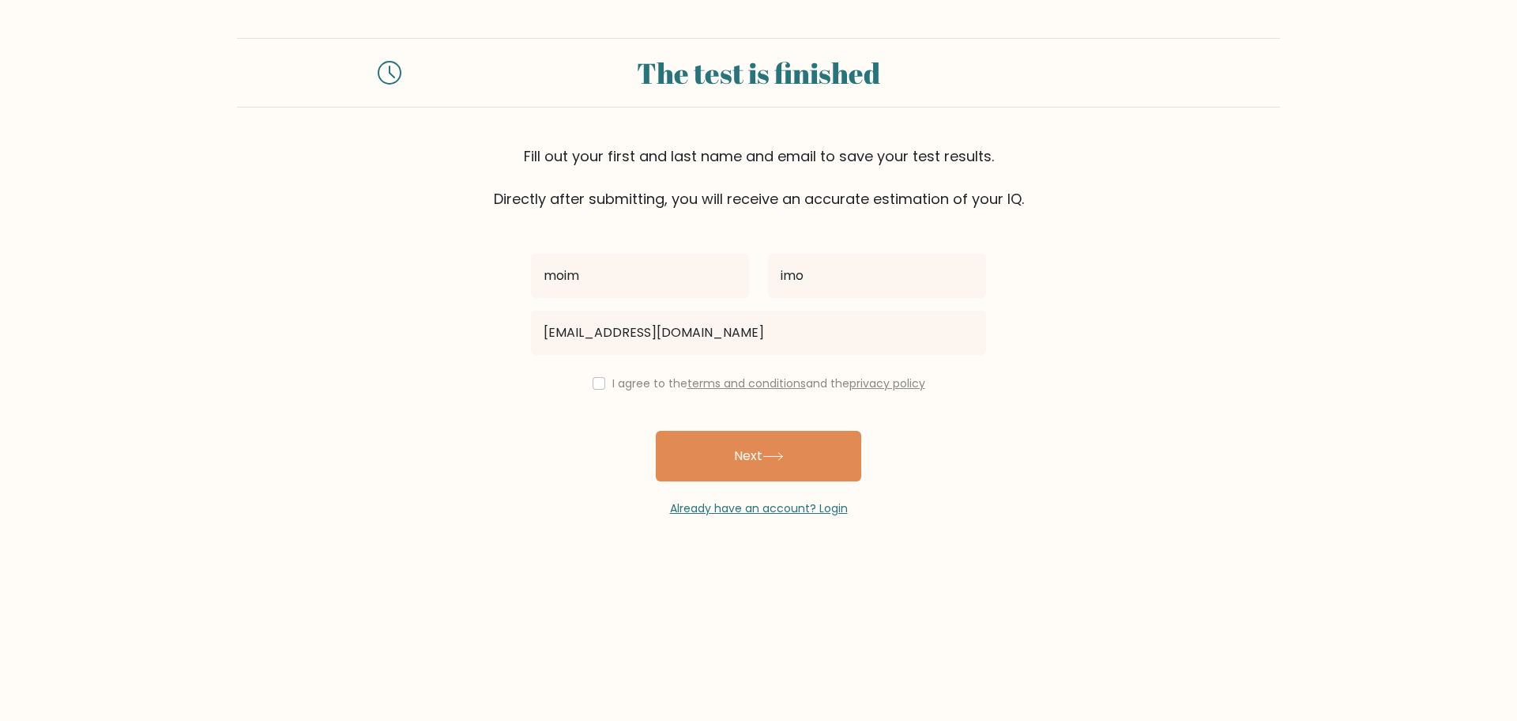
click at [649, 390] on label "I agree to the terms and conditions and the privacy policy" at bounding box center [768, 383] width 313 height 16
click at [648, 383] on label "I agree to the terms and conditions and the privacy policy" at bounding box center [768, 383] width 313 height 16
click at [598, 390] on div "I agree to the terms and conditions and the privacy policy" at bounding box center [758, 383] width 474 height 19
click at [595, 382] on input "checkbox" at bounding box center [599, 383] width 13 height 13
checkbox input "true"
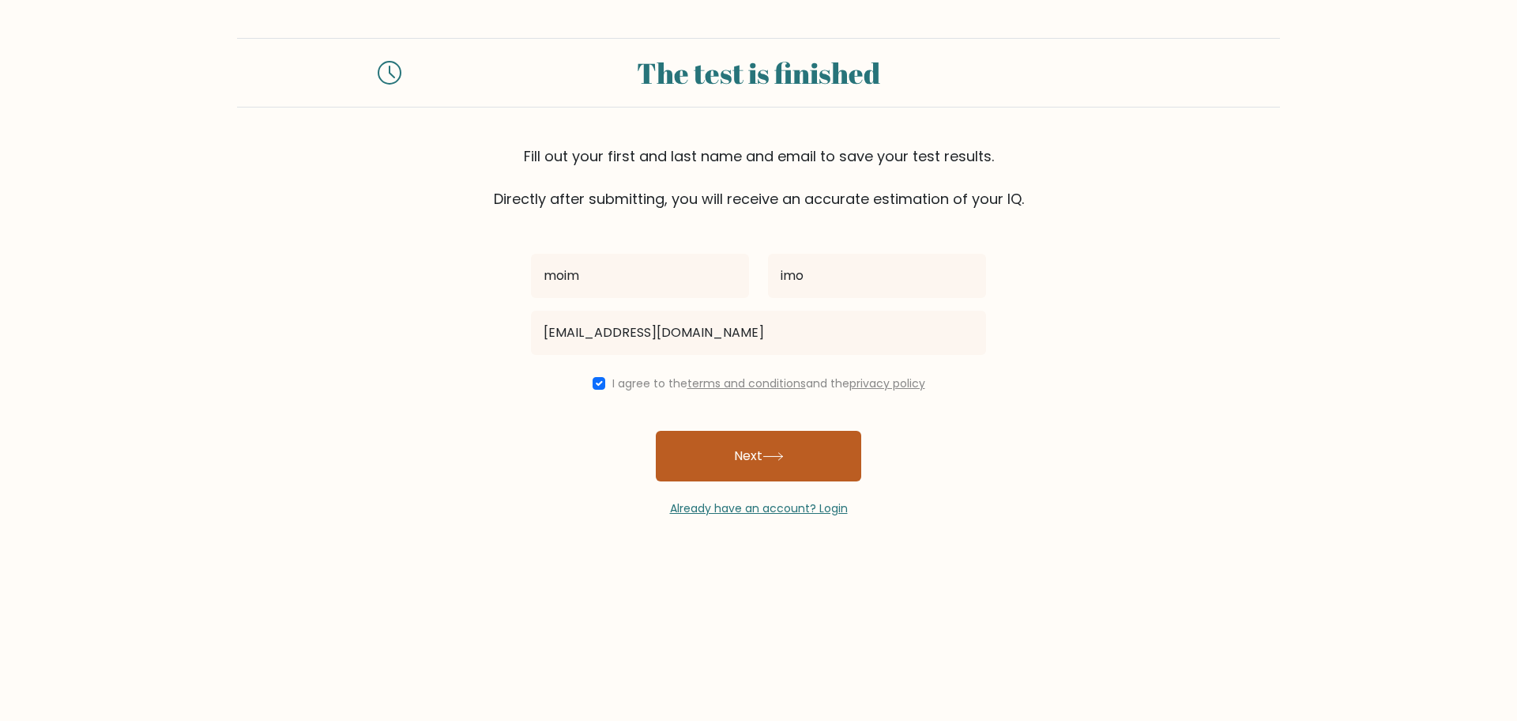
click at [694, 472] on button "Next" at bounding box center [758, 456] width 205 height 51
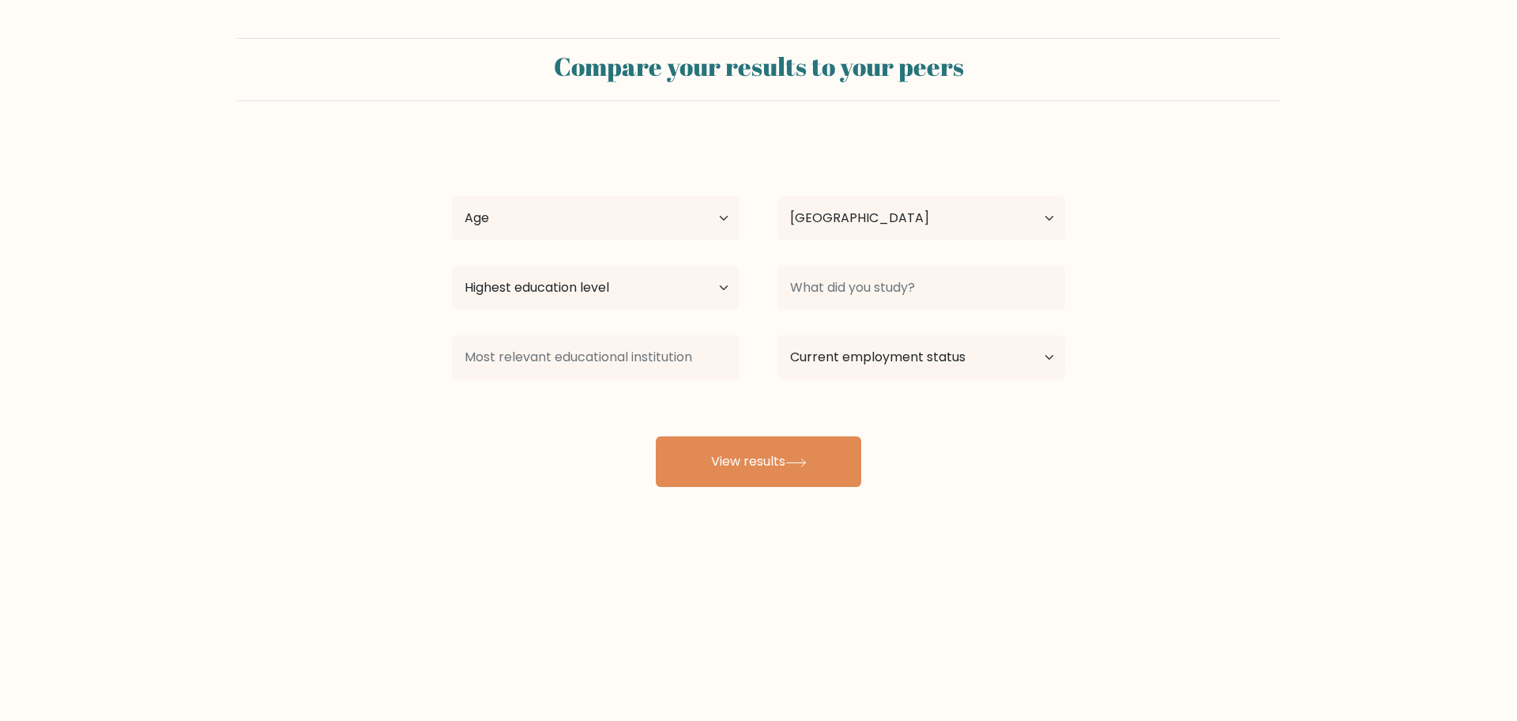
select select "BO"
click at [650, 235] on select "Age Under 18 years old 18-24 years old 25-34 years old 35-44 years old 45-54 ye…" at bounding box center [596, 218] width 288 height 44
select select "18_24"
click at [452, 196] on select "Age Under 18 years old 18-24 years old 25-34 years old 35-44 years old 45-54 ye…" at bounding box center [596, 218] width 288 height 44
click at [613, 292] on select "Highest education level No schooling Primary Lower Secondary Upper Secondary Oc…" at bounding box center [596, 287] width 288 height 44
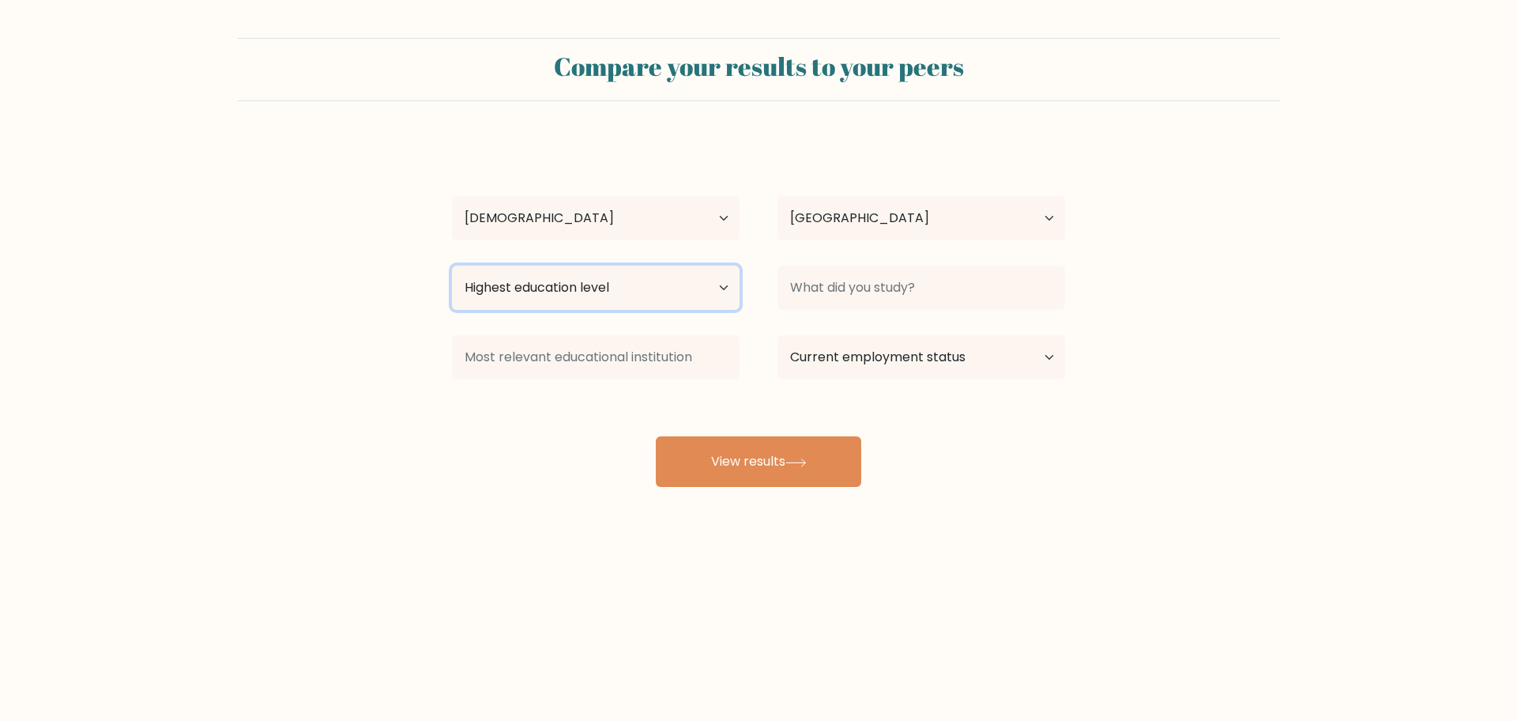
select select "lower_secondary"
click at [452, 265] on select "Highest education level No schooling Primary Lower Secondary Upper Secondary Oc…" at bounding box center [596, 287] width 288 height 44
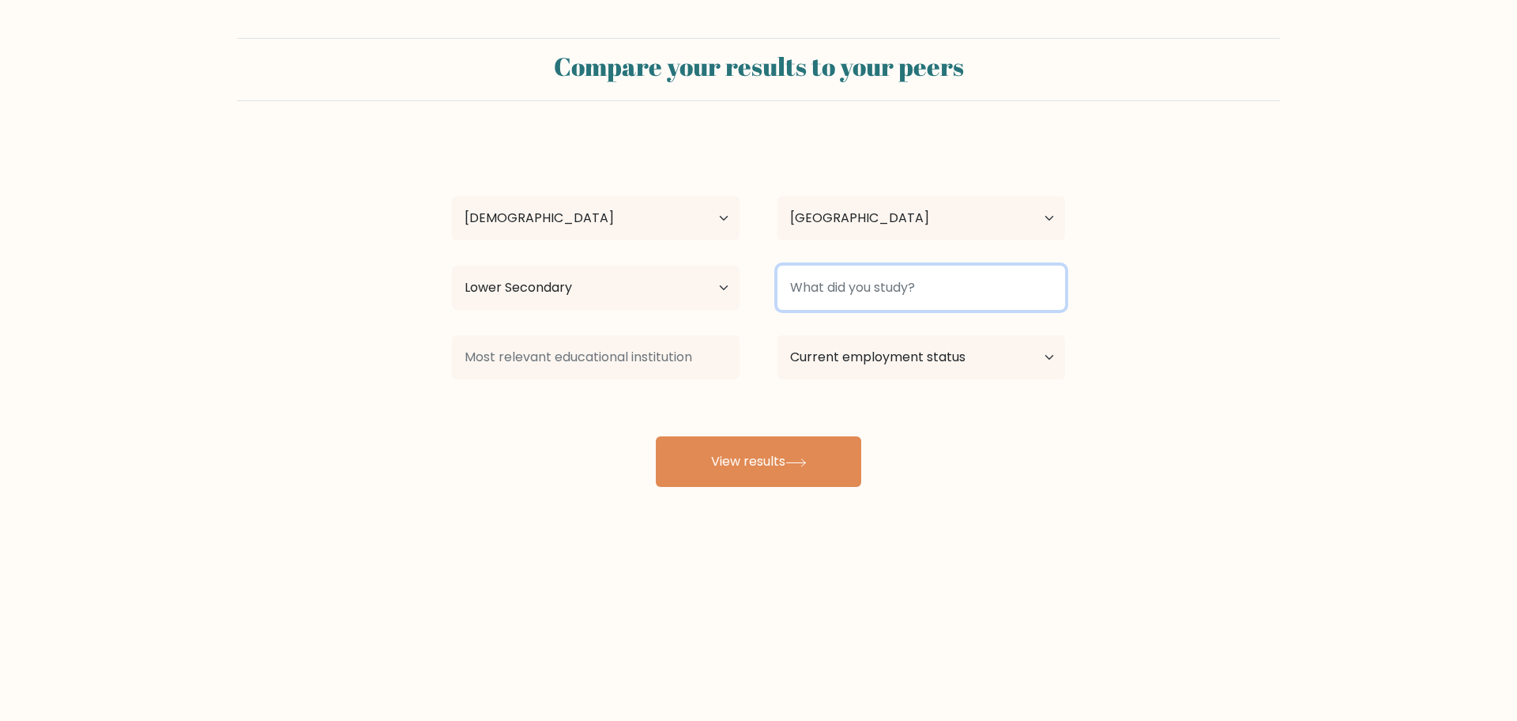
click at [891, 277] on input at bounding box center [921, 287] width 288 height 44
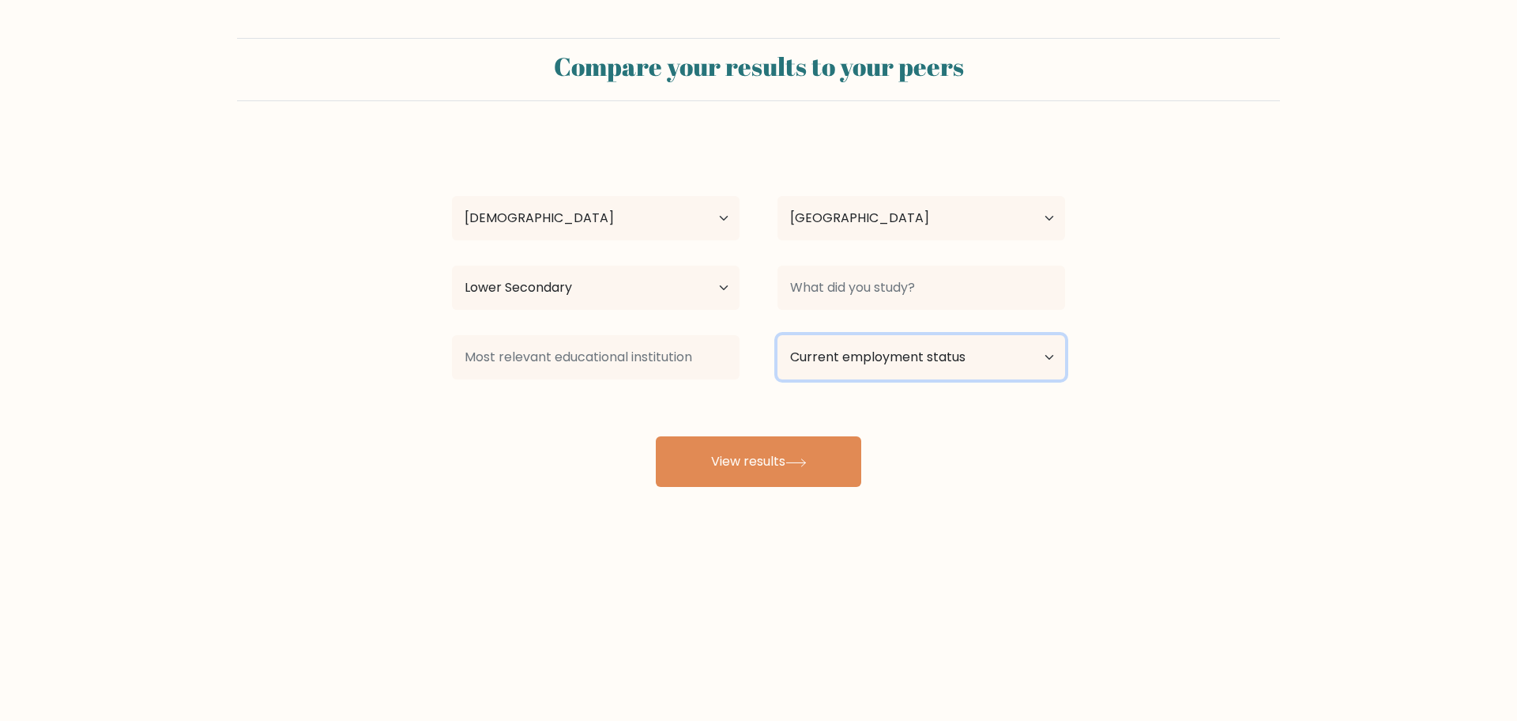
click at [859, 348] on select "Current employment status Employed Student Retired Other / prefer not to answer" at bounding box center [921, 357] width 288 height 44
select select "student"
click at [777, 335] on select "Current employment status Employed Student Retired Other / prefer not to answer" at bounding box center [921, 357] width 288 height 44
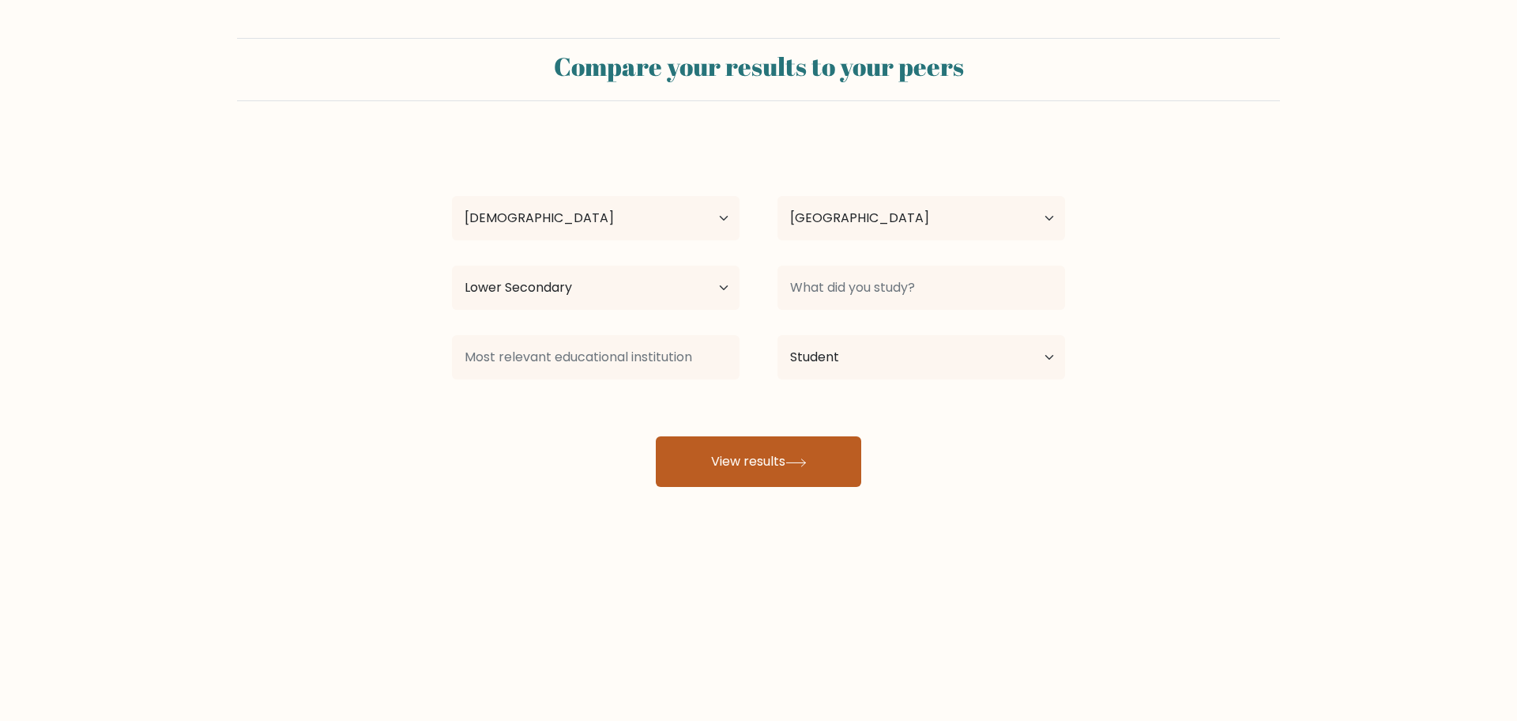
click at [762, 455] on button "View results" at bounding box center [758, 461] width 205 height 51
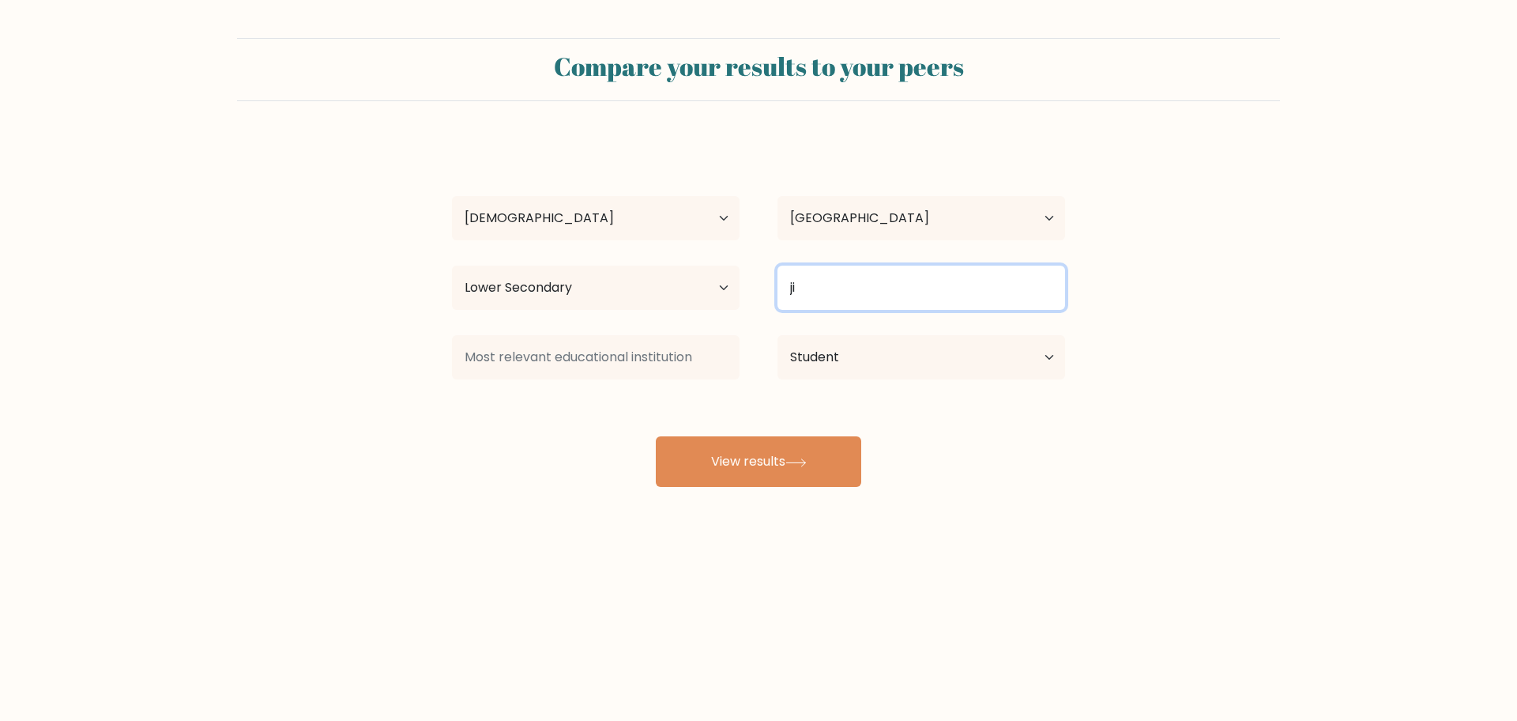
type input "j"
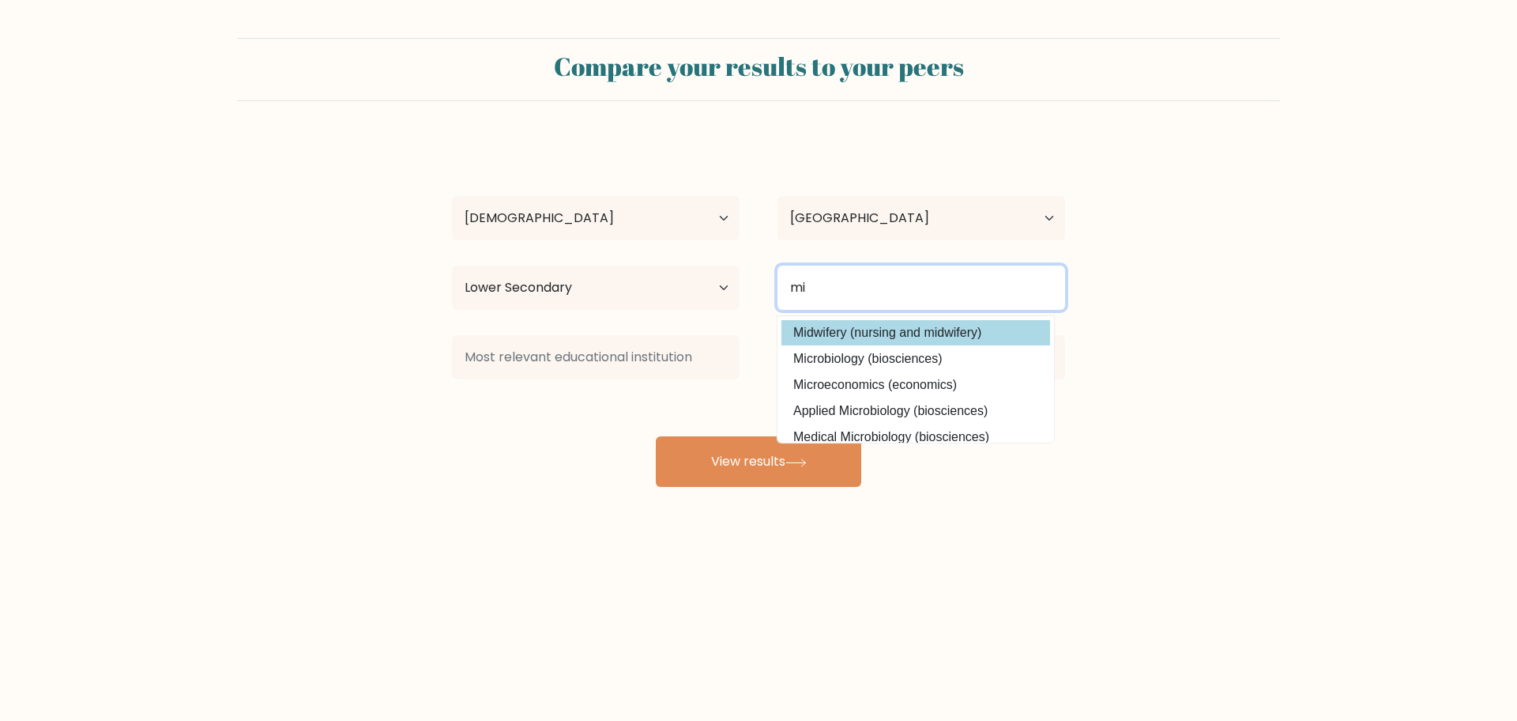
type input "mi"
click at [845, 340] on div "moim imo Age Under 18 years old 18-24 years old 25-34 years old 35-44 years old…" at bounding box center [758, 313] width 632 height 348
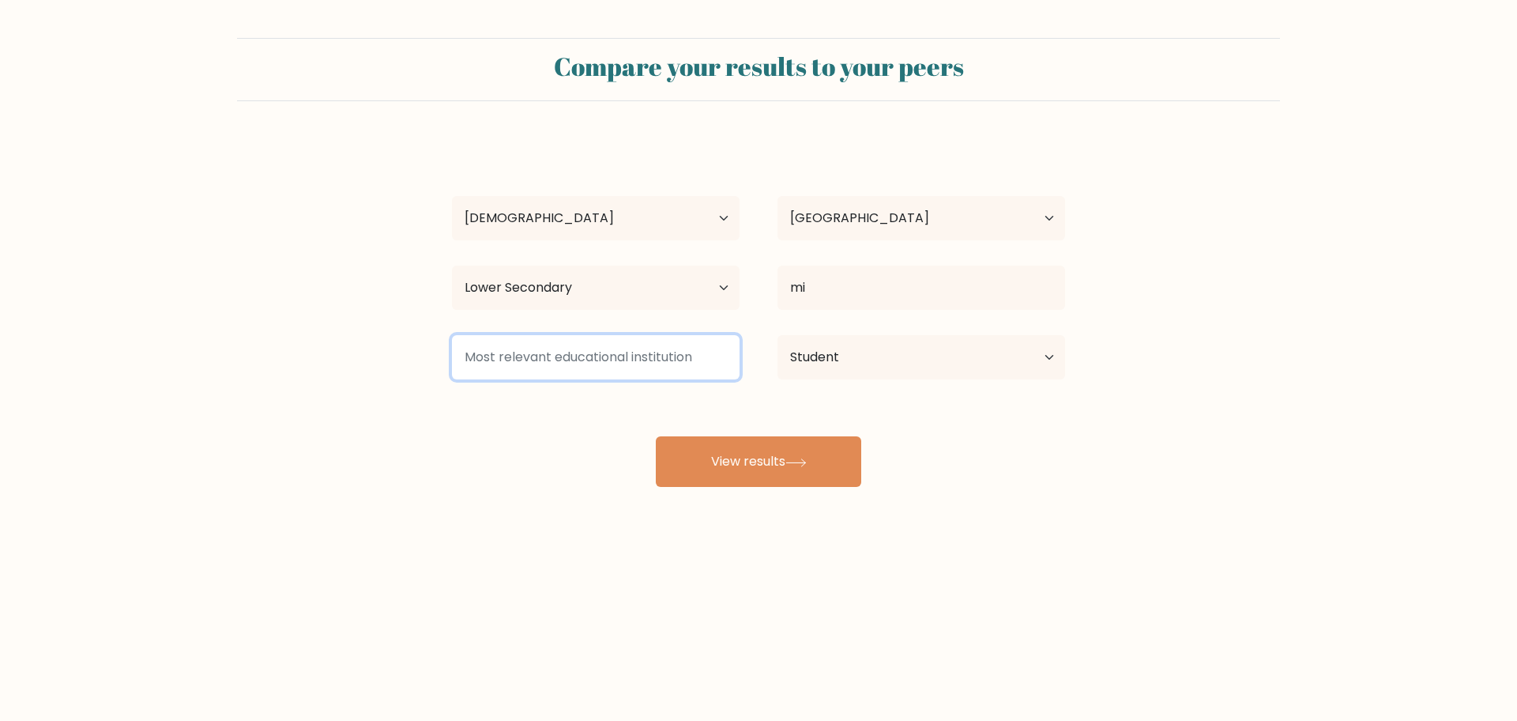
click at [663, 350] on input at bounding box center [596, 357] width 288 height 44
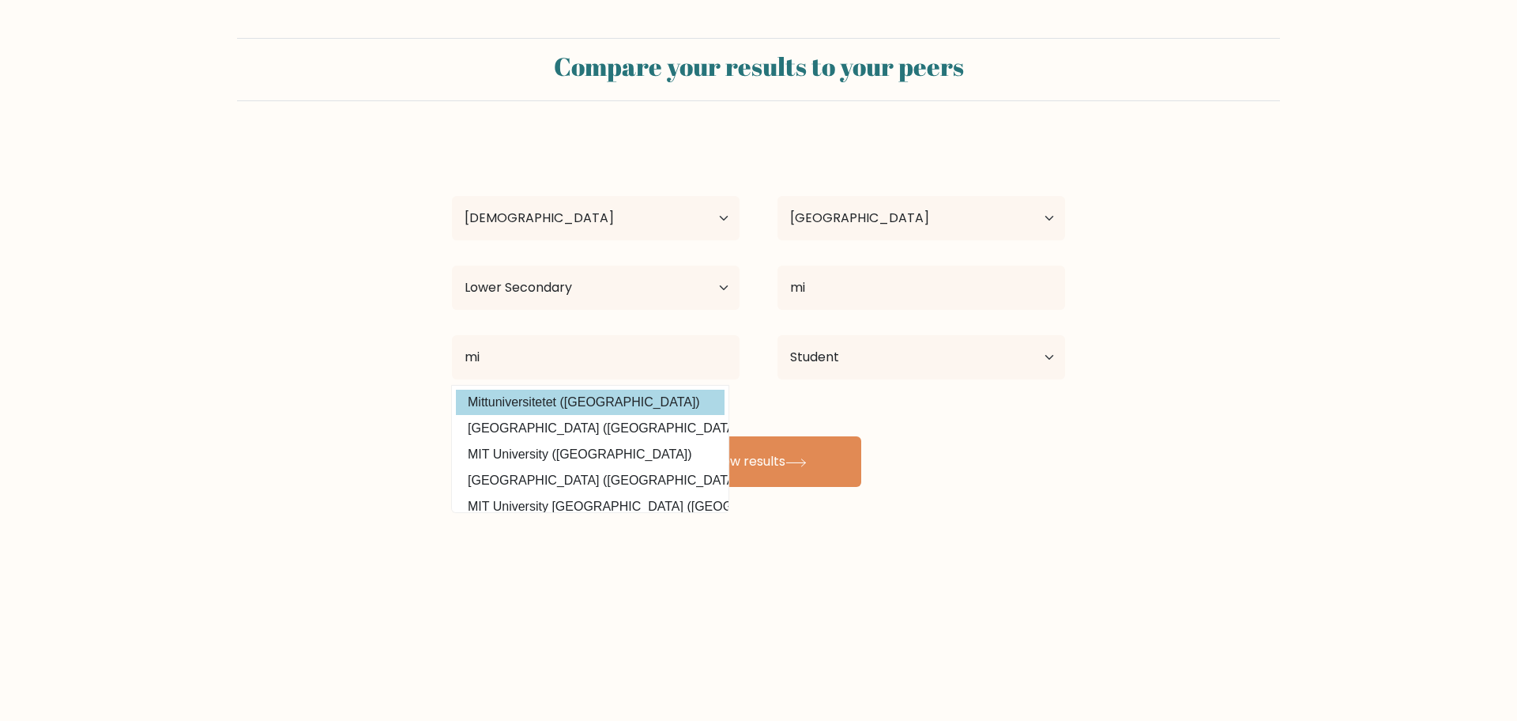
click at [613, 405] on div "moim imo Age Under 18 years old 18-24 years old 25-34 years old 35-44 years old…" at bounding box center [758, 313] width 632 height 348
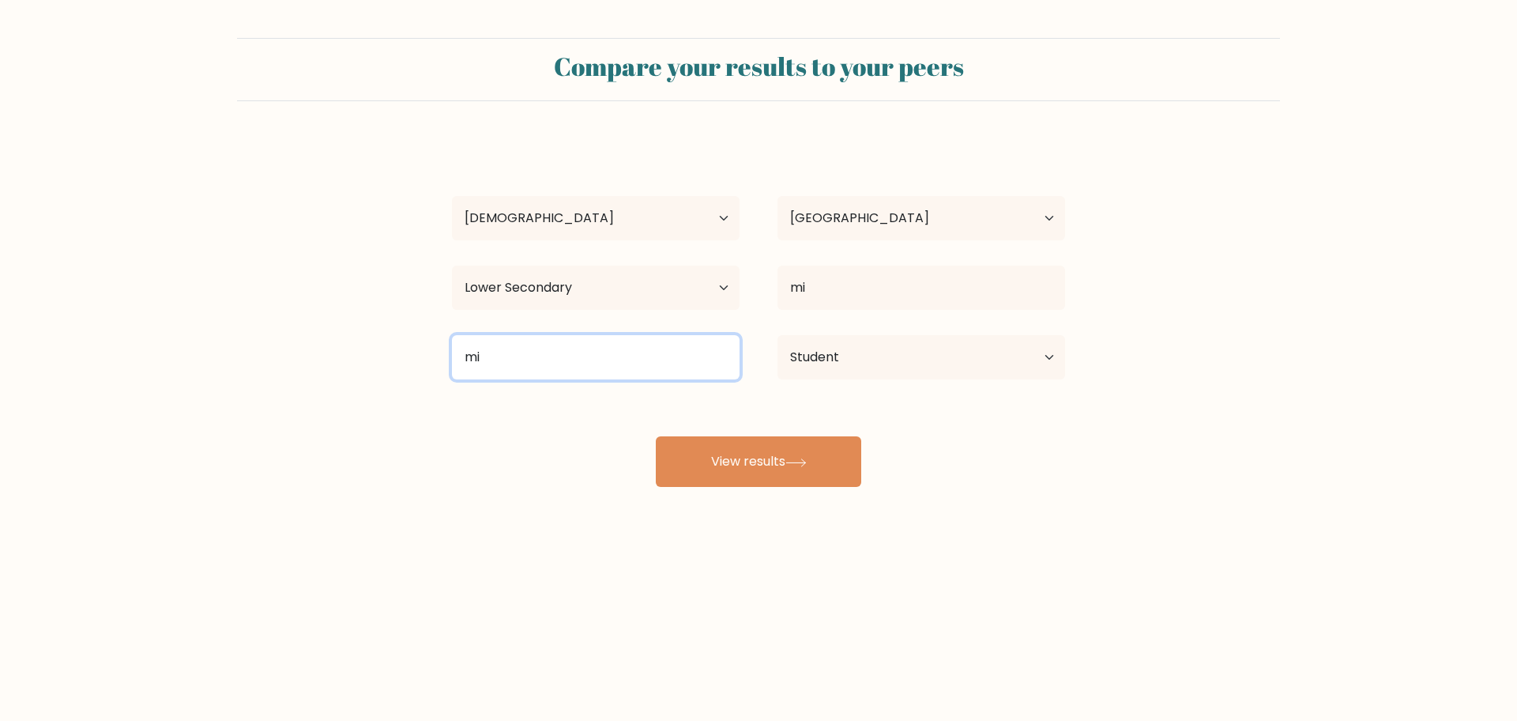
click at [615, 351] on input "mi" at bounding box center [596, 357] width 288 height 44
type input "mi"
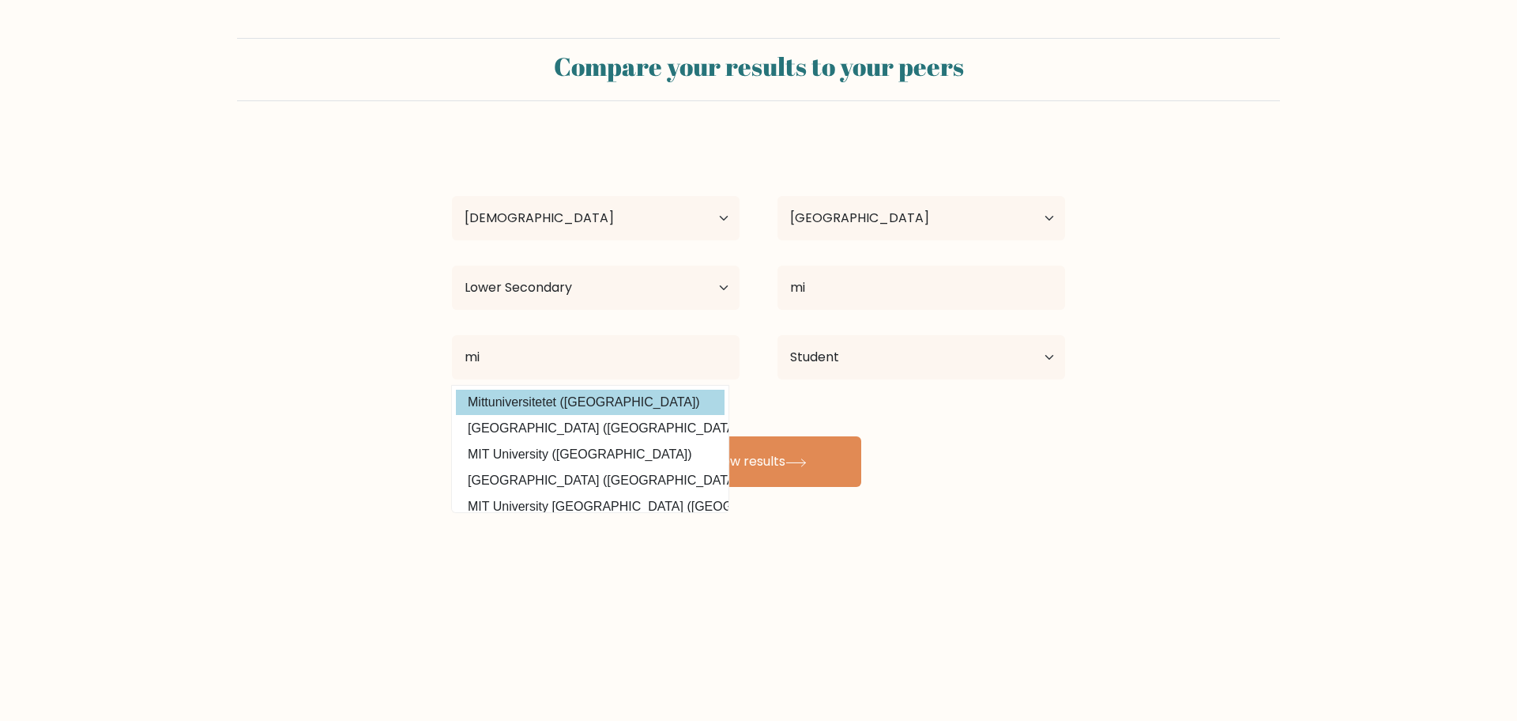
click at [584, 401] on div "moim imo Age Under 18 years old 18-24 years old 25-34 years old 35-44 years old…" at bounding box center [758, 313] width 632 height 348
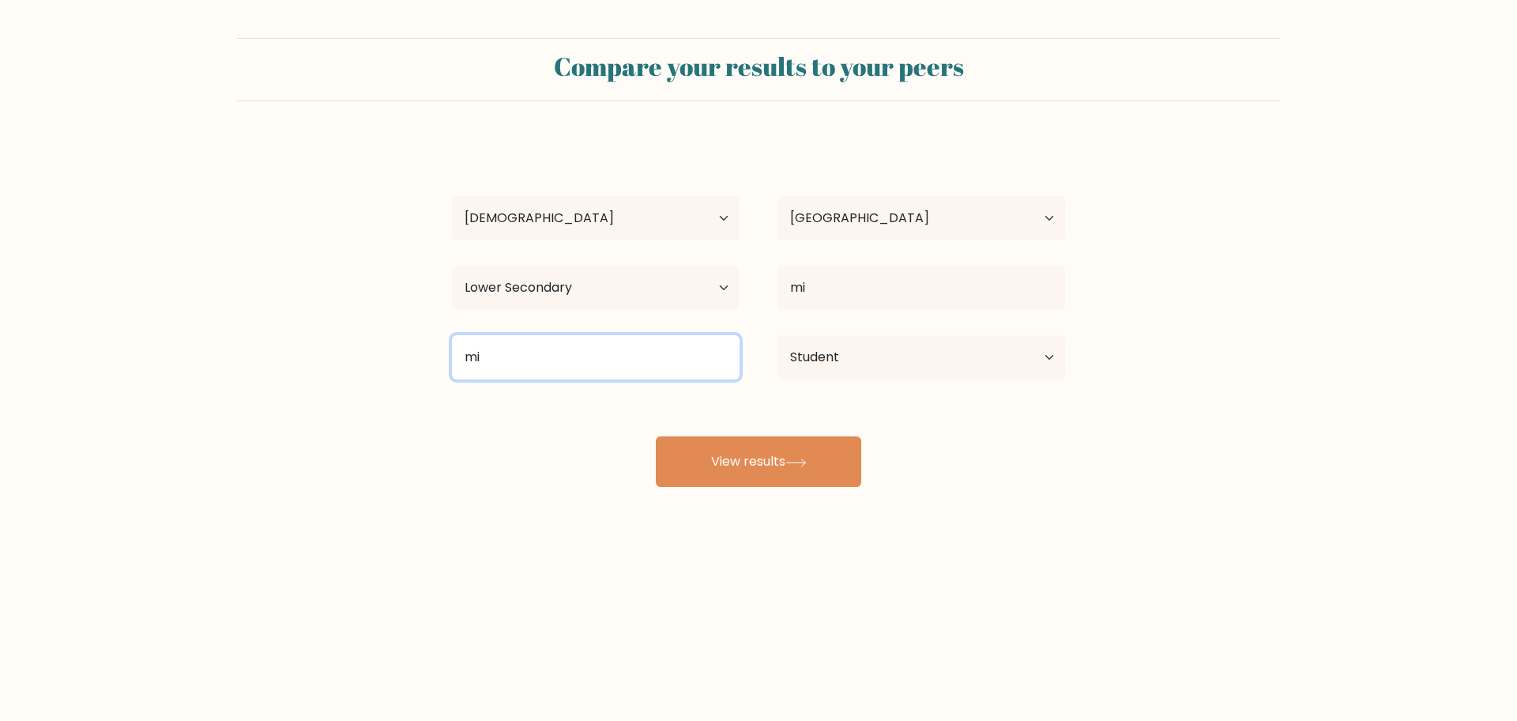
drag, startPoint x: 574, startPoint y: 364, endPoint x: 878, endPoint y: 310, distance: 308.3
click at [582, 361] on input "mi" at bounding box center [596, 357] width 288 height 44
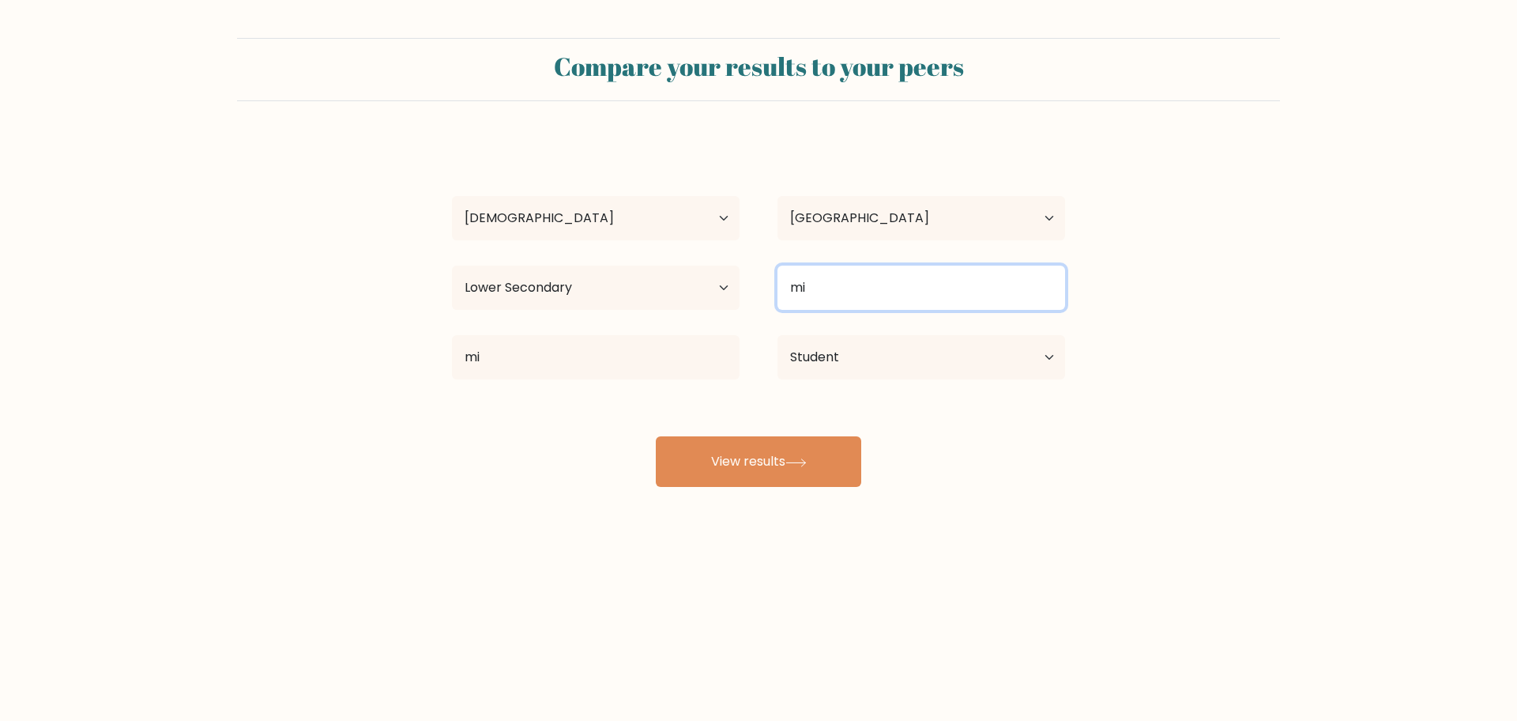
click at [898, 305] on input "mi" at bounding box center [921, 287] width 288 height 44
click at [893, 292] on input "mi" at bounding box center [921, 287] width 288 height 44
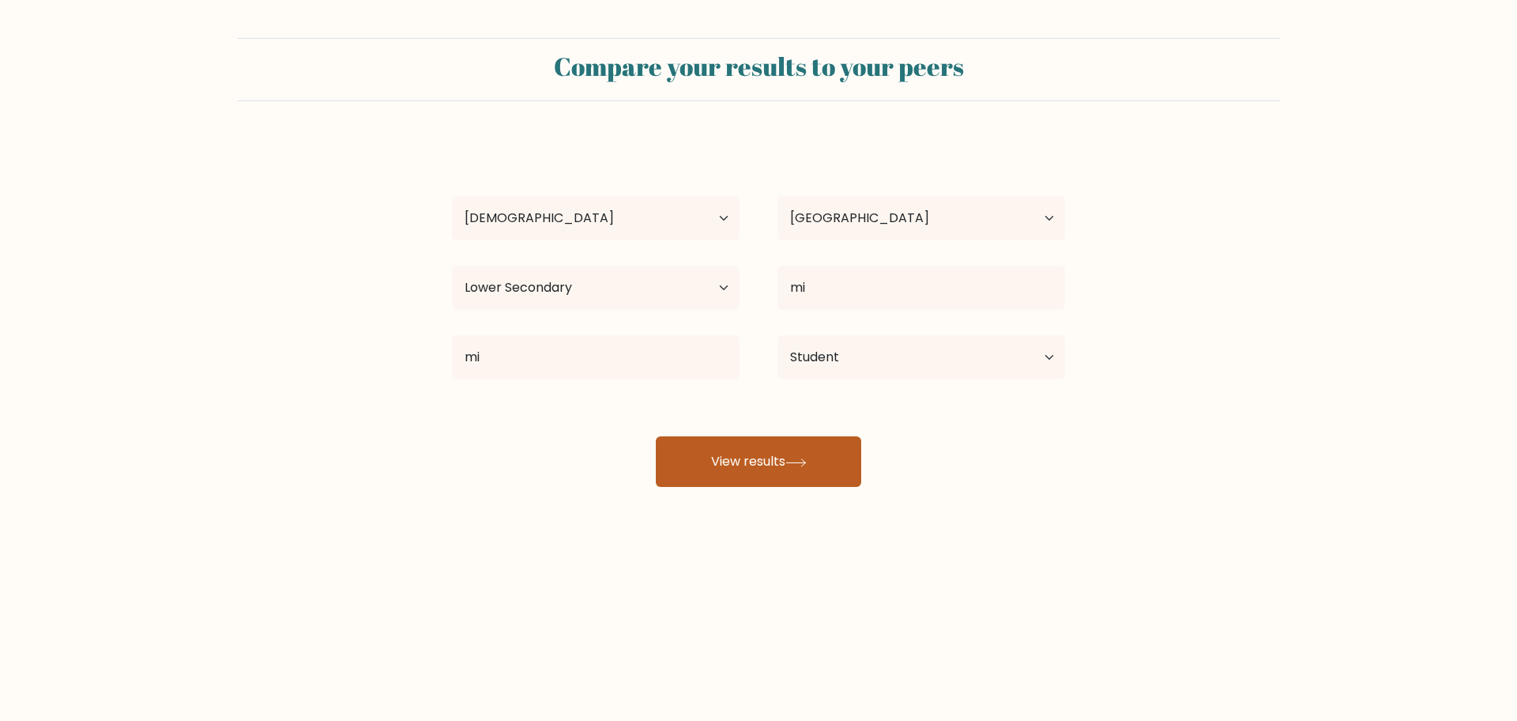
click at [793, 443] on button "View results" at bounding box center [758, 461] width 205 height 51
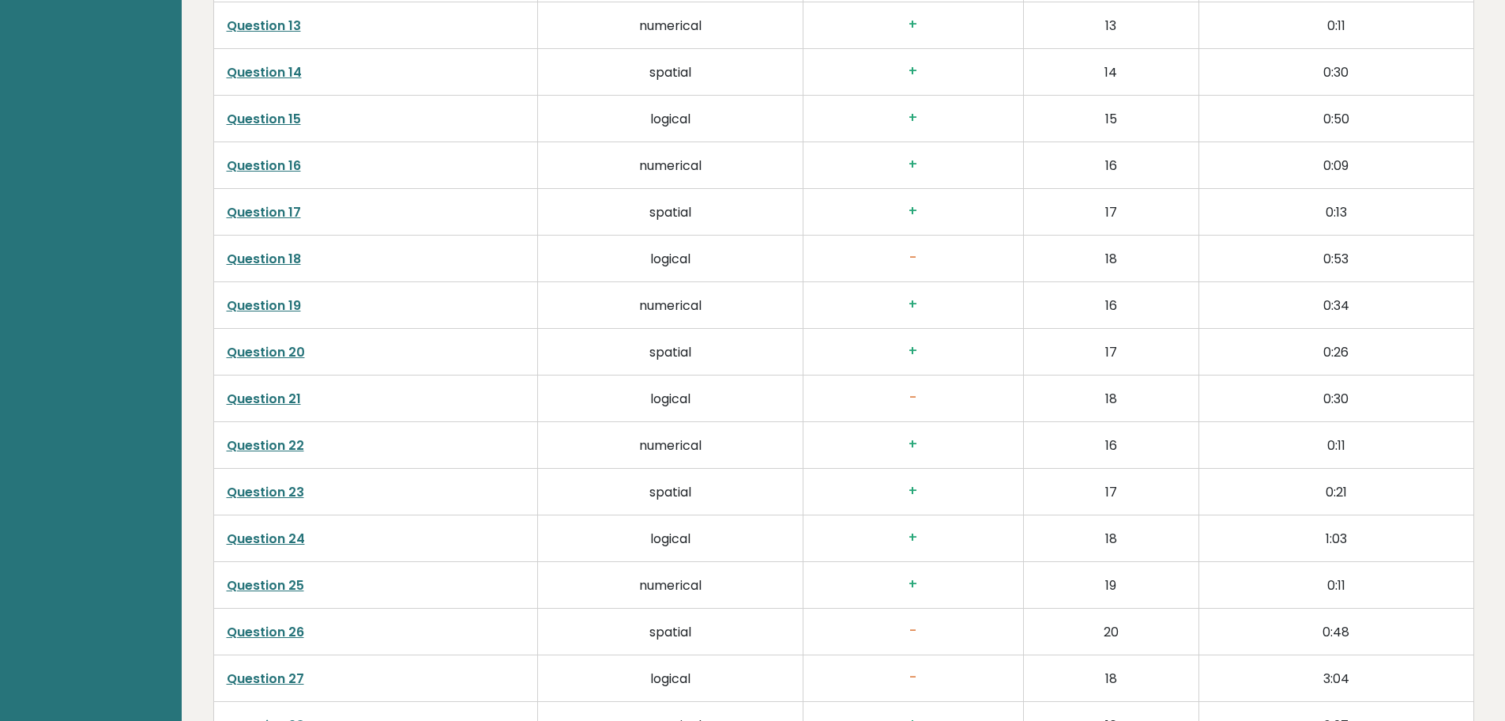
scroll to position [3544, 0]
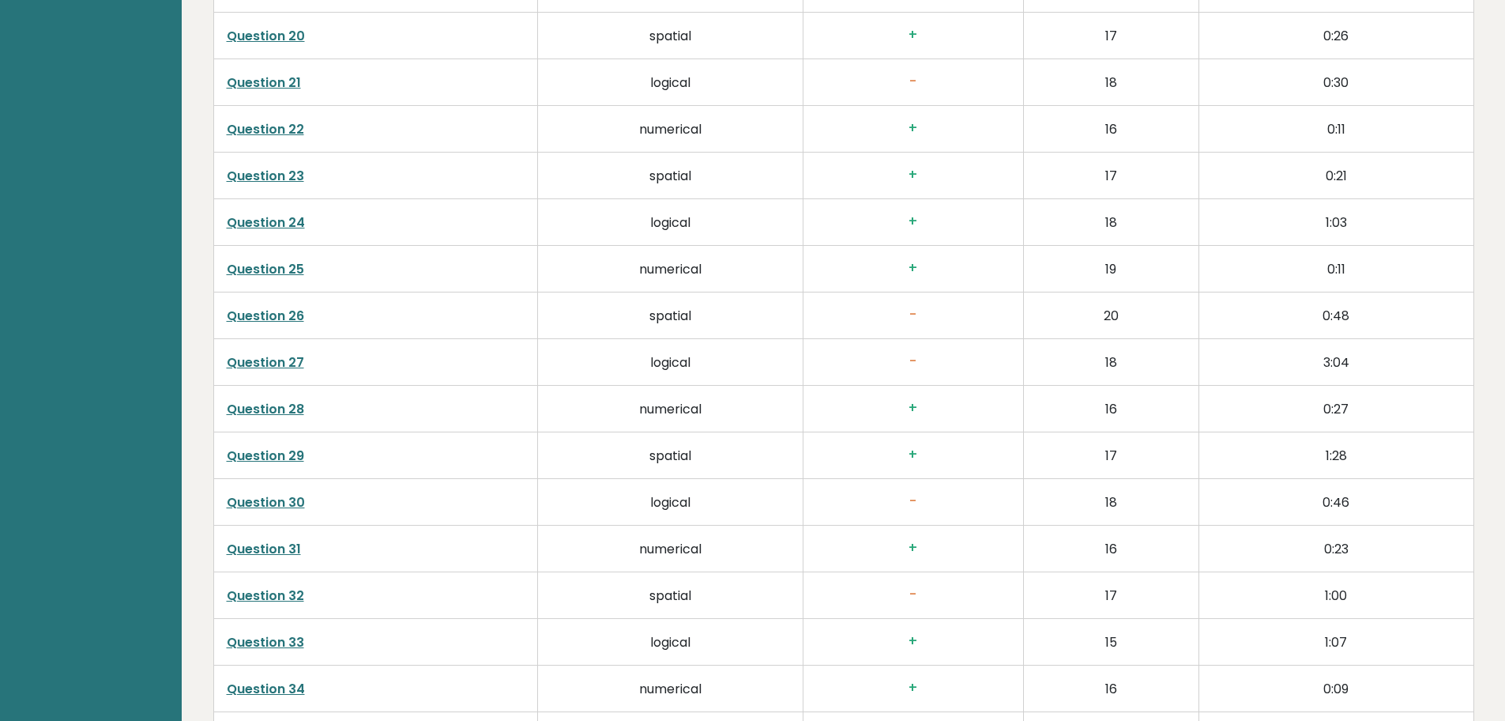
drag, startPoint x: 273, startPoint y: 284, endPoint x: 166, endPoint y: 292, distance: 106.9
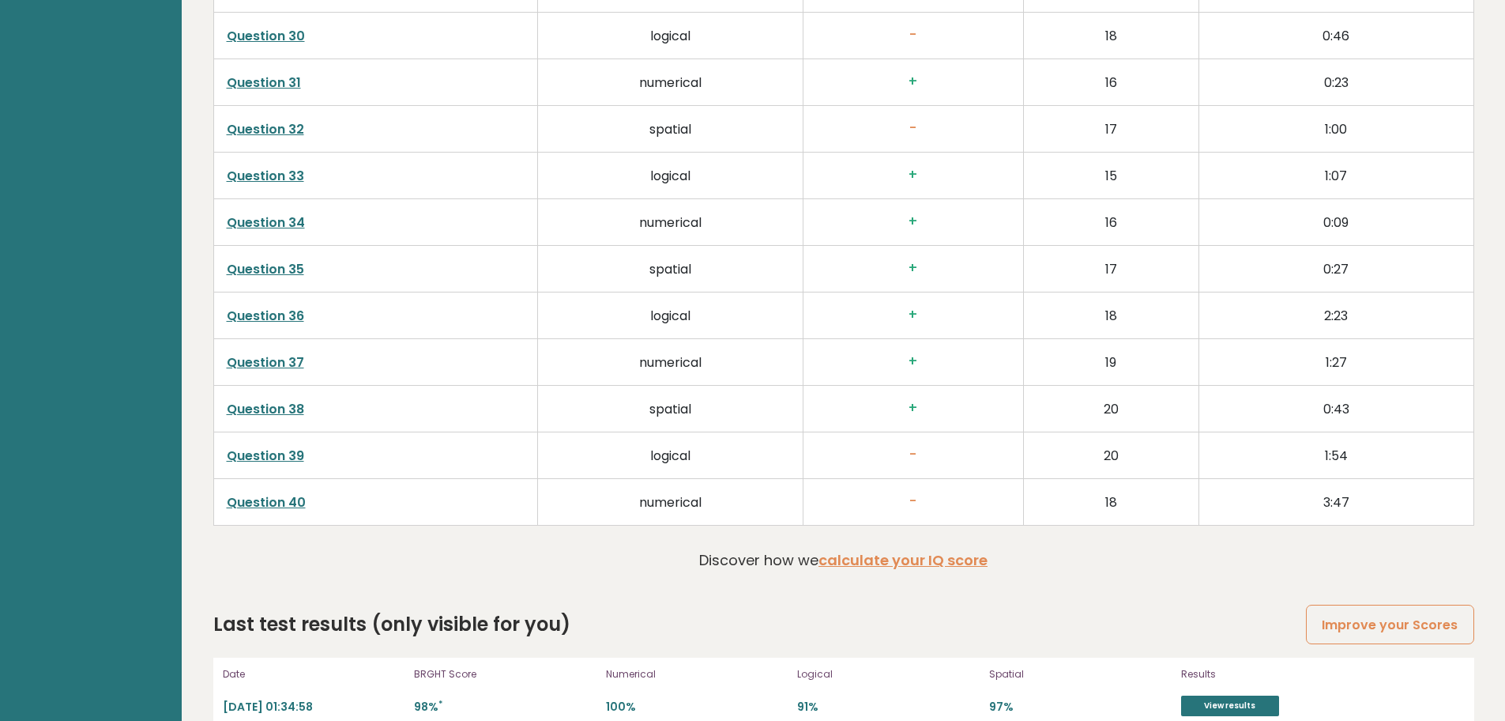
scroll to position [4018, 0]
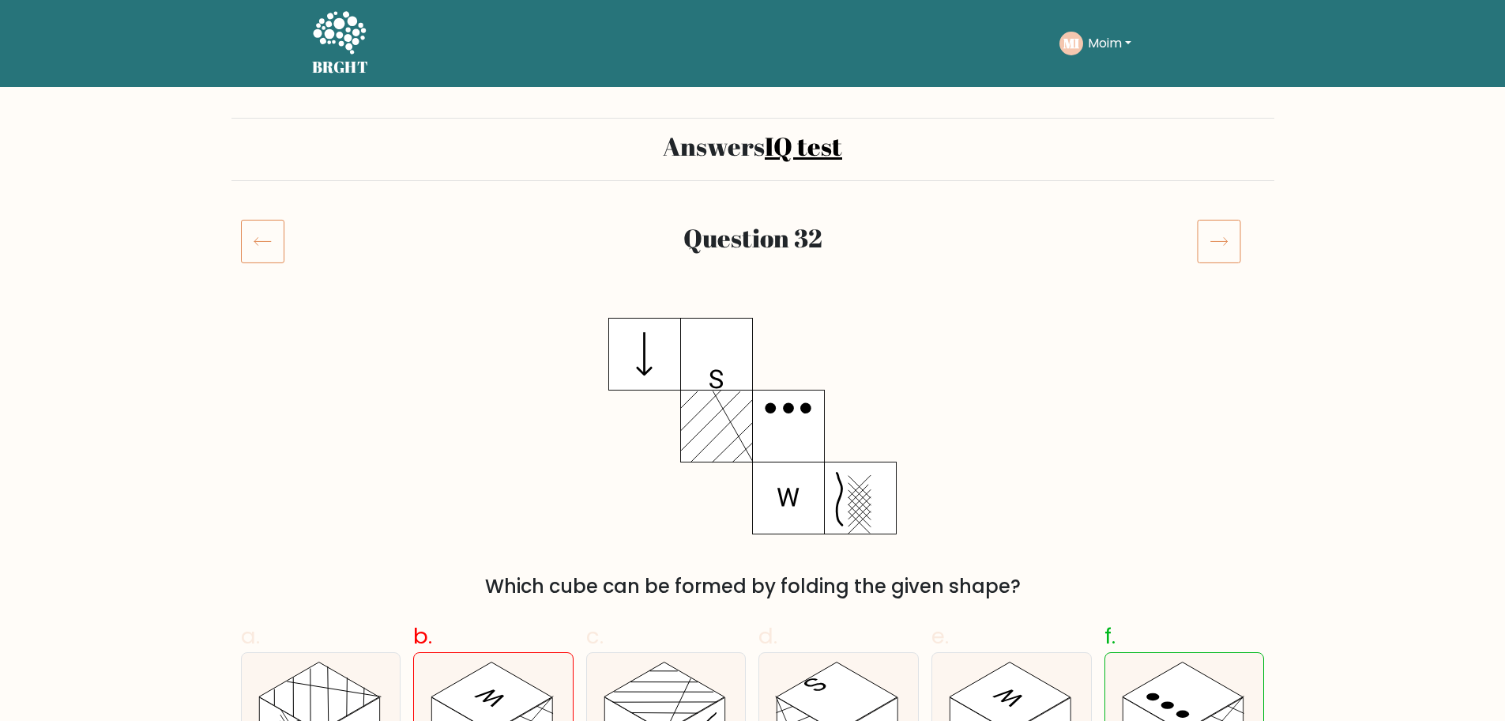
scroll to position [316, 0]
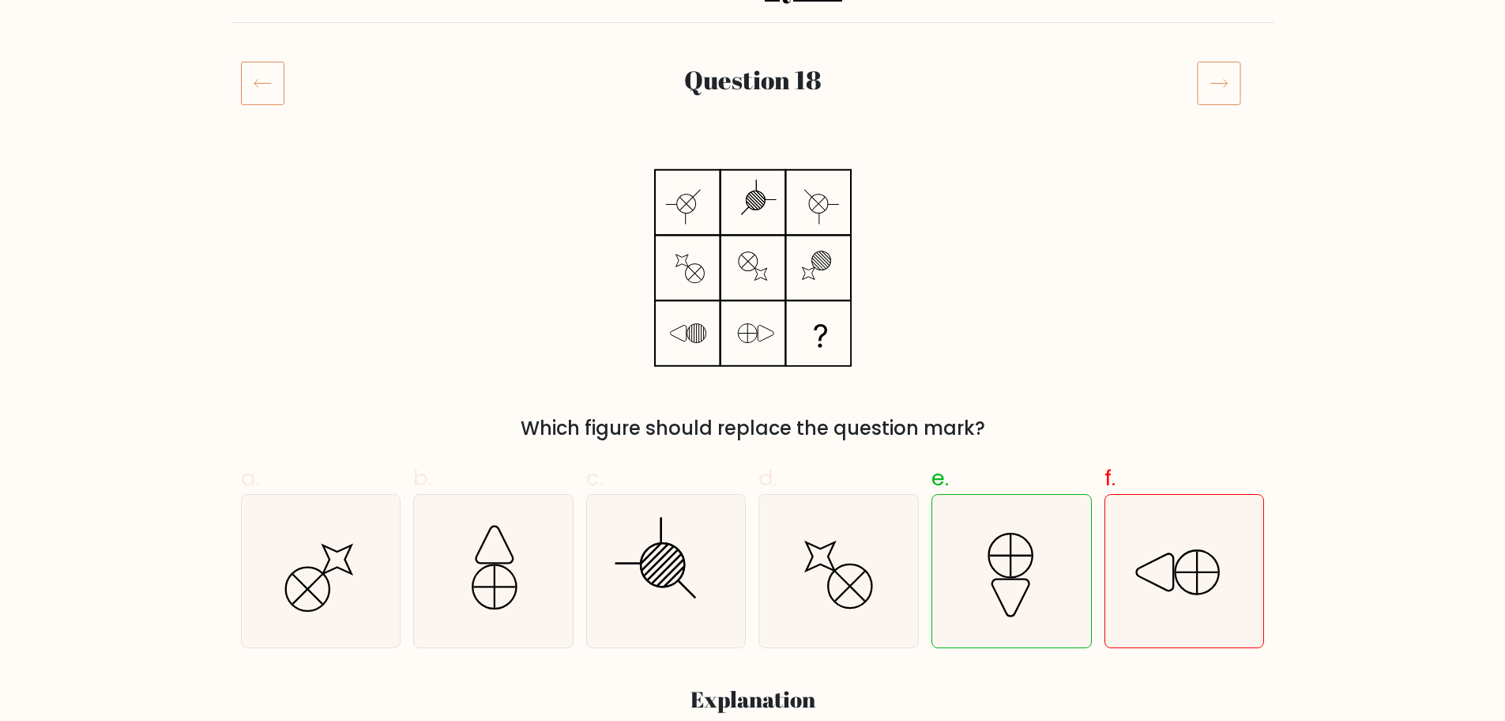
scroll to position [316, 0]
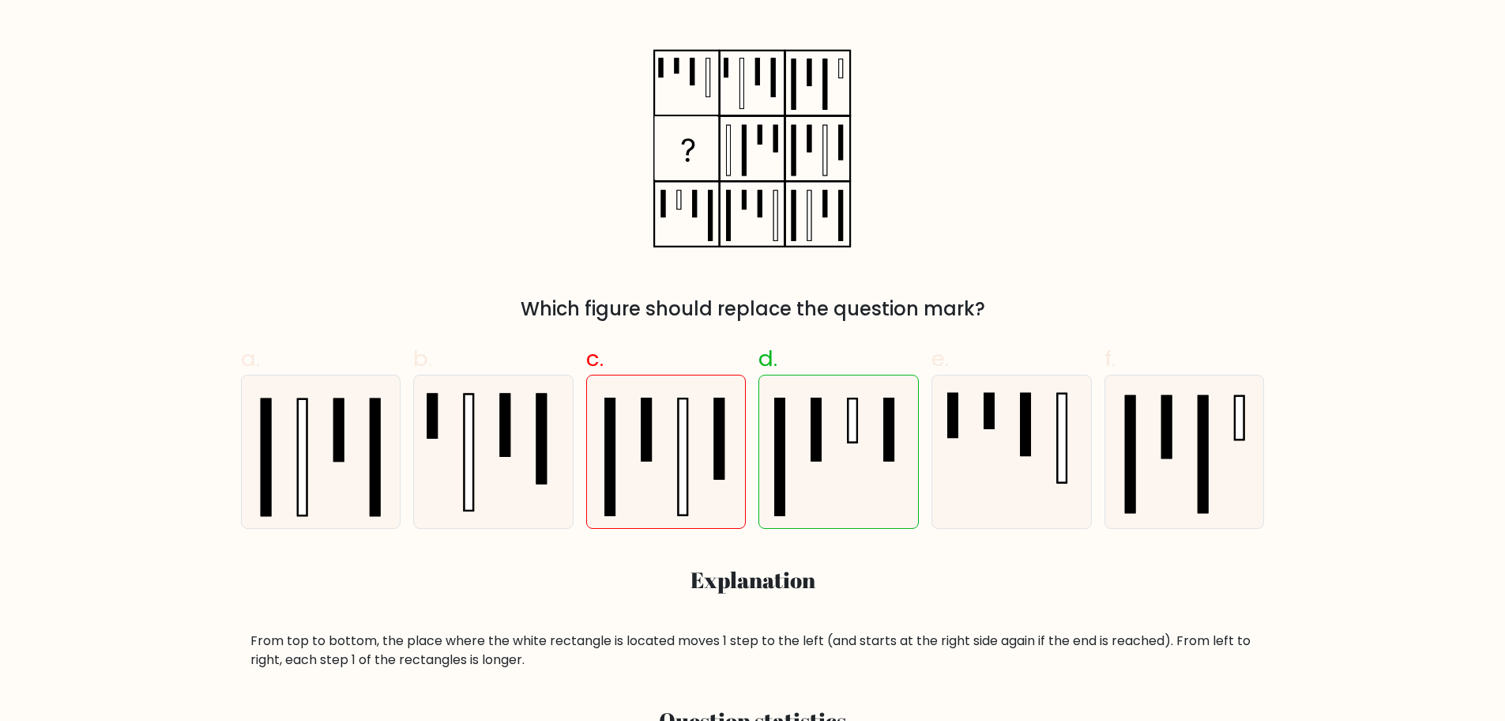
scroll to position [316, 0]
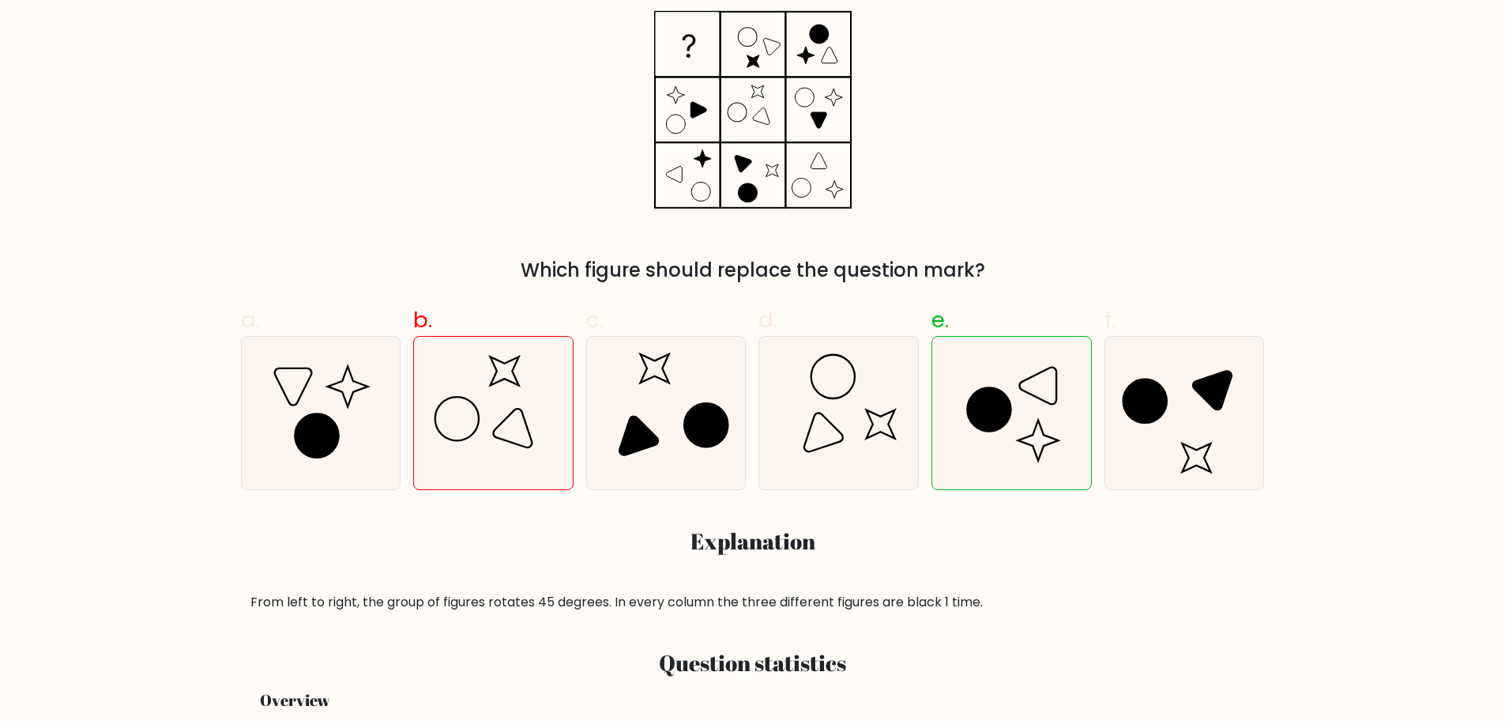
scroll to position [474, 0]
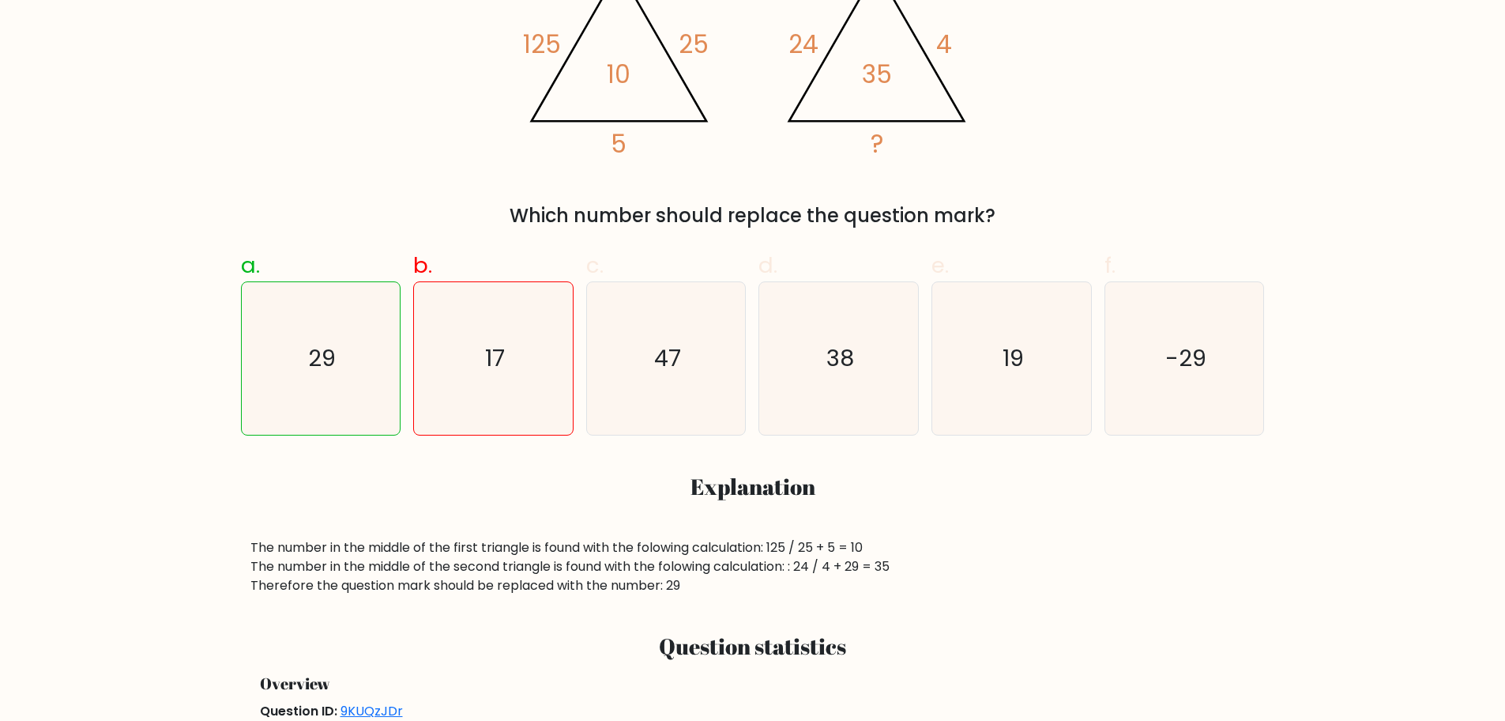
scroll to position [316, 0]
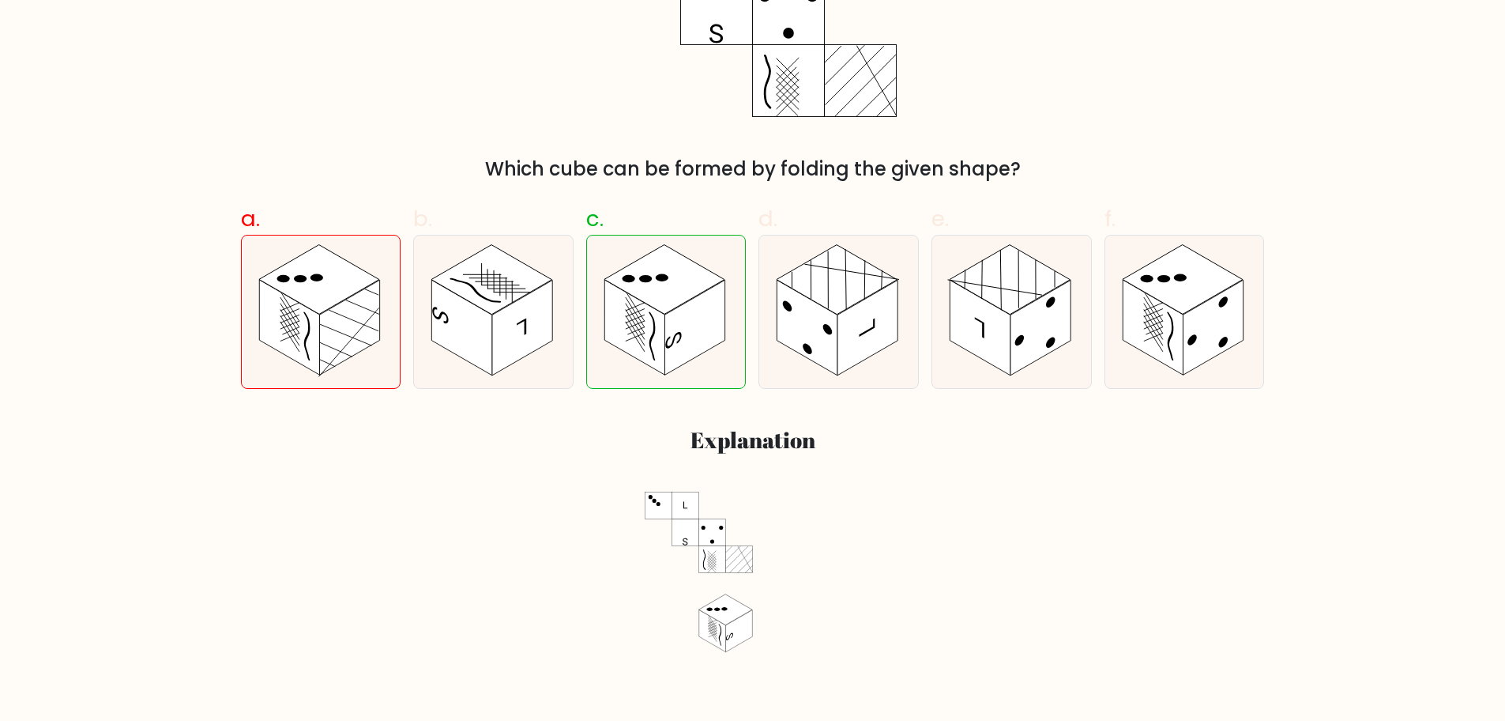
scroll to position [316, 0]
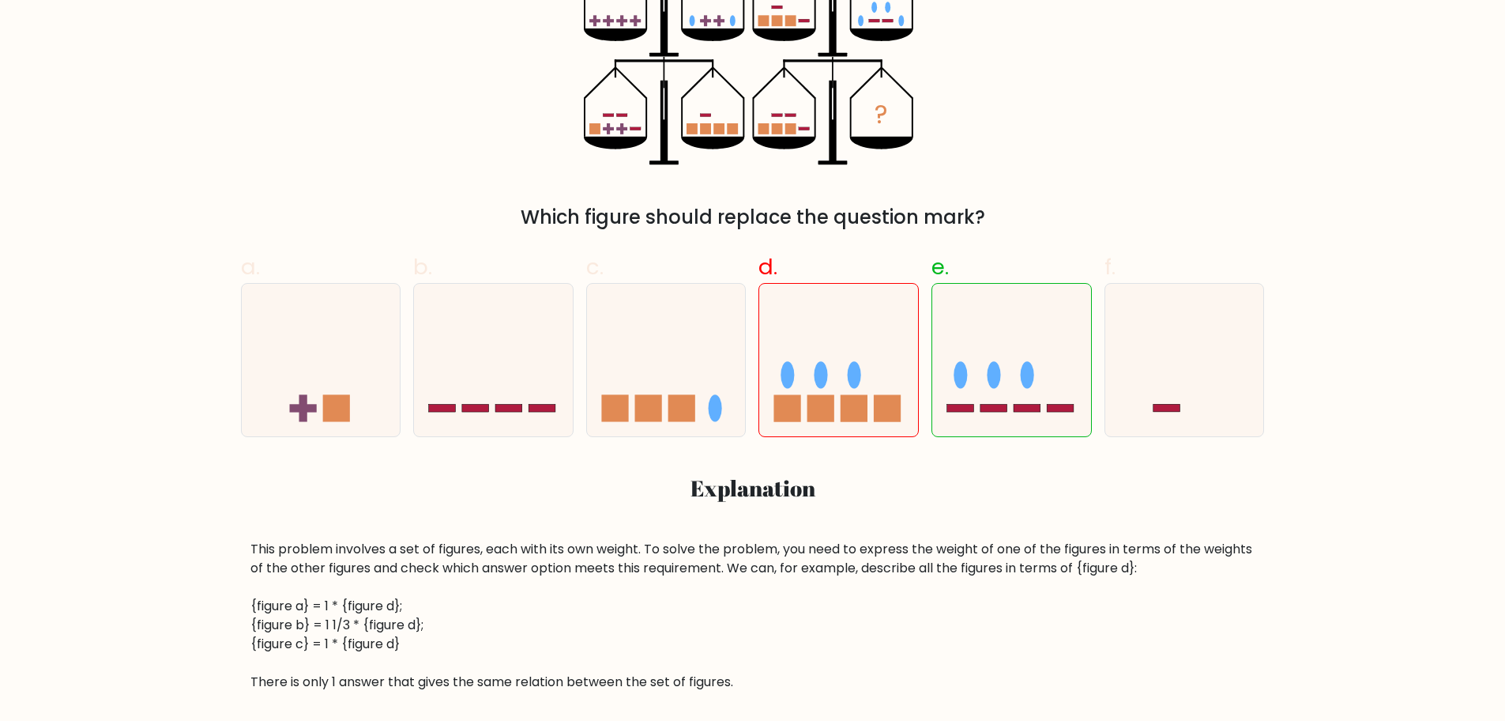
scroll to position [316, 0]
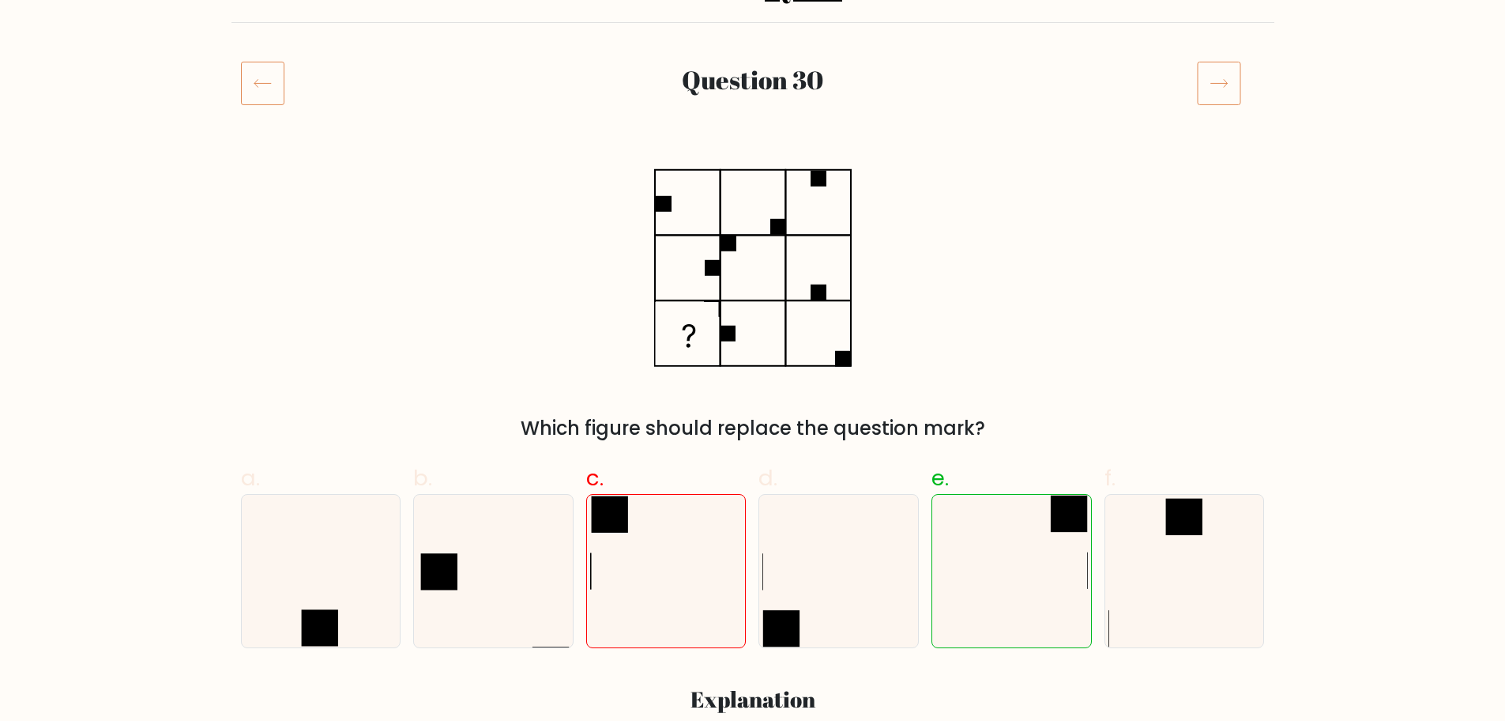
scroll to position [316, 0]
